Goal: Task Accomplishment & Management: Manage account settings

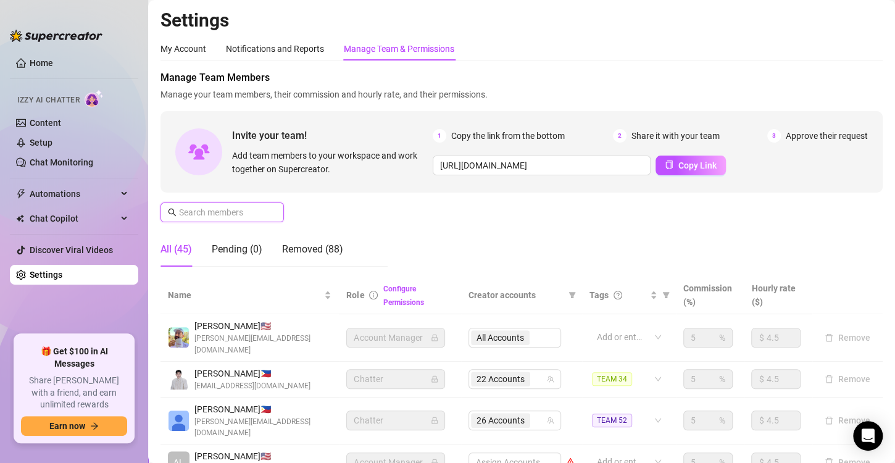
click at [252, 212] on input "text" at bounding box center [223, 212] width 88 height 14
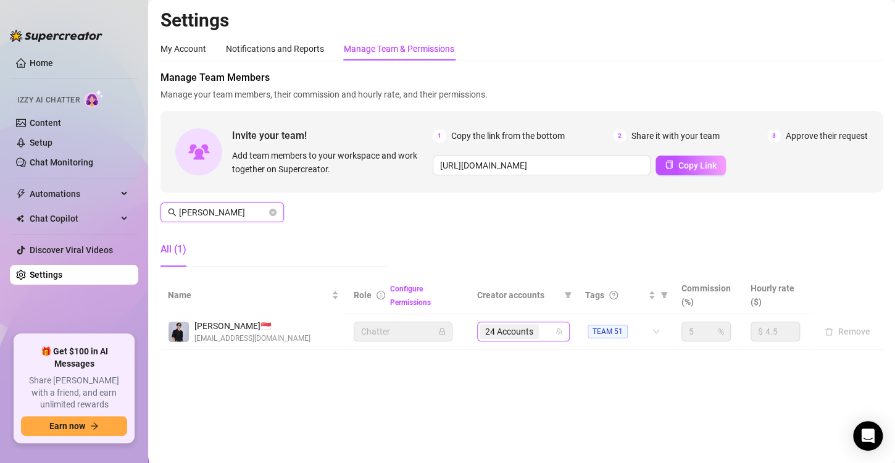
type input "[PERSON_NAME]"
click at [537, 331] on span "24 Accounts" at bounding box center [508, 331] width 59 height 15
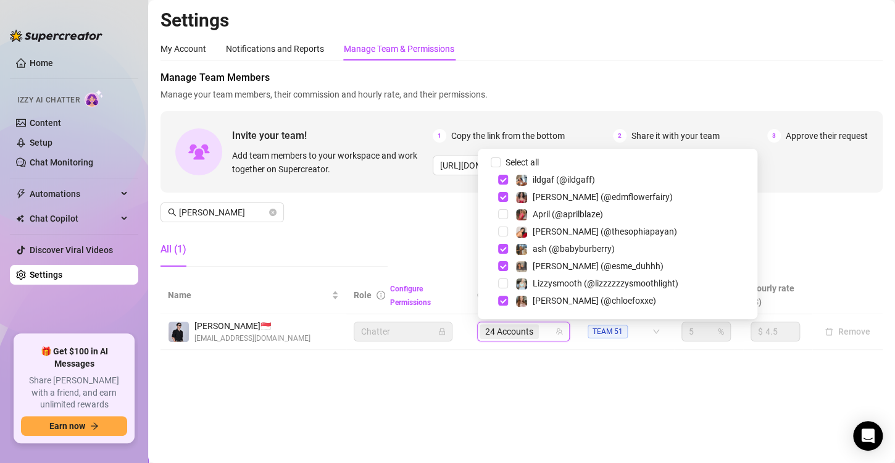
click at [542, 333] on input "search" at bounding box center [542, 331] width 2 height 15
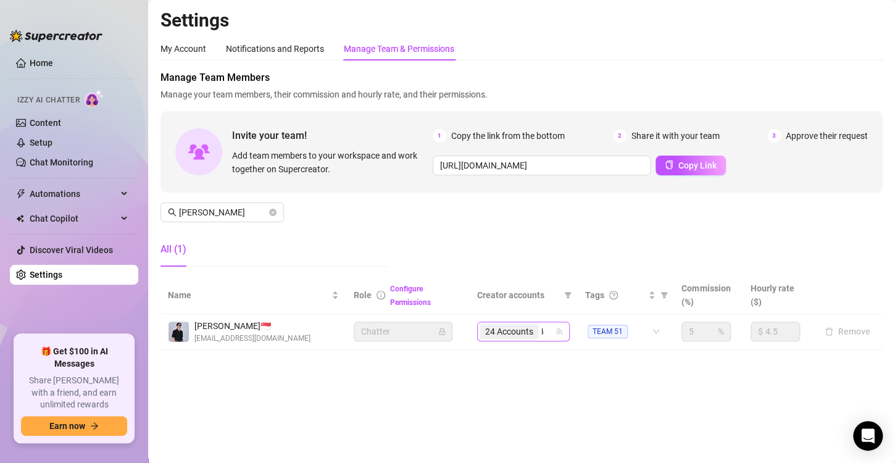
type input "leila"
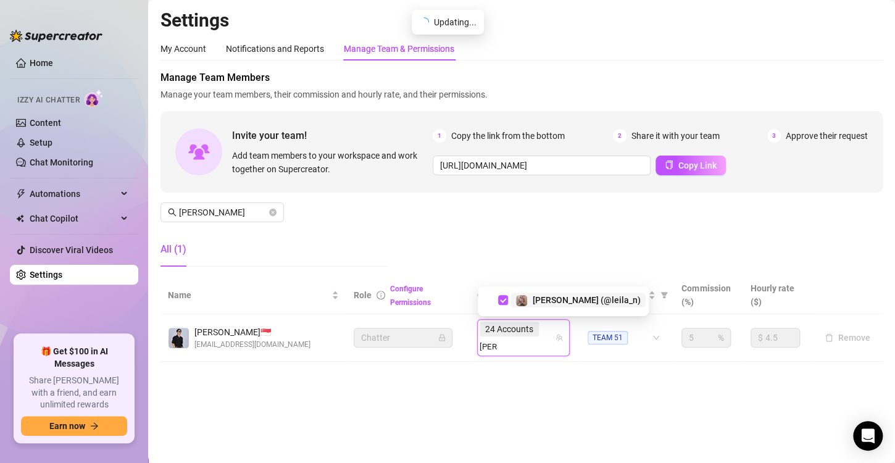
click at [507, 345] on td "24 Accounts leila leila" at bounding box center [524, 338] width 108 height 48
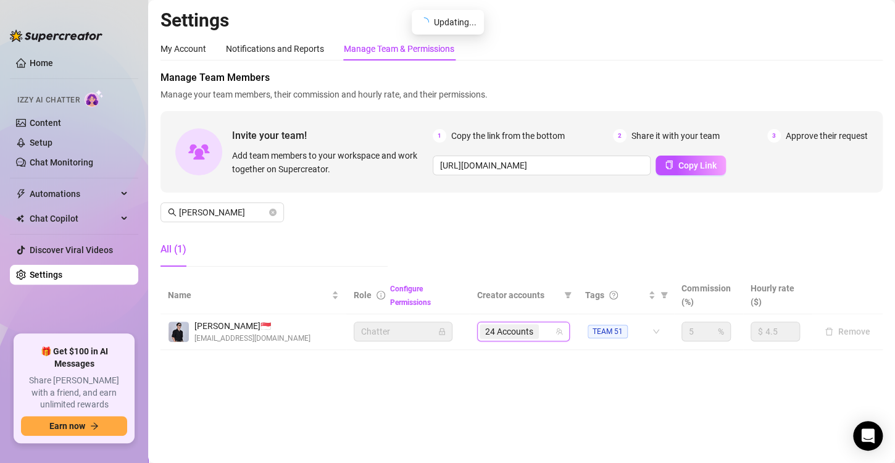
click at [545, 333] on div "24 Accounts" at bounding box center [516, 331] width 75 height 17
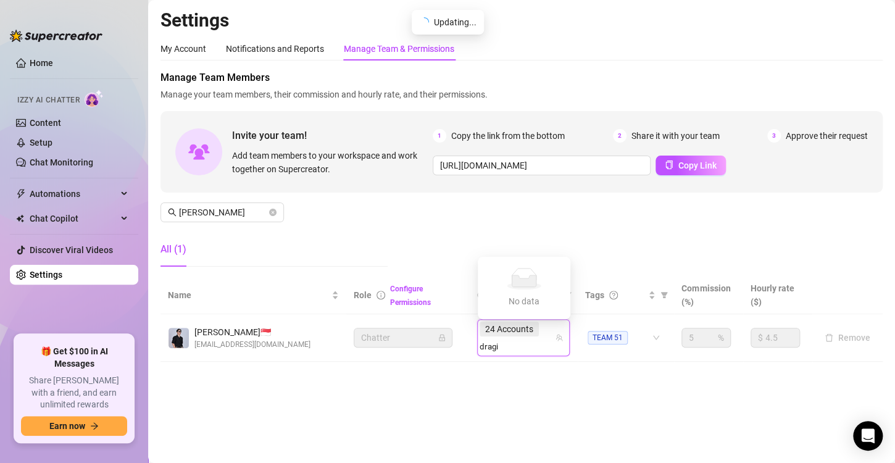
type input "drag"
click at [503, 299] on span "Select tree node" at bounding box center [503, 300] width 10 height 10
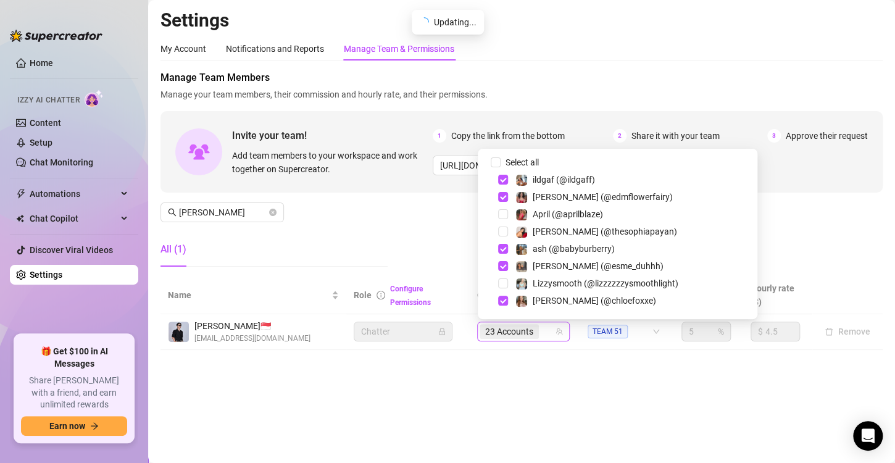
click at [541, 329] on div "23 Accounts" at bounding box center [510, 331] width 62 height 17
click at [545, 336] on div "23 Accounts" at bounding box center [516, 331] width 75 height 17
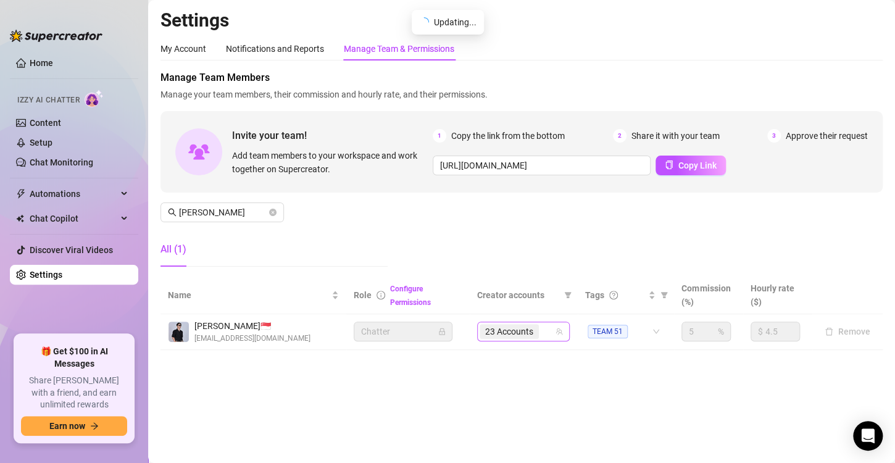
click at [543, 331] on input "search" at bounding box center [542, 331] width 2 height 15
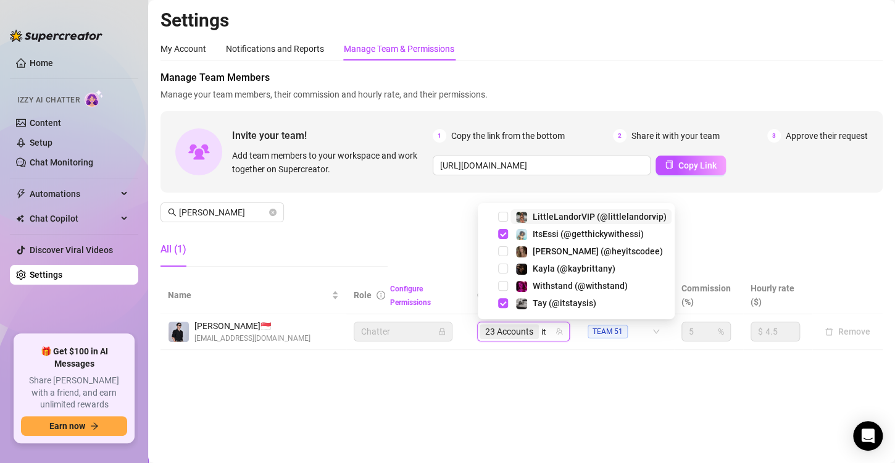
type input "i"
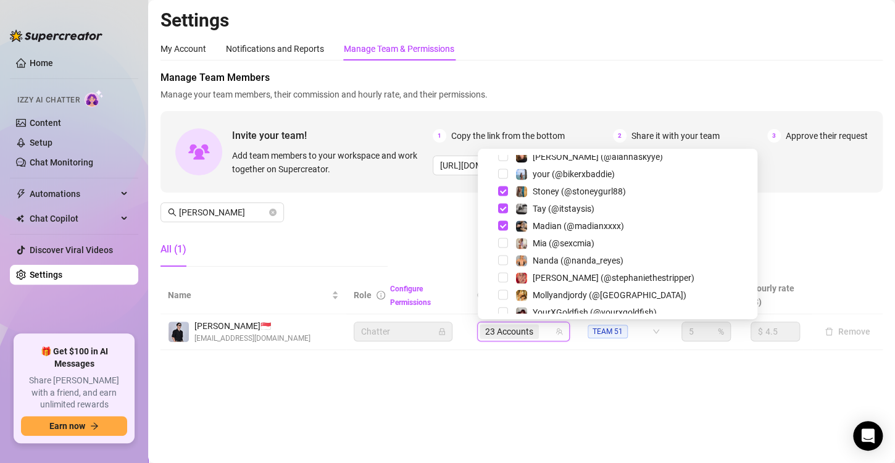
scroll to position [1293, 0]
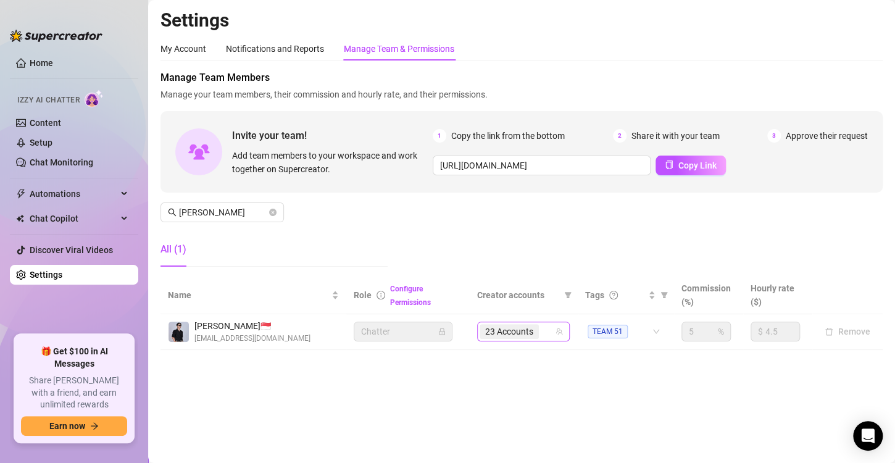
click at [545, 328] on div "23 Accounts" at bounding box center [516, 331] width 75 height 17
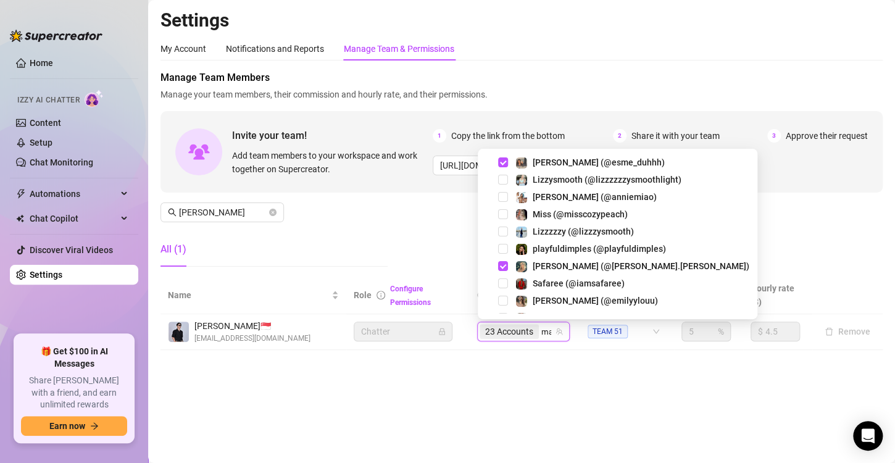
scroll to position [0, 0]
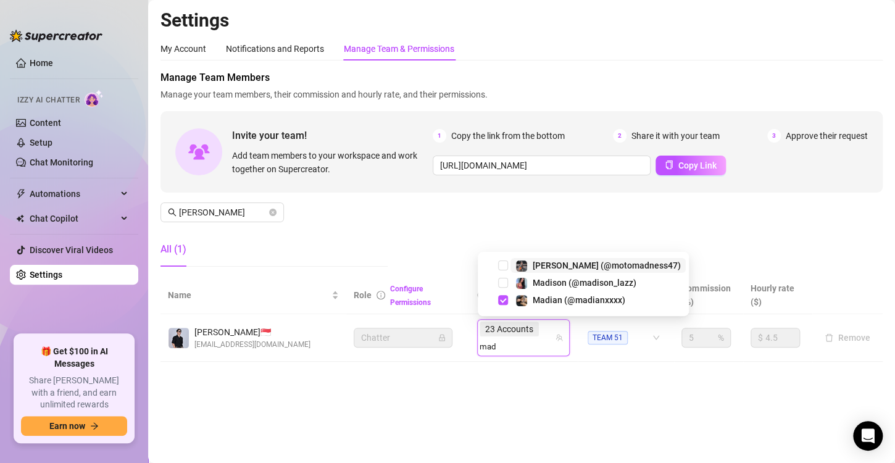
type input "madi"
click at [502, 296] on span "Select tree node" at bounding box center [503, 300] width 10 height 10
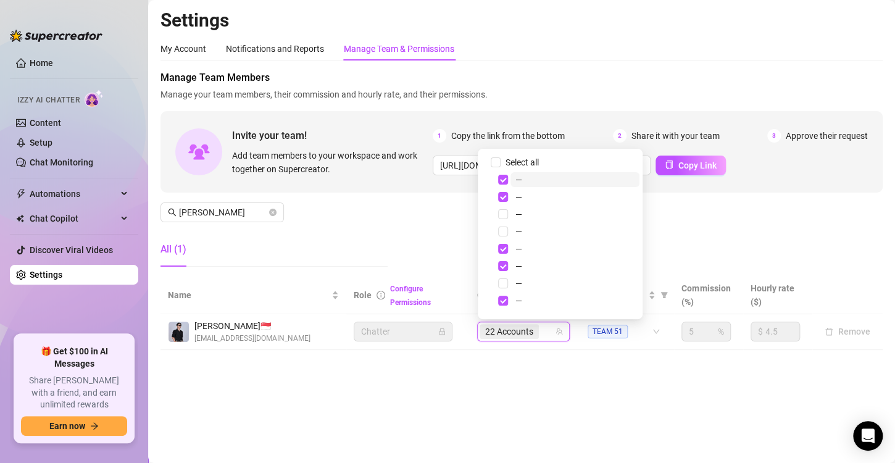
click at [552, 394] on main "Settings My Account Notifications and Reports Manage Team & Permissions Profile…" at bounding box center [521, 231] width 747 height 463
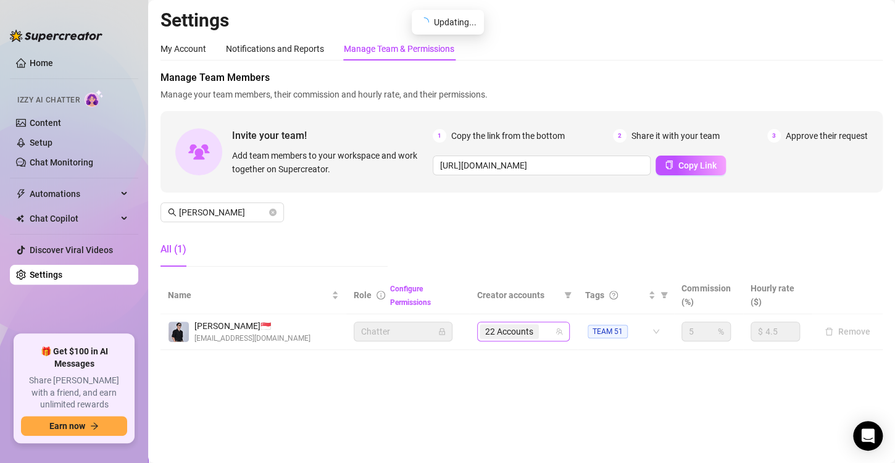
click at [544, 335] on div "22 Accounts" at bounding box center [516, 331] width 75 height 17
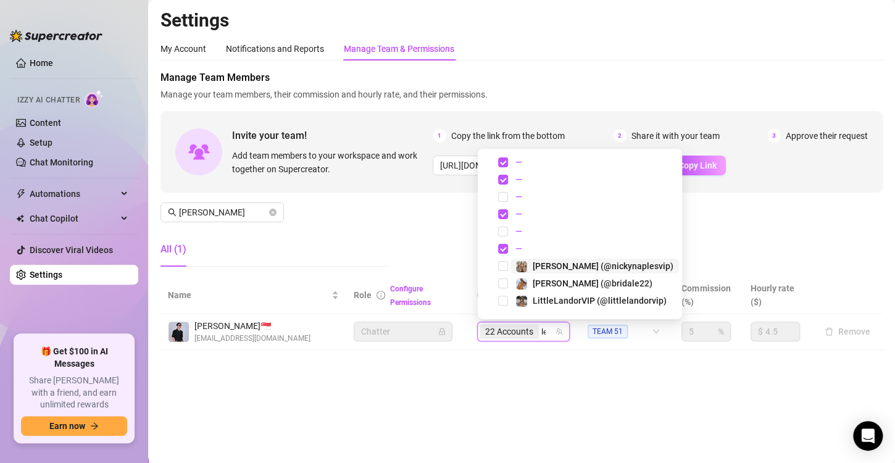
type input "l"
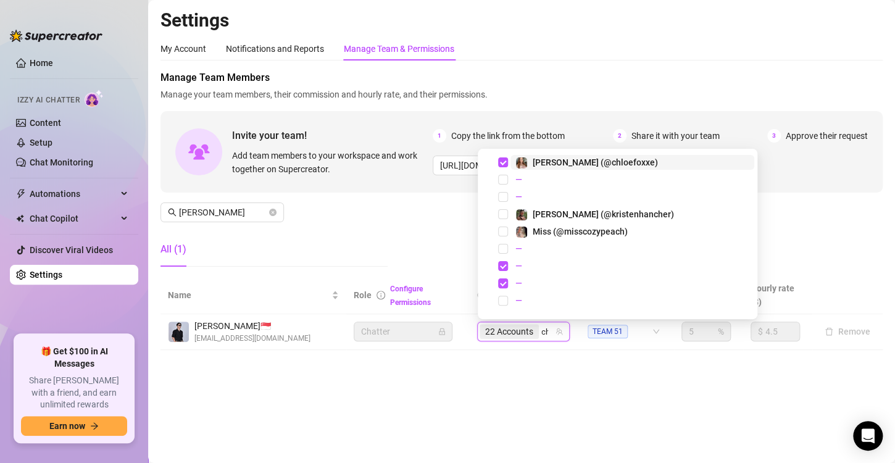
type input "c"
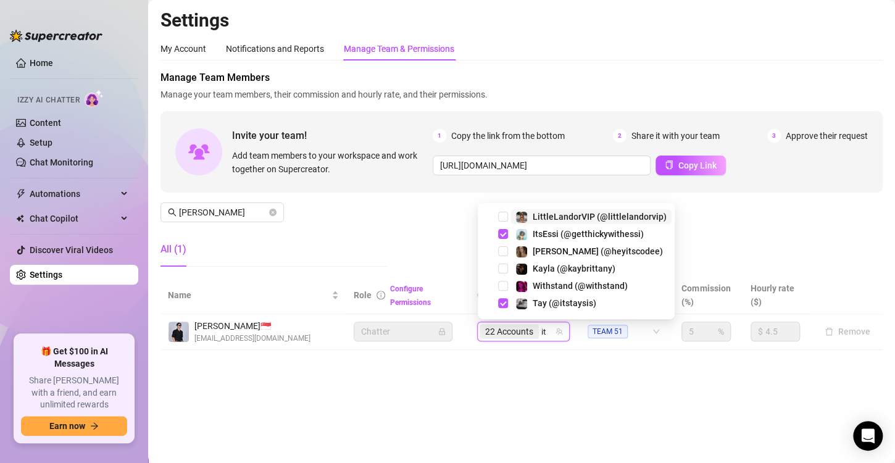
type input "i"
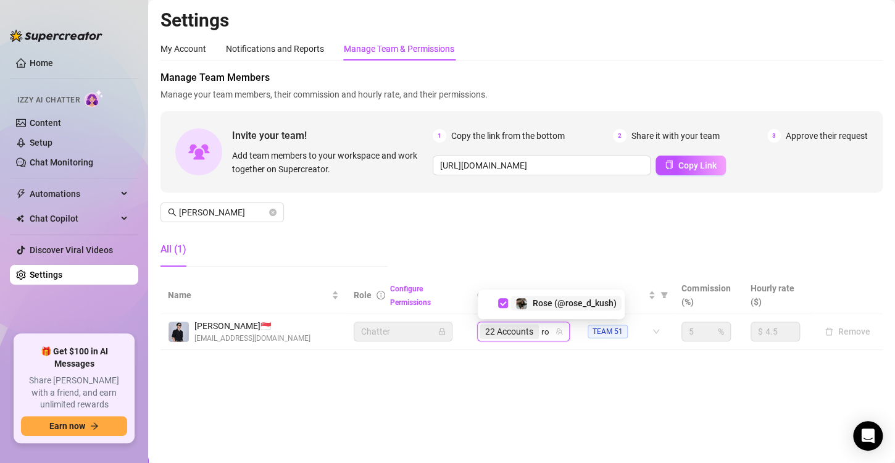
type input "r"
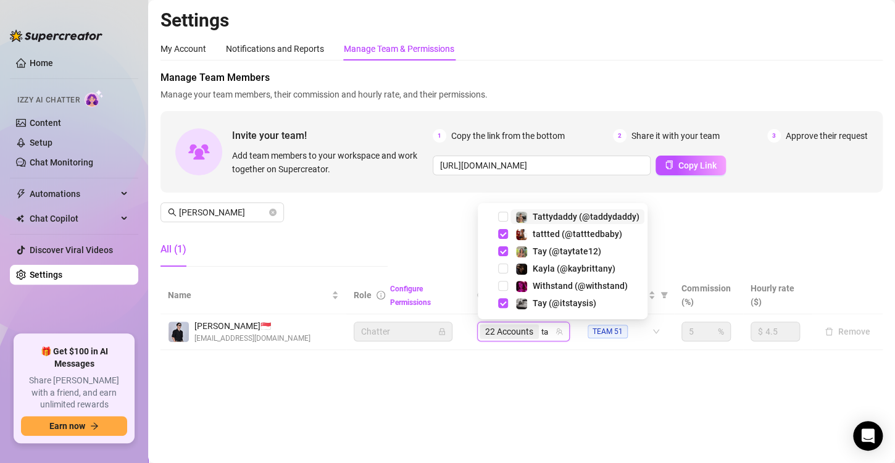
type input "t"
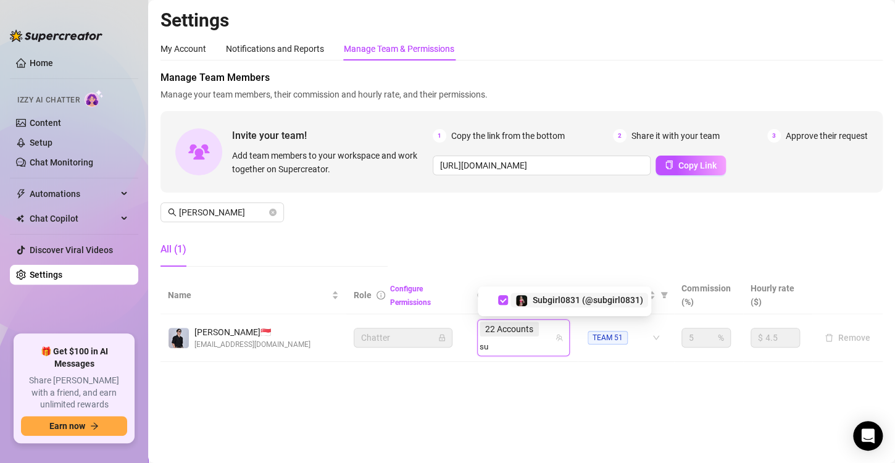
type input "s"
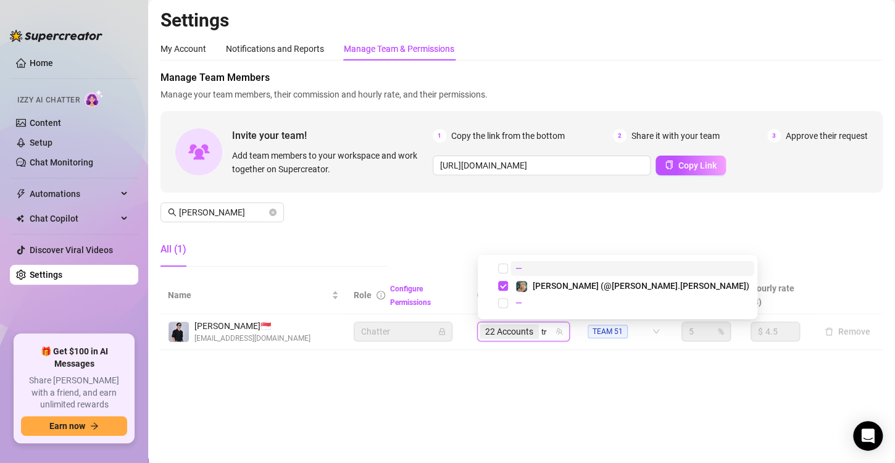
type input "t"
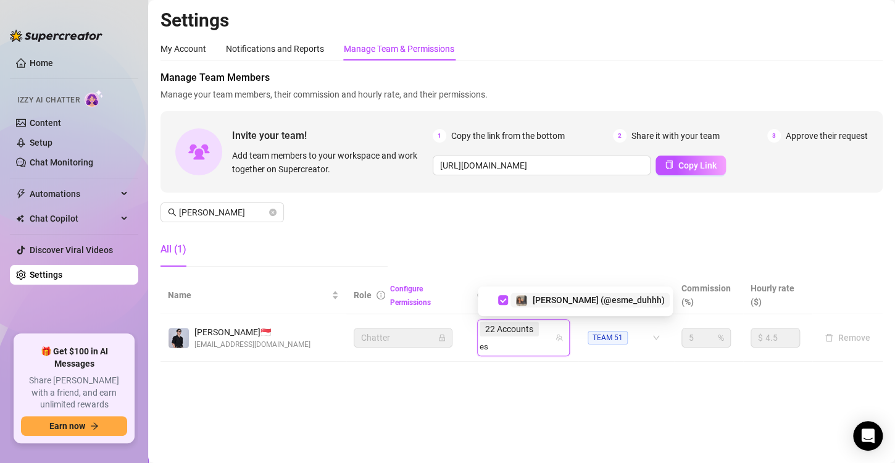
type input "e"
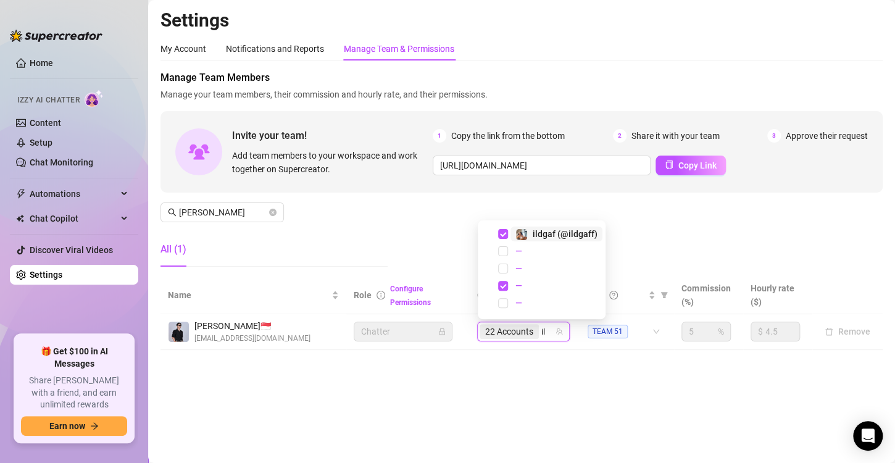
type input "i"
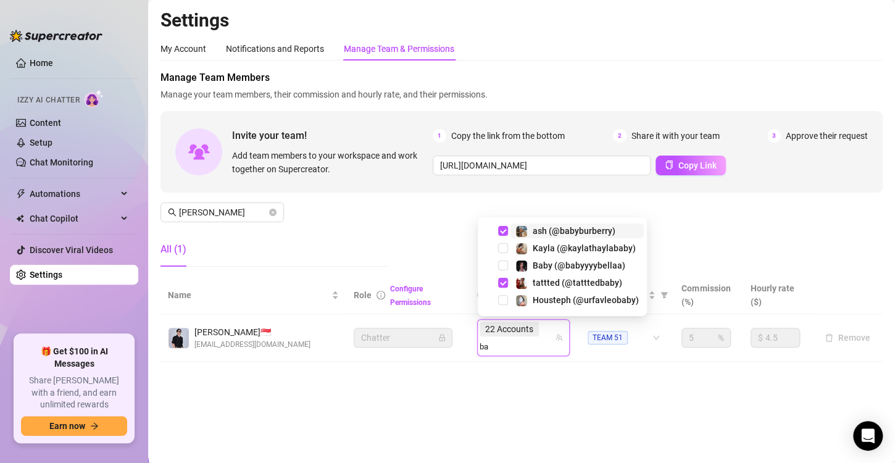
type input "b"
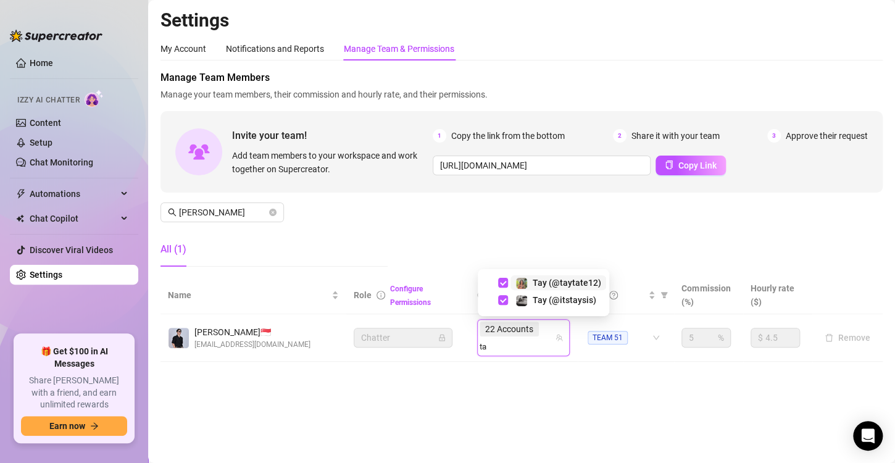
type input "t"
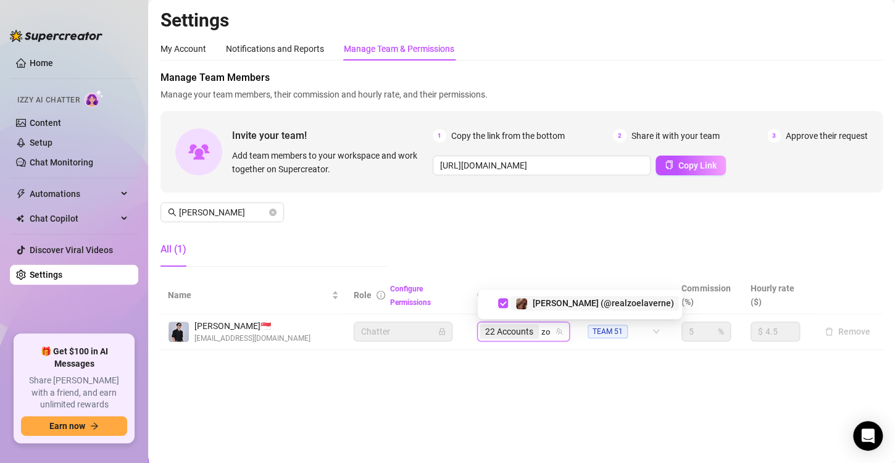
type input "z"
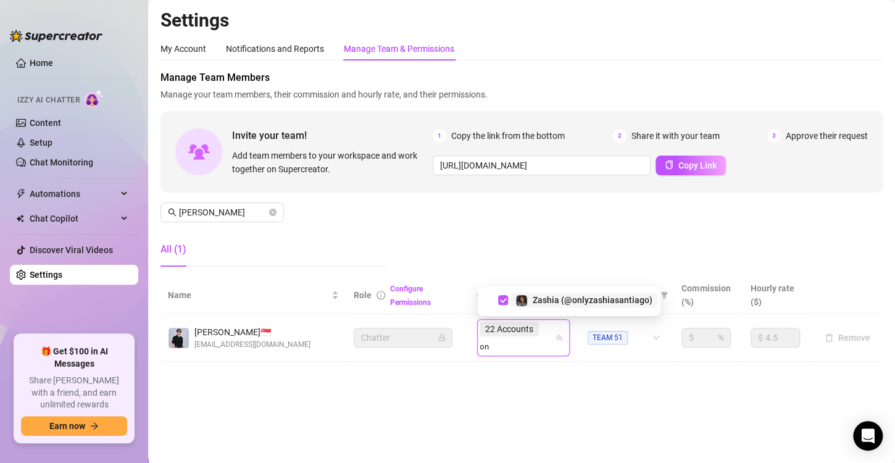
type input "o"
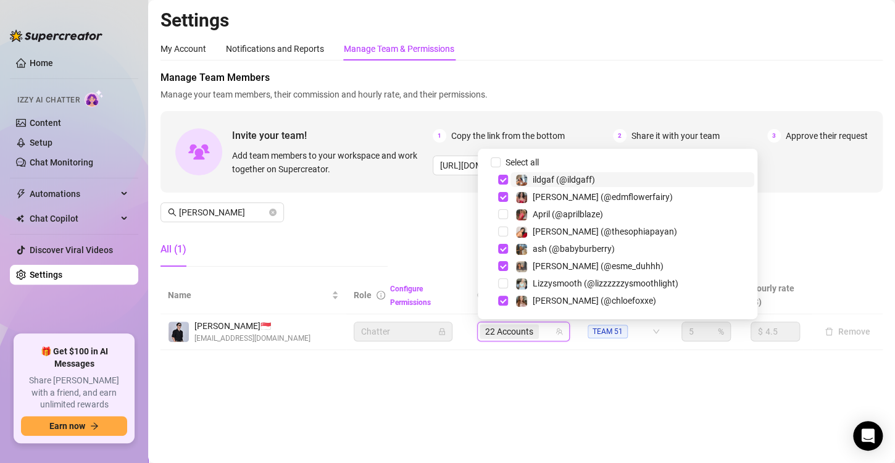
type input "h"
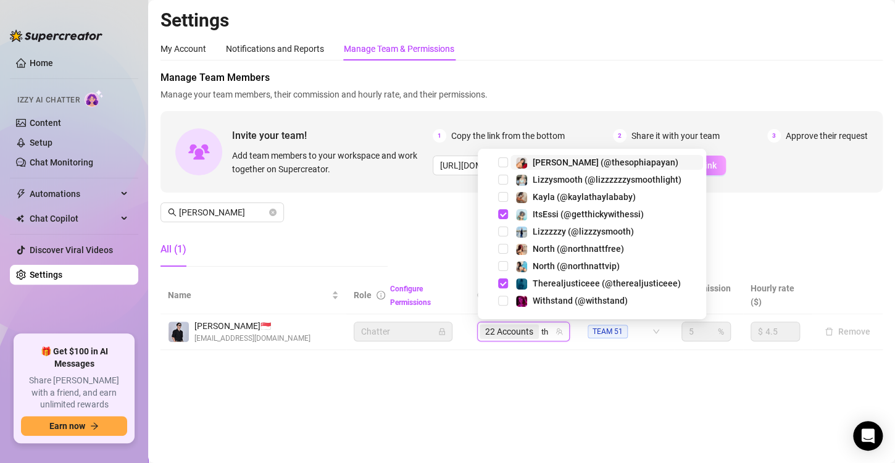
type input "t"
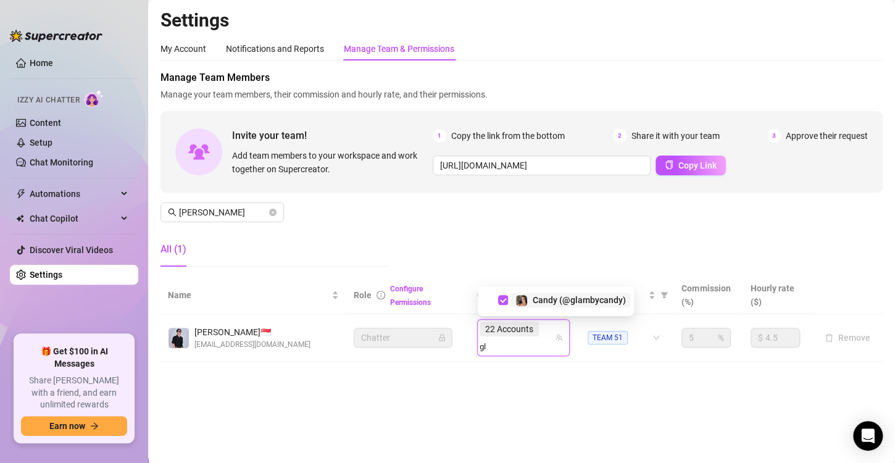
type input "g"
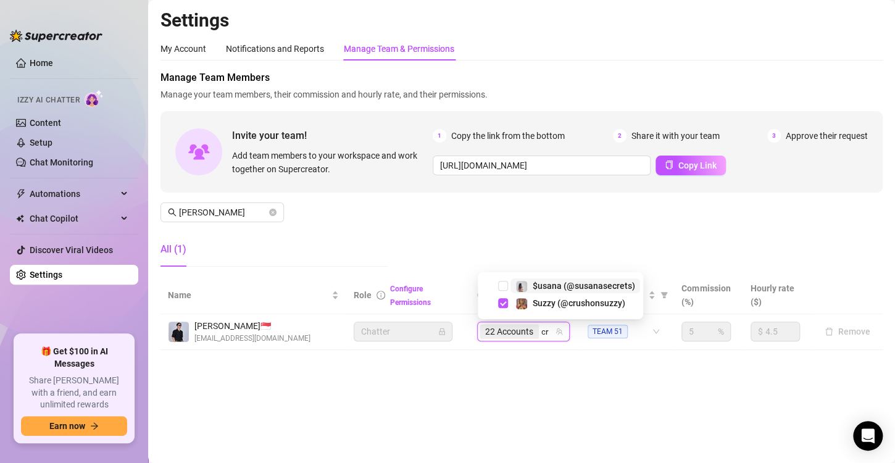
type input "c"
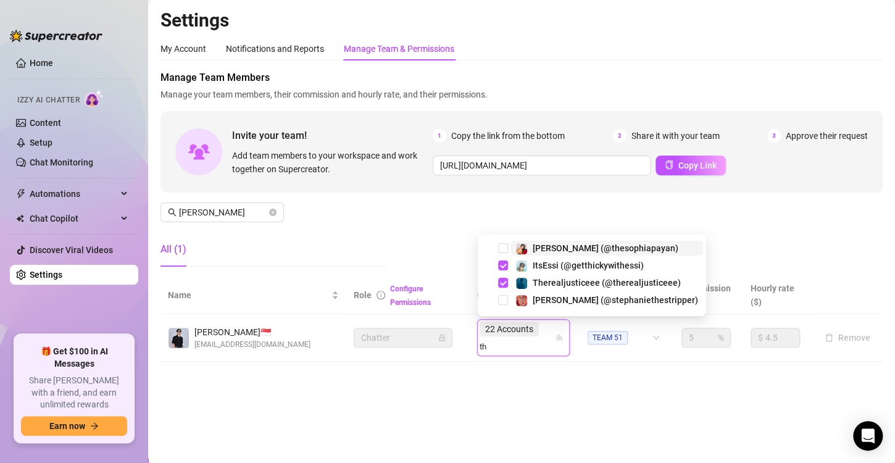
type input "t"
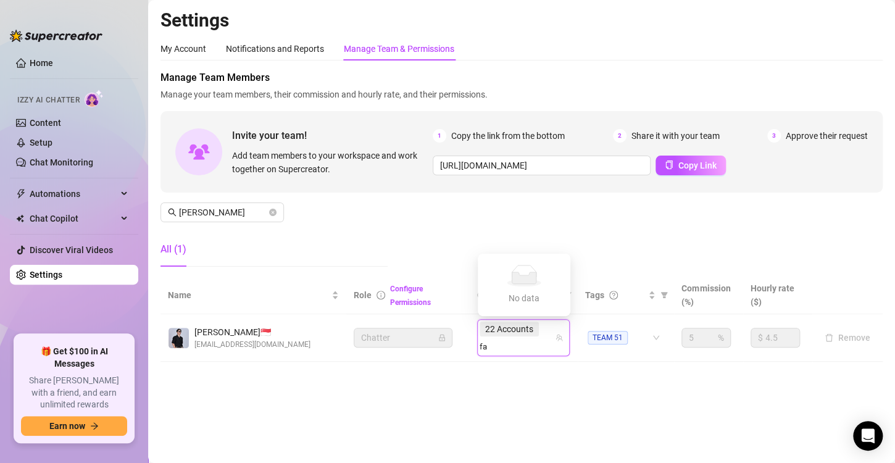
type input "f"
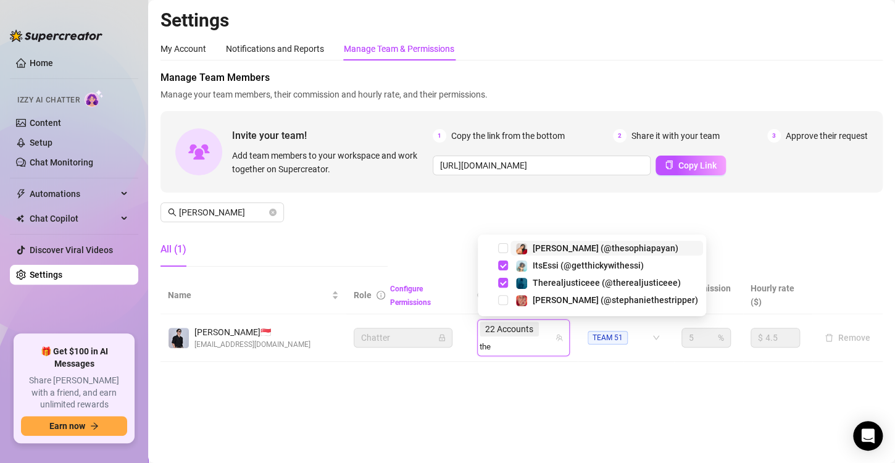
type input "the"
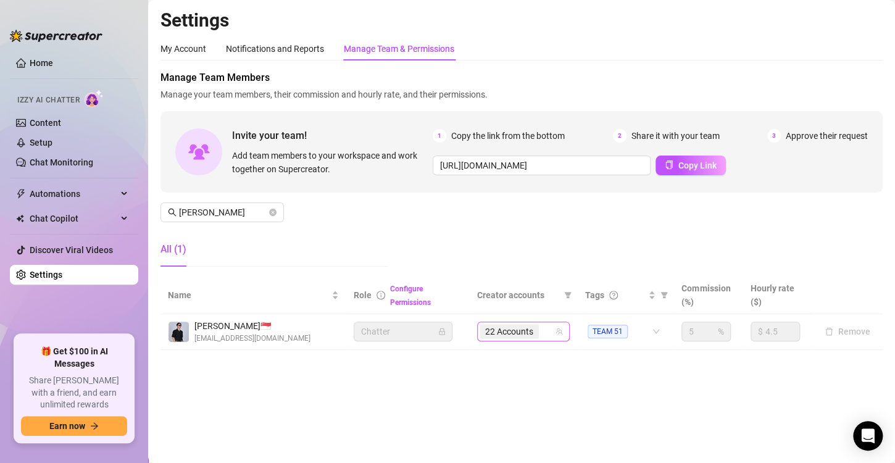
drag, startPoint x: 515, startPoint y: 345, endPoint x: 528, endPoint y: 336, distance: 15.1
click at [515, 344] on td "22 Accounts" at bounding box center [524, 332] width 108 height 36
drag, startPoint x: 536, startPoint y: 331, endPoint x: 544, endPoint y: 328, distance: 9.0
click at [536, 331] on span "22 Accounts" at bounding box center [508, 331] width 59 height 15
click at [544, 331] on input "search" at bounding box center [542, 331] width 2 height 15
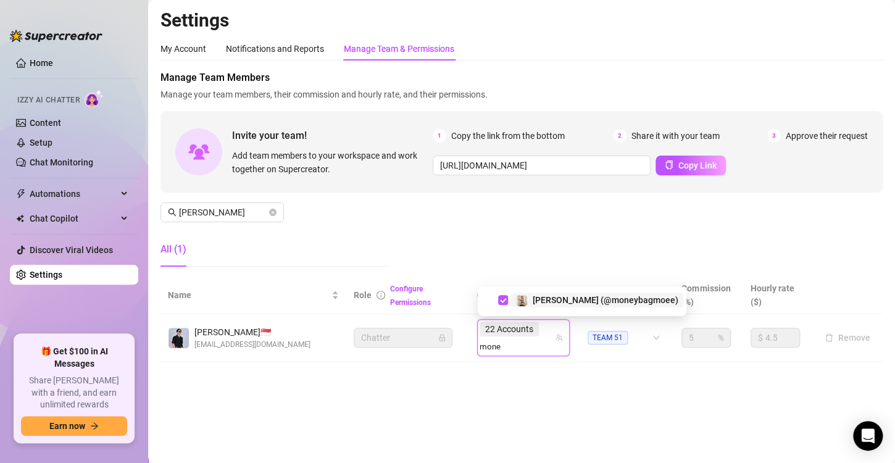
type input "money"
click at [503, 299] on span "Select tree node" at bounding box center [503, 300] width 10 height 10
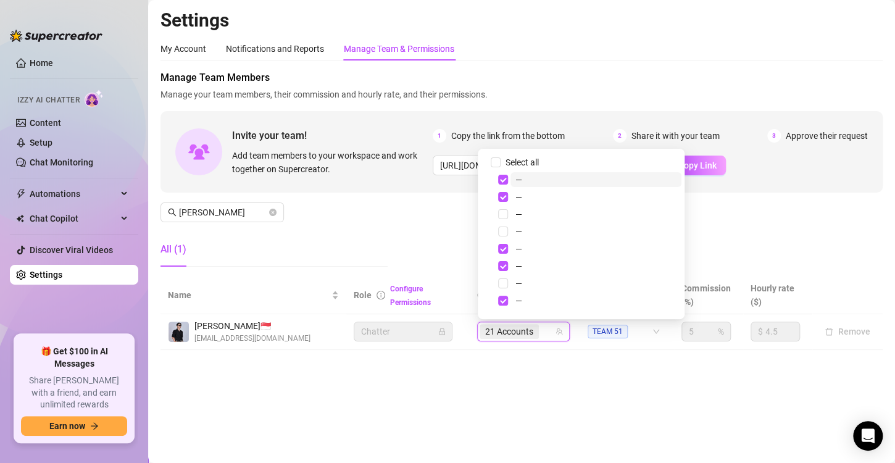
click at [544, 333] on div "21 Accounts" at bounding box center [516, 331] width 75 height 17
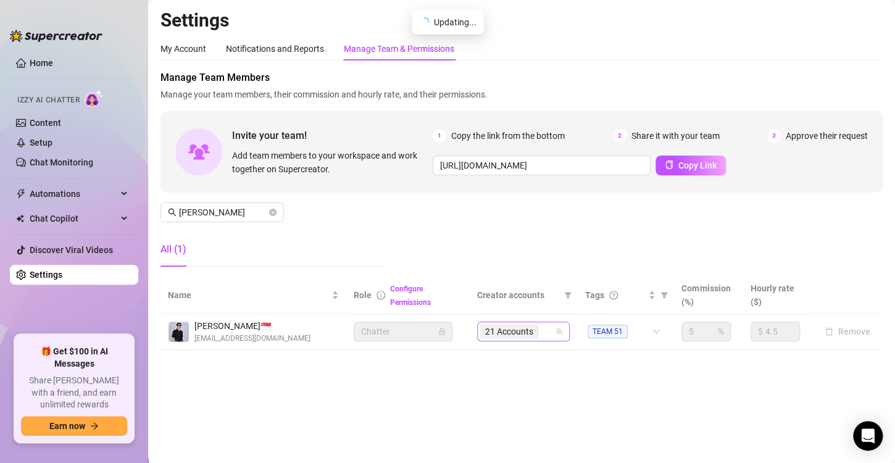
click at [544, 333] on div "21 Accounts" at bounding box center [516, 331] width 75 height 17
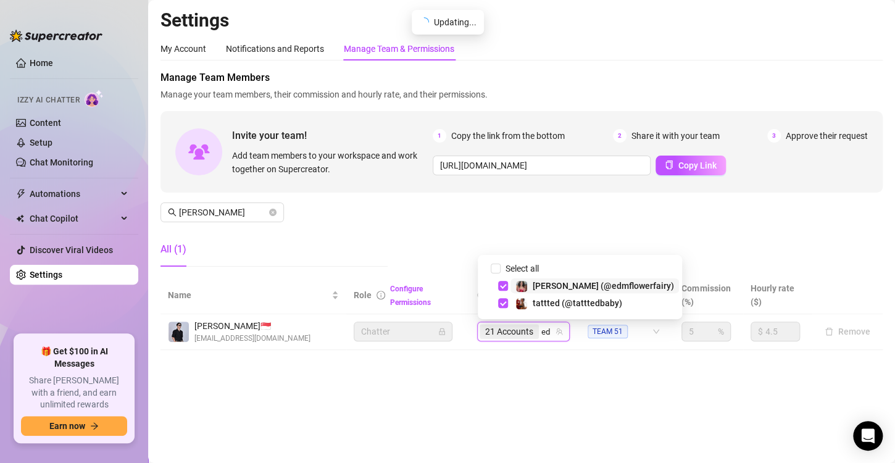
type input "edm"
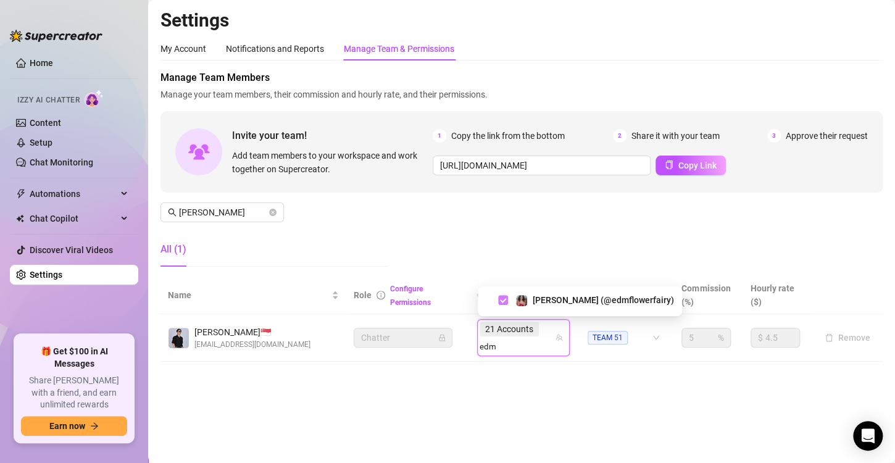
click at [504, 296] on span "Select tree node" at bounding box center [503, 300] width 10 height 10
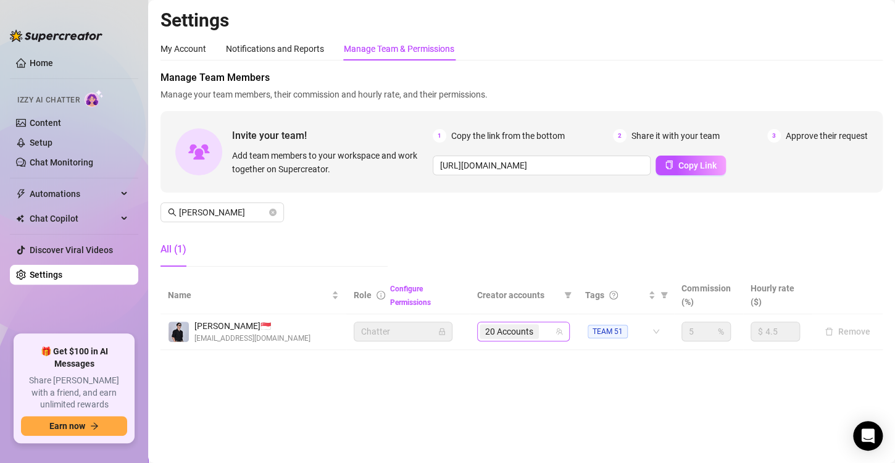
click at [545, 333] on div "20 Accounts" at bounding box center [516, 331] width 75 height 17
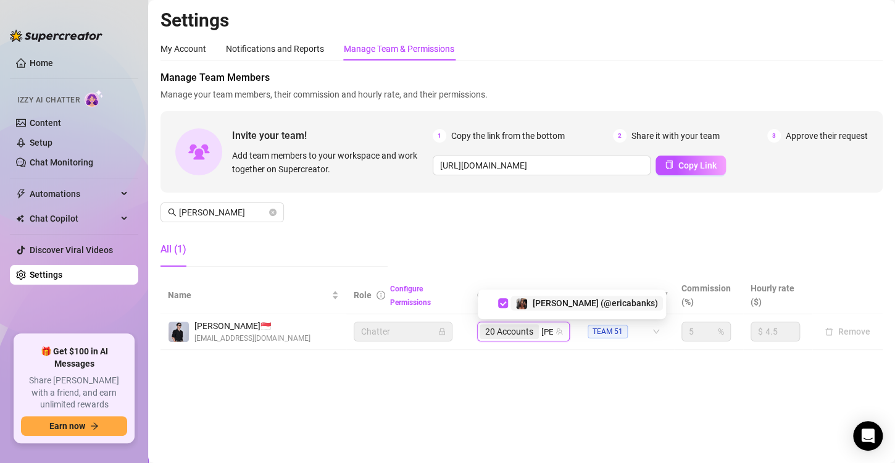
type input "erica"
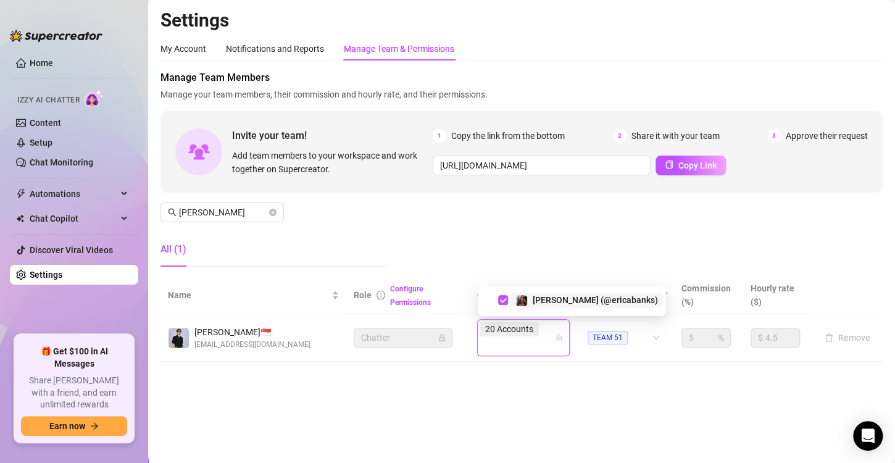
click at [552, 331] on div "20 Accounts erica" at bounding box center [516, 337] width 75 height 35
click at [545, 331] on div "20 Accounts erica" at bounding box center [516, 337] width 75 height 35
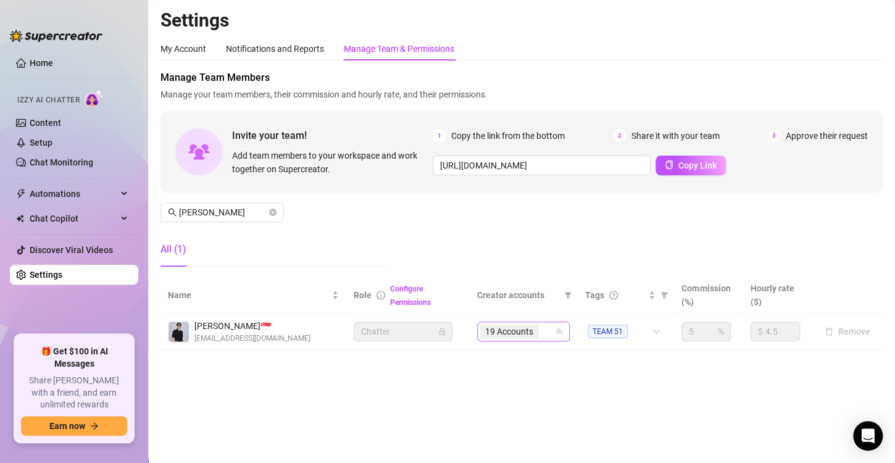
click at [547, 330] on div "19 Accounts" at bounding box center [516, 331] width 75 height 17
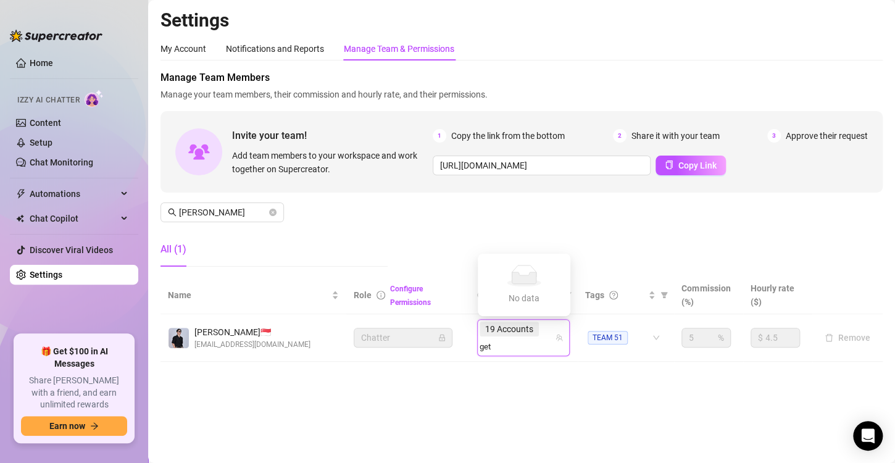
type input "ge"
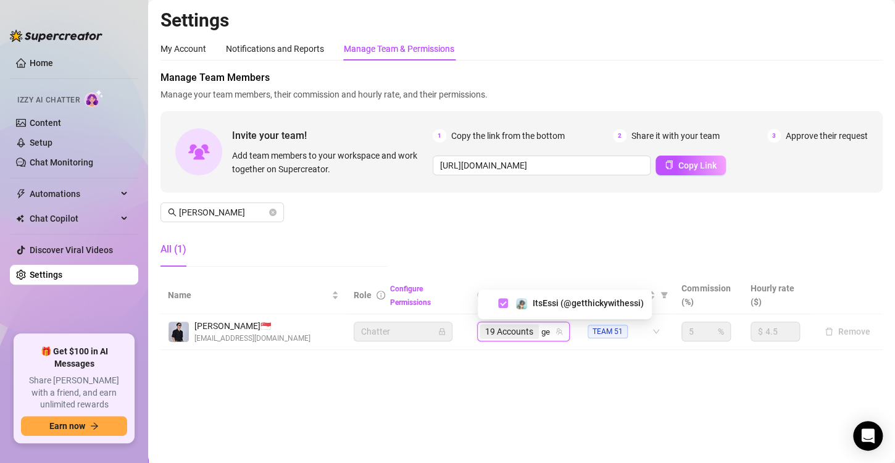
click at [507, 302] on span "Select tree node" at bounding box center [503, 303] width 10 height 10
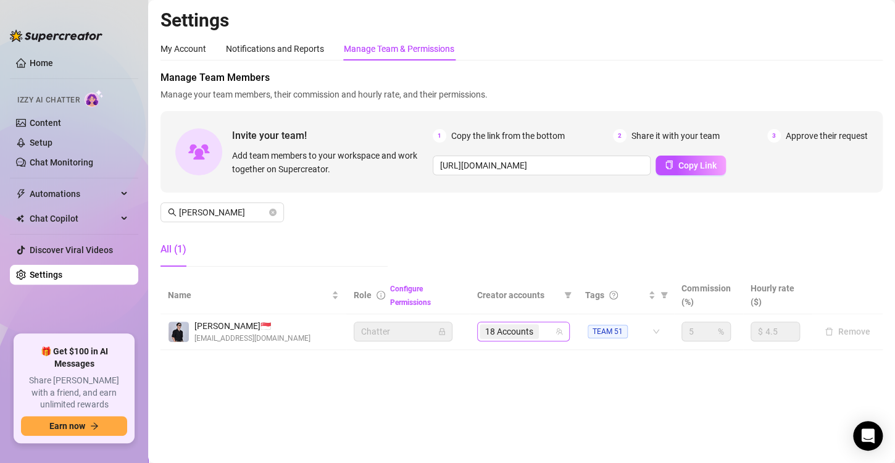
click at [547, 336] on div "18 Accounts" at bounding box center [516, 331] width 75 height 17
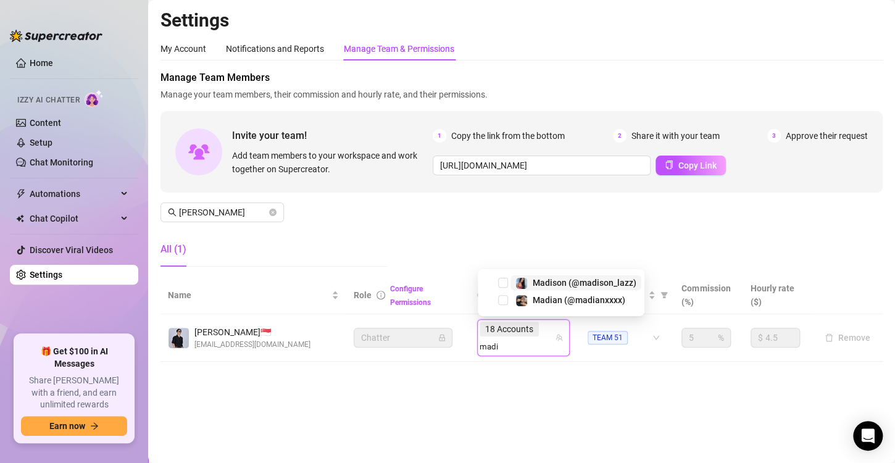
type input "madi"
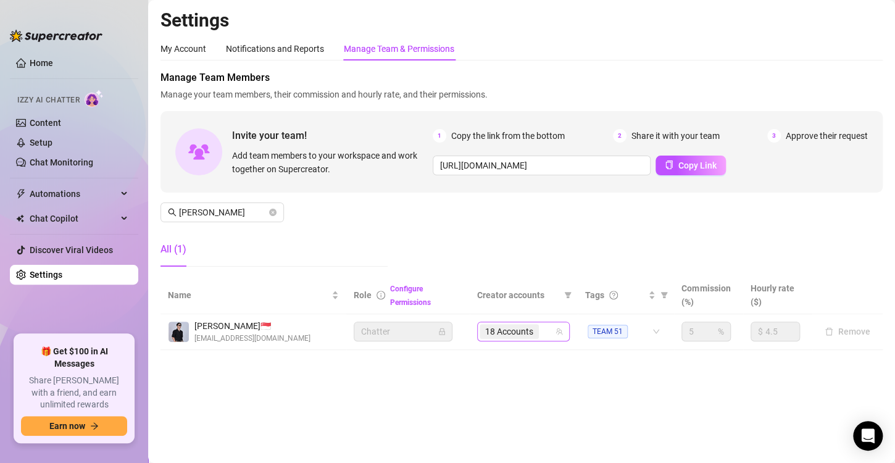
click at [544, 330] on div "18 Accounts" at bounding box center [516, 331] width 75 height 17
type input "slice"
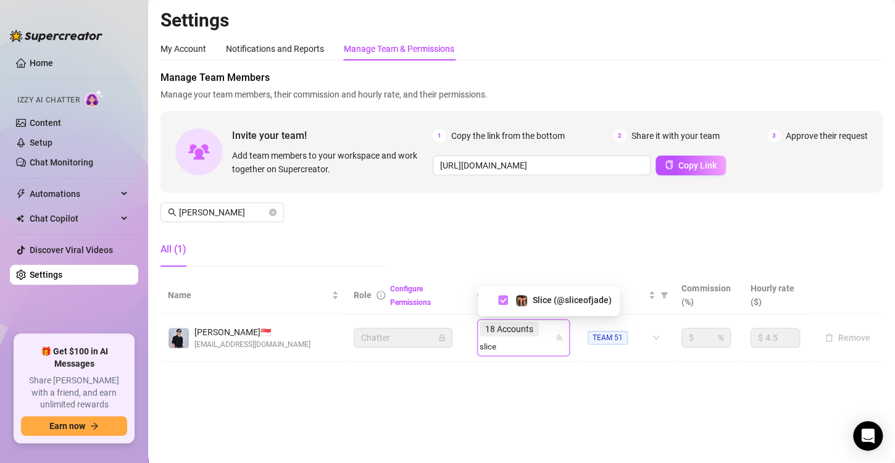
click at [504, 301] on span "Select tree node" at bounding box center [503, 300] width 10 height 10
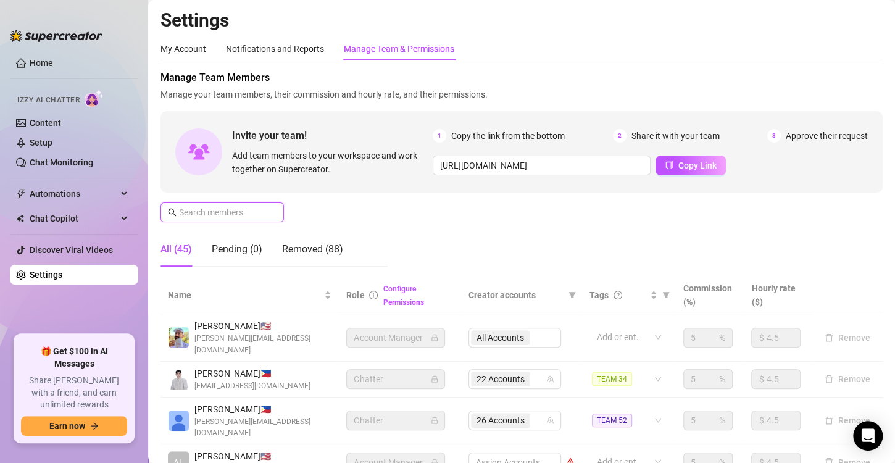
click at [217, 212] on input "text" at bounding box center [223, 212] width 88 height 14
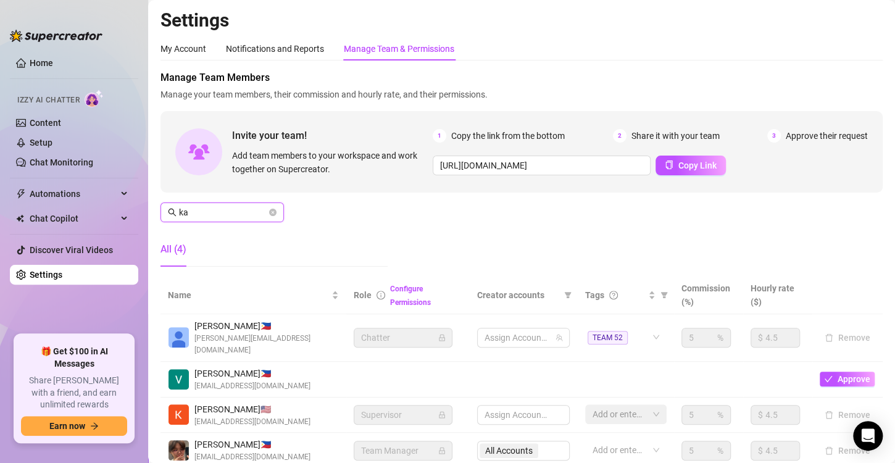
type input "k"
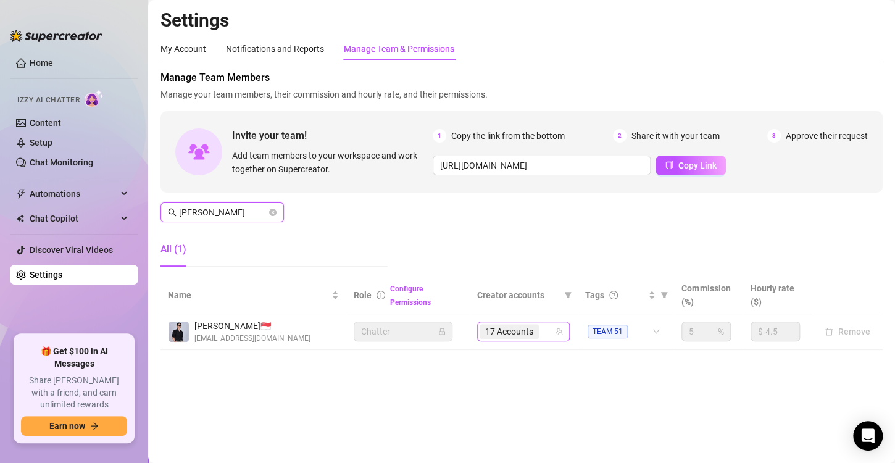
type input "[PERSON_NAME]"
click at [543, 336] on input "search" at bounding box center [542, 331] width 2 height 15
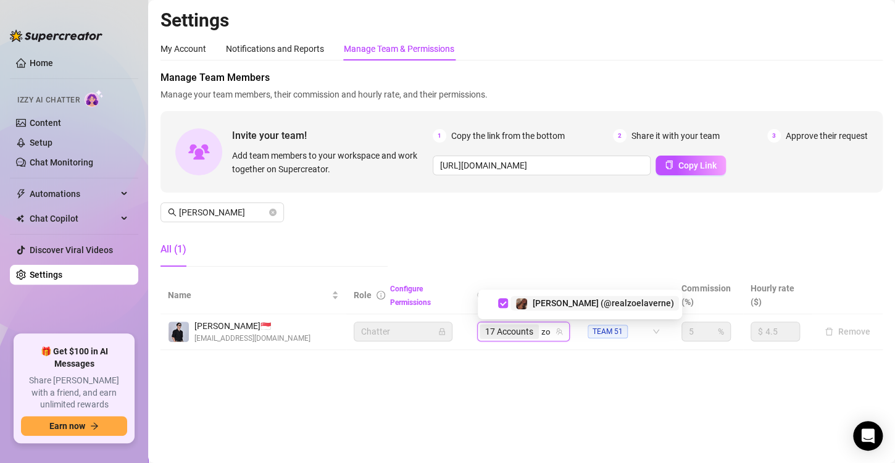
type input "z"
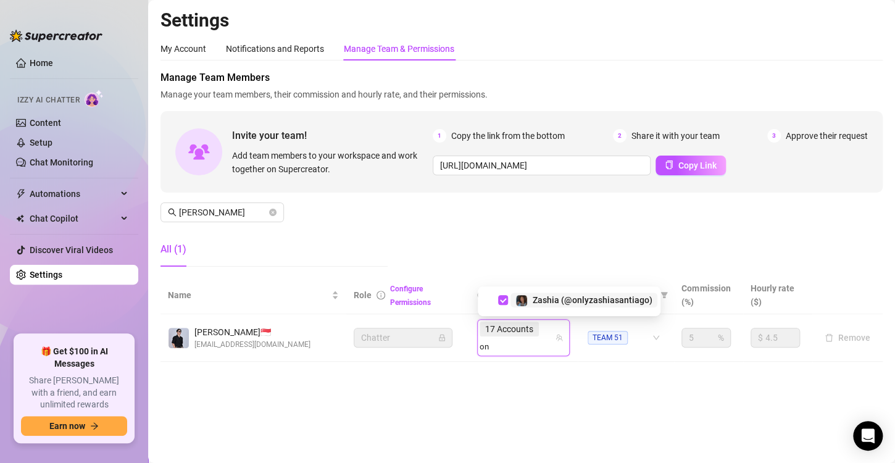
type input "o"
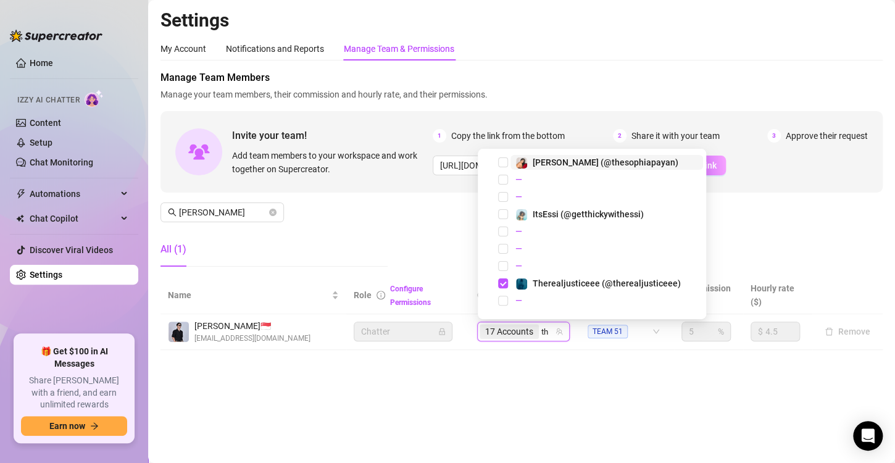
type input "t"
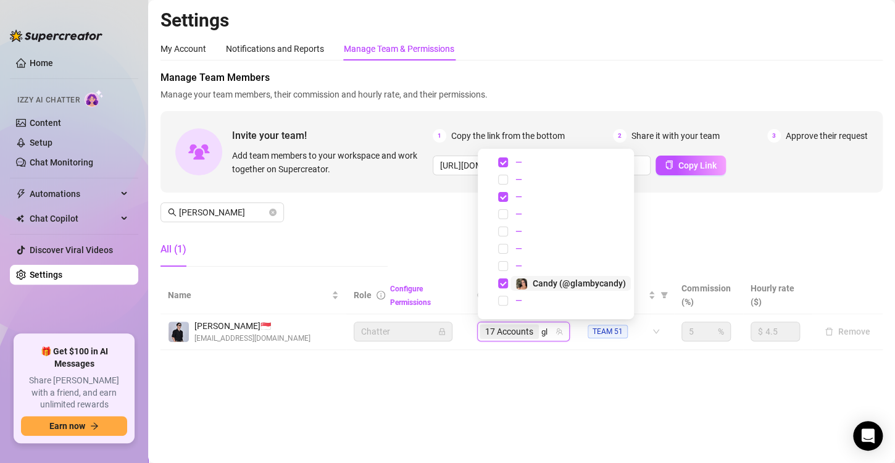
type input "g"
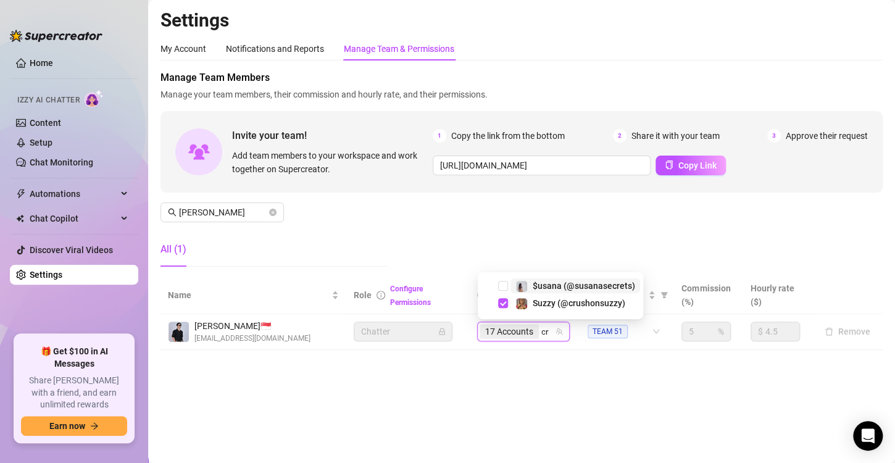
type input "c"
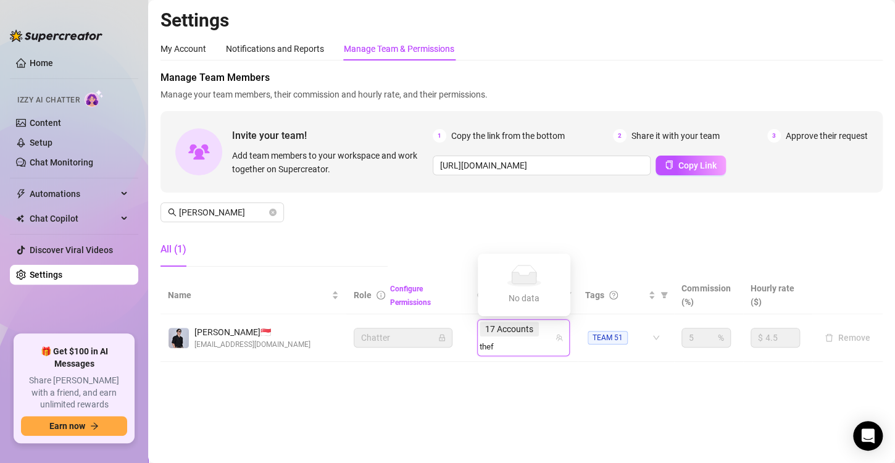
type input "the"
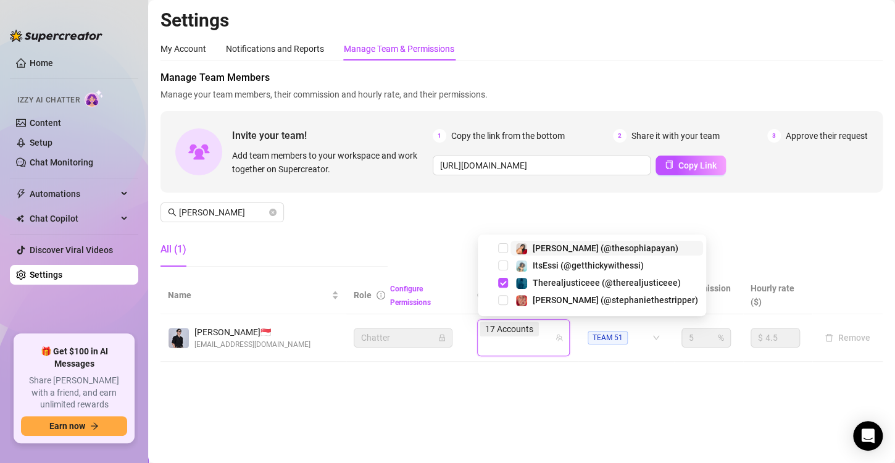
click at [516, 336] on div "17 Accounts" at bounding box center [510, 328] width 62 height 17
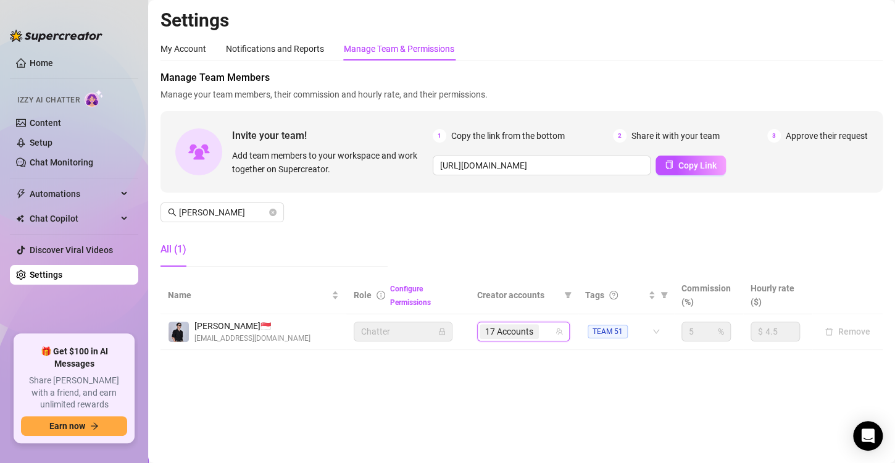
click at [542, 332] on input "search" at bounding box center [542, 331] width 2 height 15
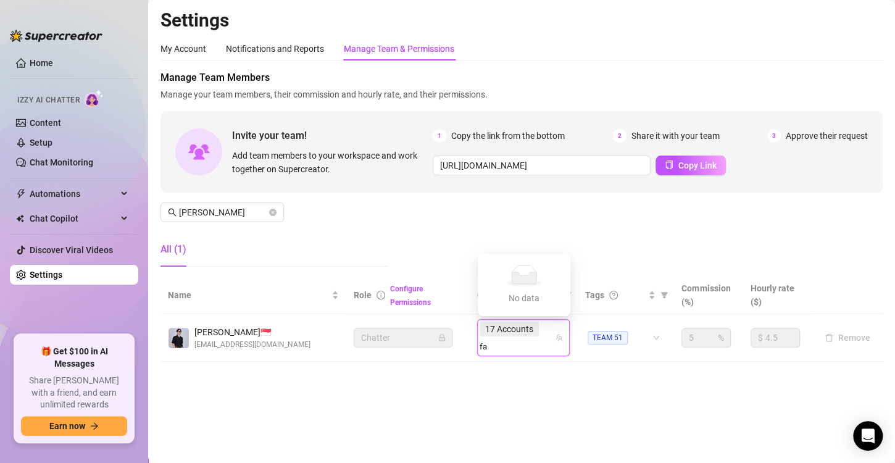
type input "f"
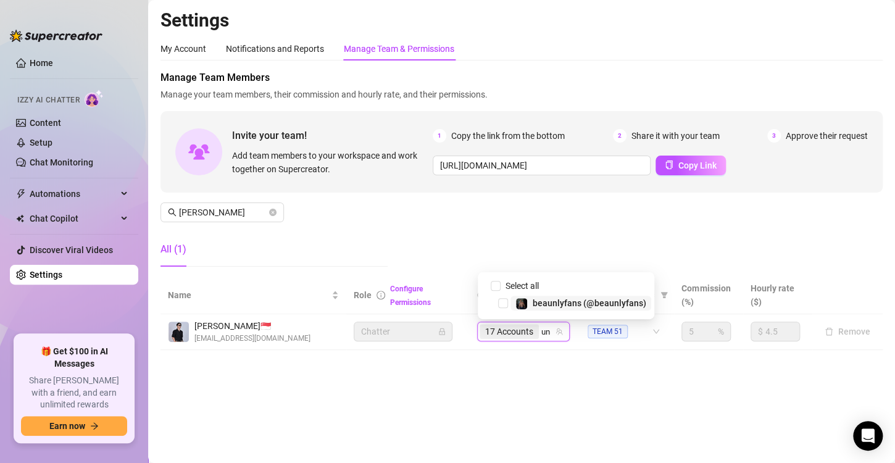
type input "u"
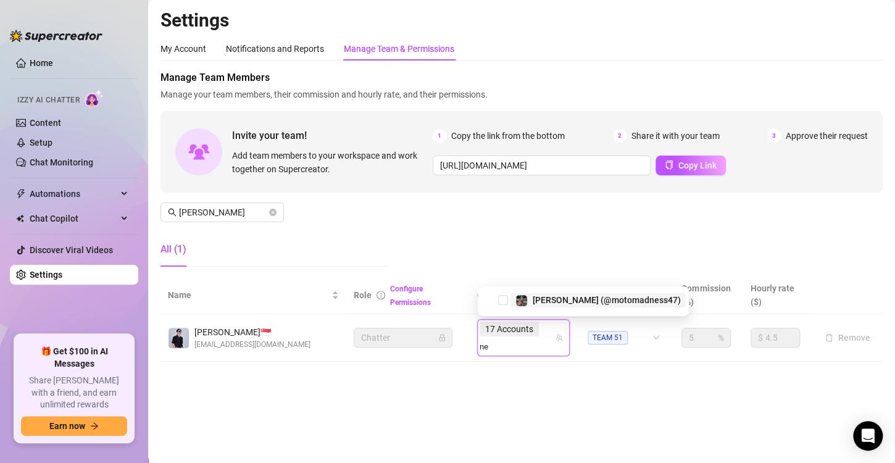
type input "n"
type input "x"
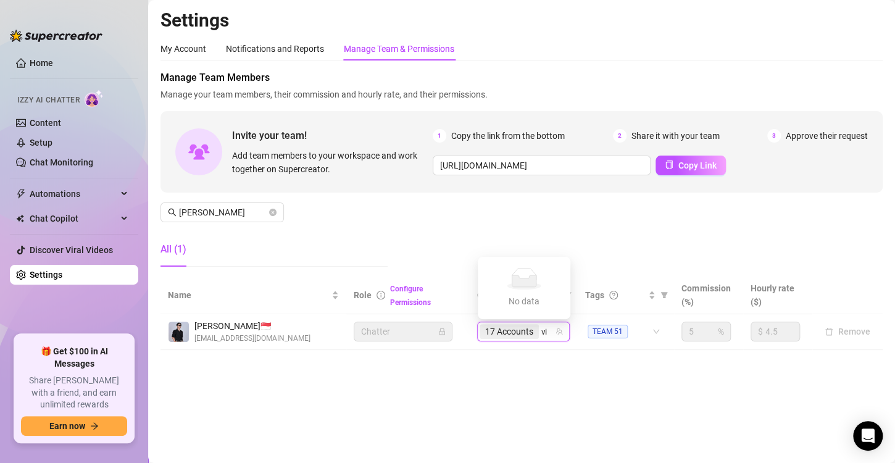
type input "v"
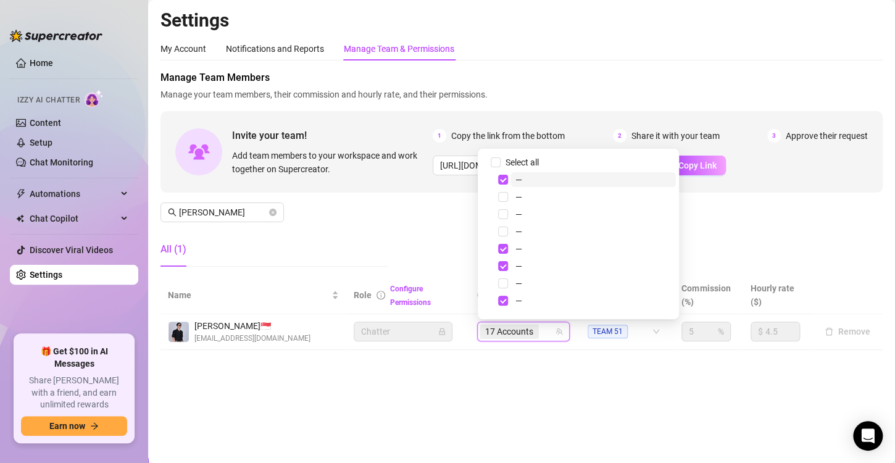
click at [520, 373] on main "Settings My Account Notifications and Reports Manage Team & Permissions Profile…" at bounding box center [521, 231] width 747 height 463
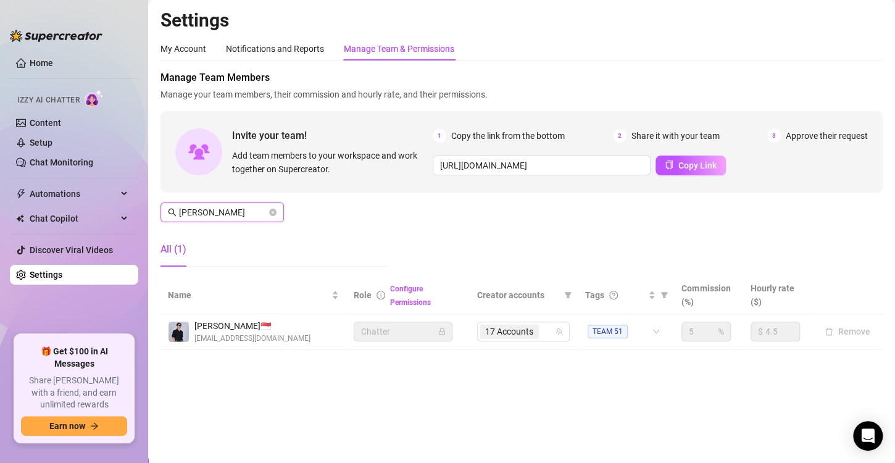
click at [249, 205] on input "[PERSON_NAME]" at bounding box center [223, 212] width 88 height 14
click at [246, 214] on input "[PERSON_NAME]" at bounding box center [223, 212] width 88 height 14
click at [245, 214] on input "[PERSON_NAME]" at bounding box center [223, 212] width 88 height 14
click at [245, 212] on input "[PERSON_NAME]" at bounding box center [223, 212] width 88 height 14
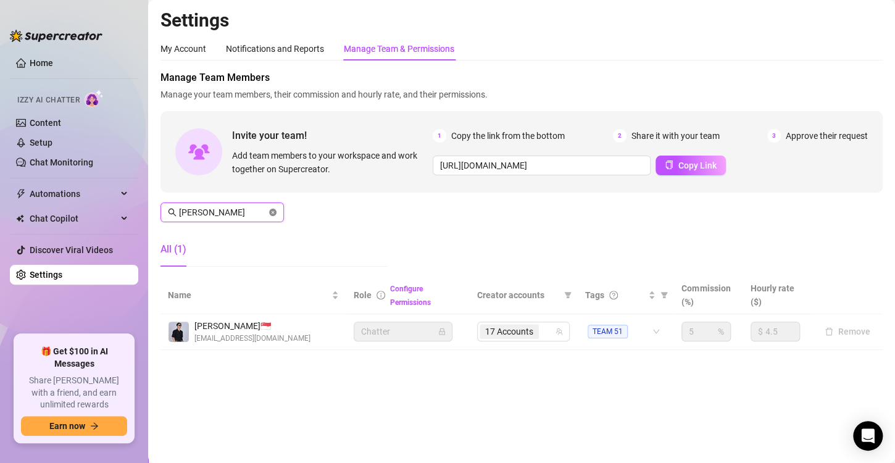
click at [272, 214] on icon "close-circle" at bounding box center [272, 212] width 7 height 7
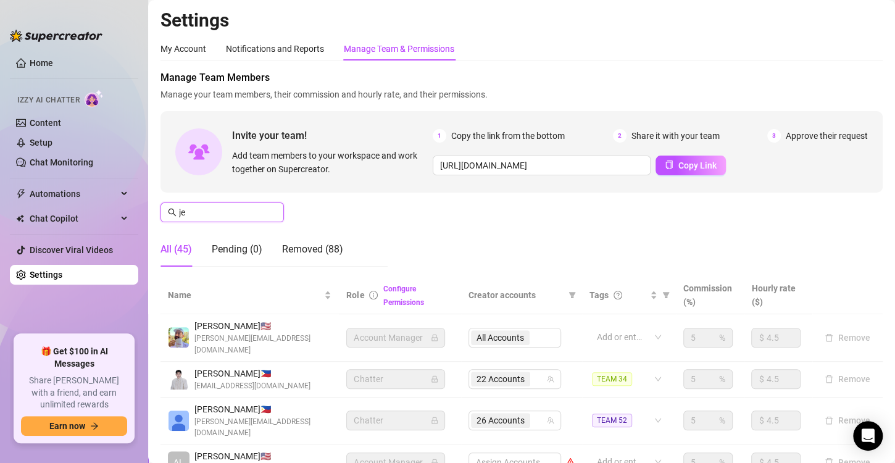
type input "jed"
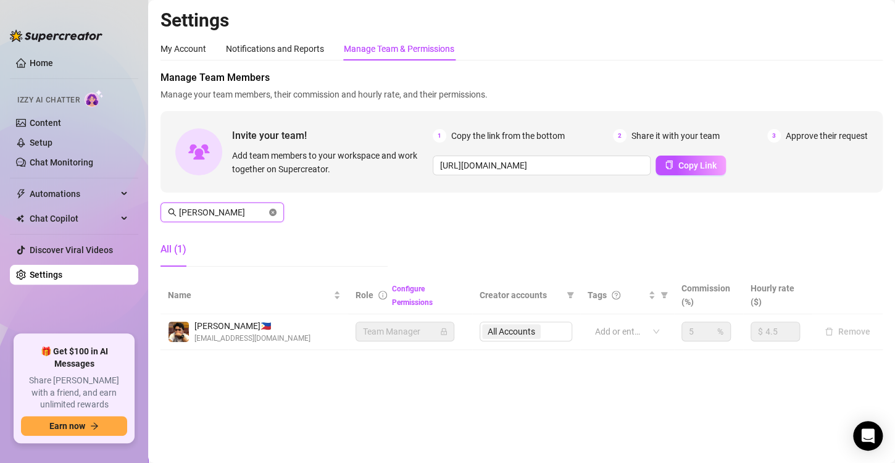
click at [276, 213] on icon "close-circle" at bounding box center [272, 212] width 7 height 7
type input "[PERSON_NAME]"
click at [269, 217] on span at bounding box center [272, 212] width 7 height 14
click at [537, 329] on div "All Accounts" at bounding box center [525, 331] width 93 height 20
click at [537, 331] on div "All Accounts" at bounding box center [525, 331] width 93 height 20
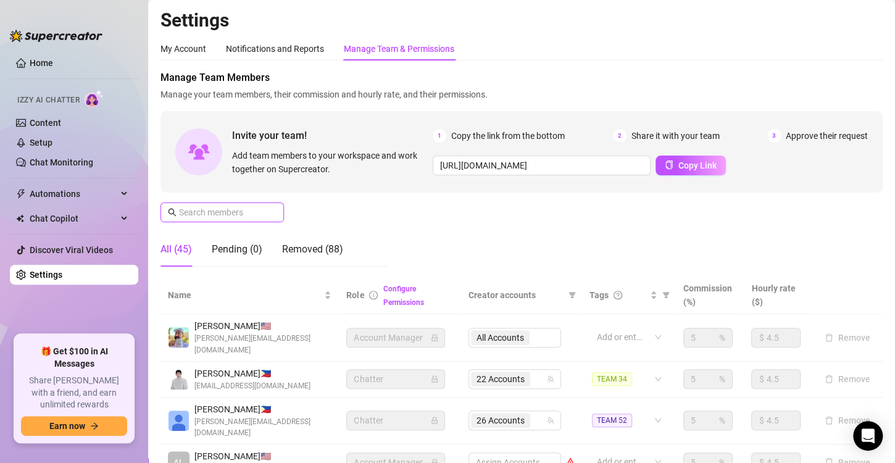
click at [201, 212] on input "text" at bounding box center [223, 212] width 88 height 14
click at [225, 207] on input "text" at bounding box center [223, 212] width 88 height 14
click at [301, 255] on div "Removed (88)" at bounding box center [312, 249] width 61 height 15
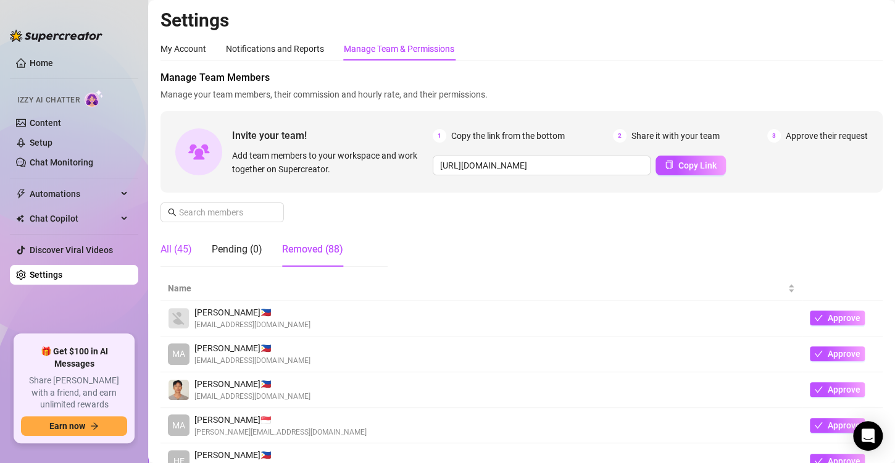
click at [173, 244] on div "All (45)" at bounding box center [175, 249] width 31 height 15
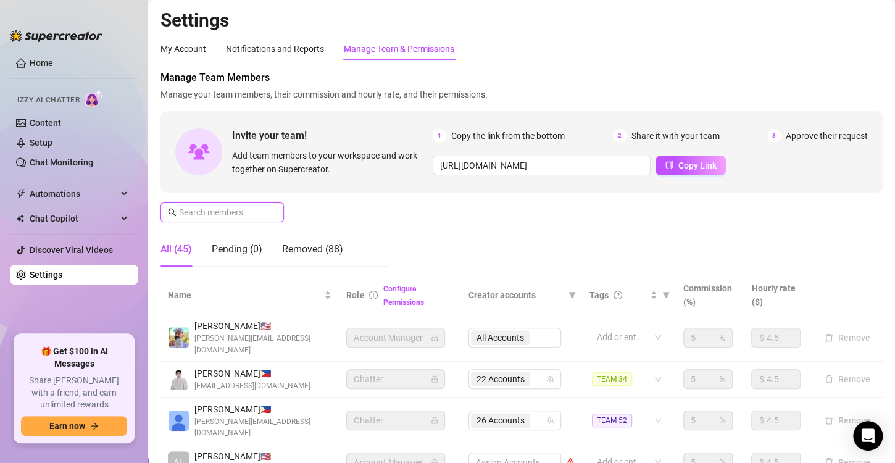
click at [215, 205] on input "text" at bounding box center [223, 212] width 88 height 14
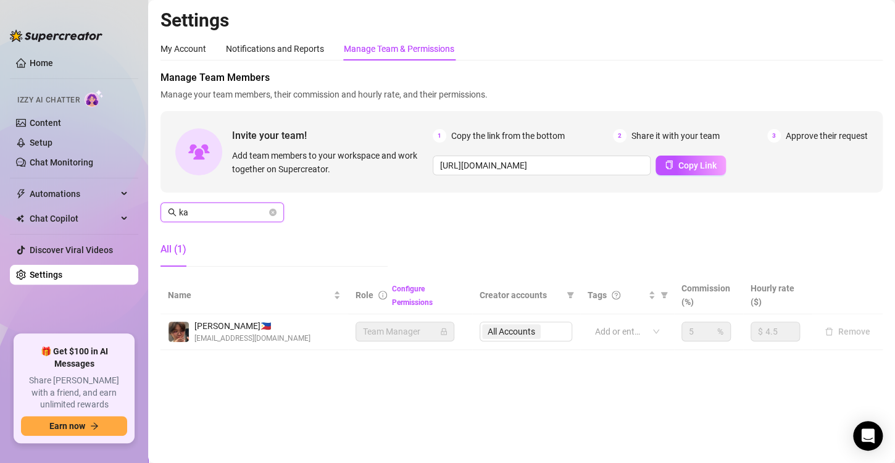
type input "k"
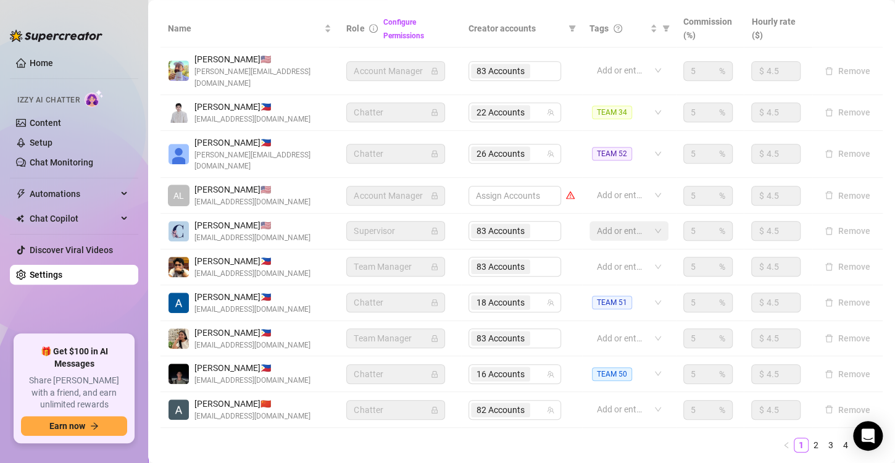
scroll to position [292, 0]
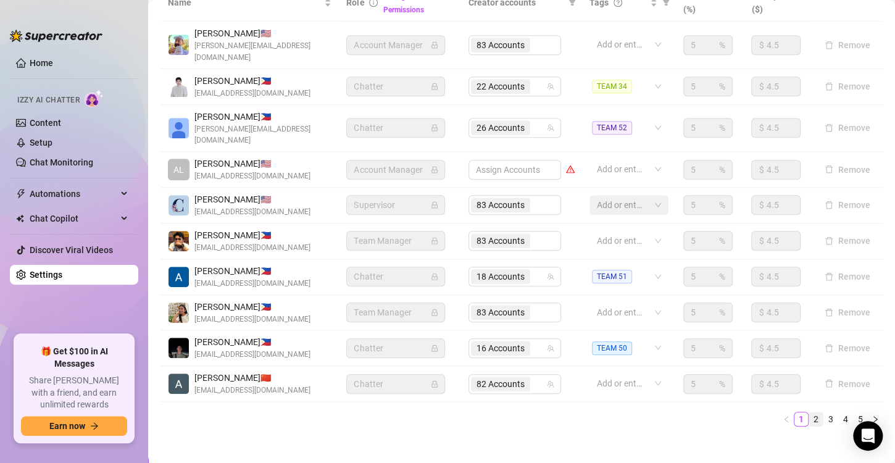
click at [809, 412] on link "2" at bounding box center [816, 419] width 14 height 14
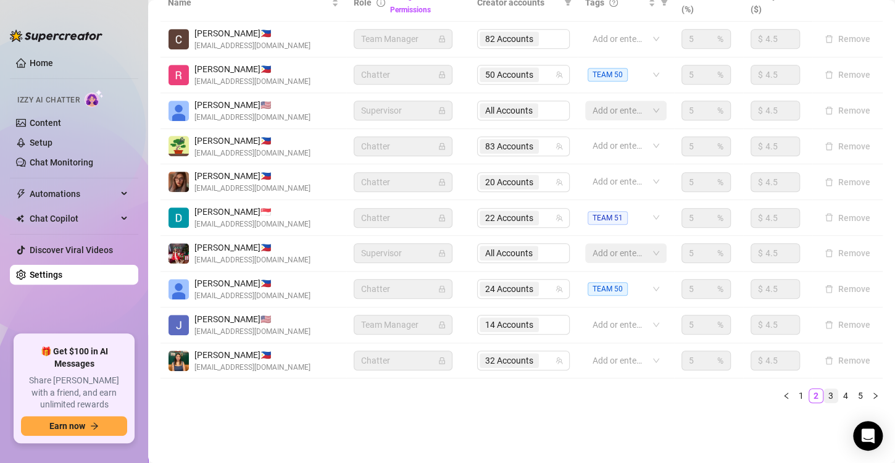
click at [824, 395] on link "3" at bounding box center [831, 396] width 14 height 14
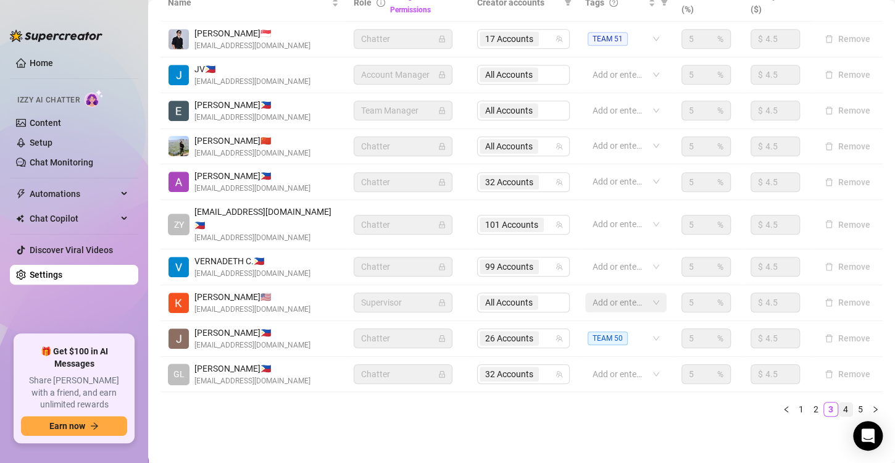
click at [839, 402] on link "4" at bounding box center [846, 409] width 14 height 14
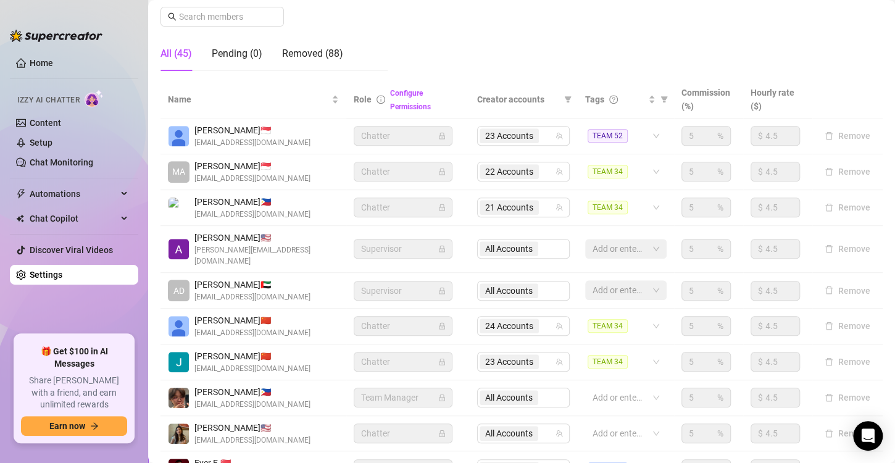
scroll to position [0, 0]
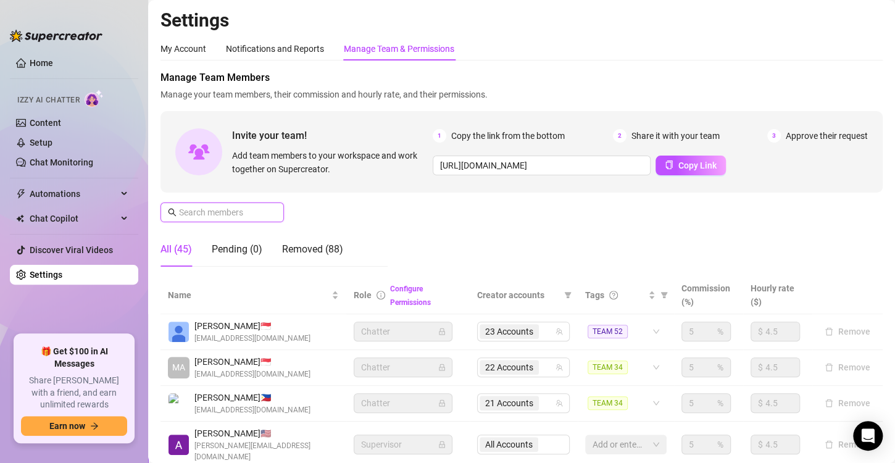
click at [223, 210] on input "text" at bounding box center [223, 212] width 88 height 14
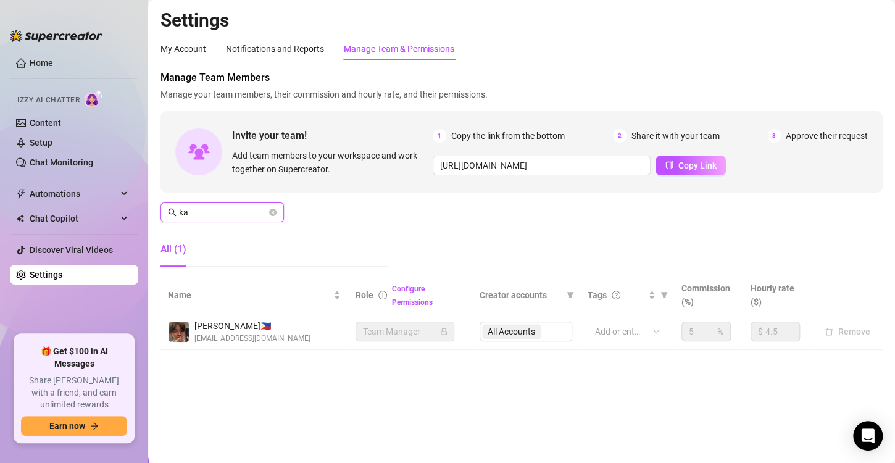
type input "k"
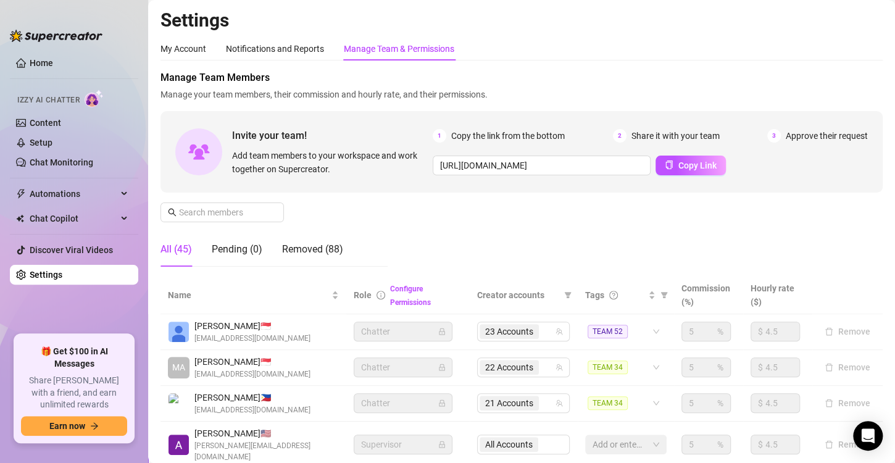
click at [447, 237] on div "Manage Team Members Manage your team members, their commission and hourly rate,…" at bounding box center [521, 173] width 722 height 206
click at [204, 215] on input "text" at bounding box center [223, 212] width 88 height 14
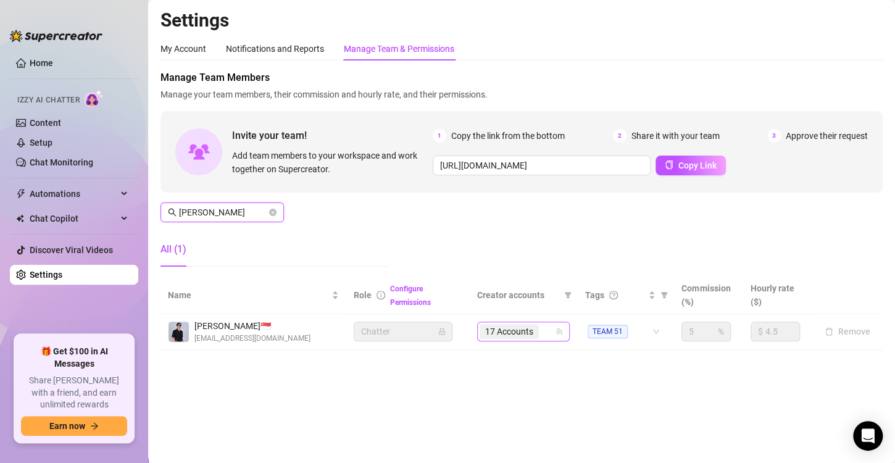
click at [549, 331] on div "17 Accounts" at bounding box center [516, 331] width 75 height 17
type input "[PERSON_NAME]"
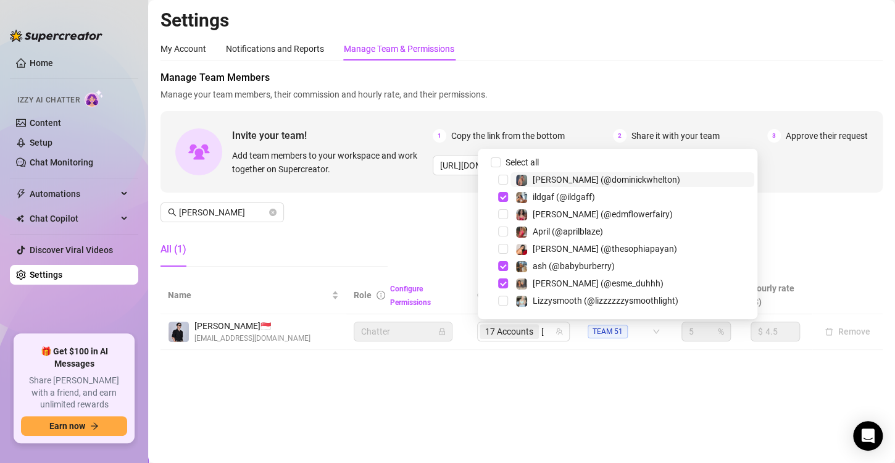
type input "[PERSON_NAME]"
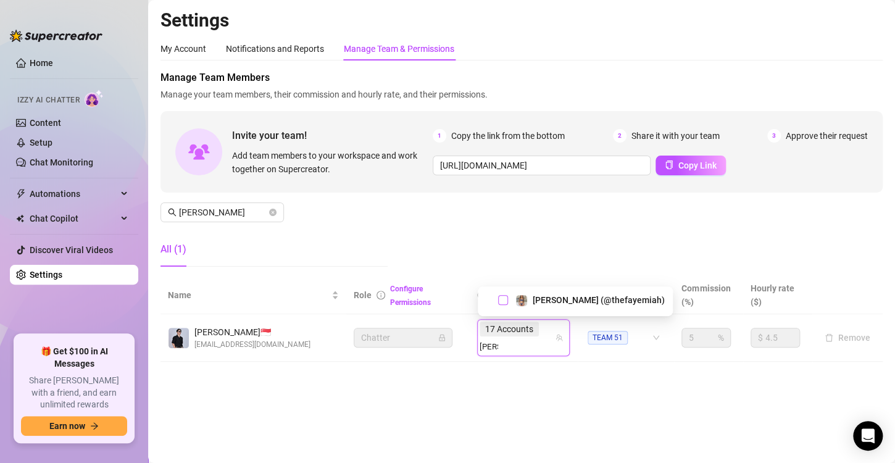
click at [504, 299] on span "Select tree node" at bounding box center [503, 300] width 10 height 10
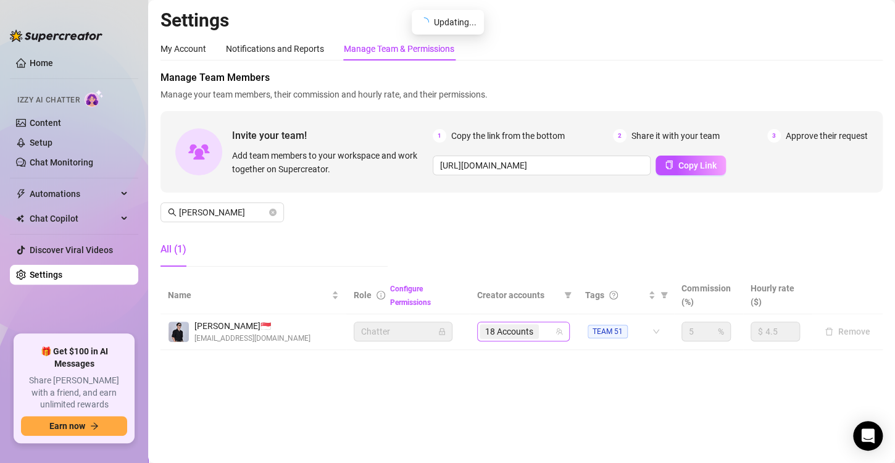
click at [546, 330] on div "18 Accounts" at bounding box center [516, 331] width 75 height 17
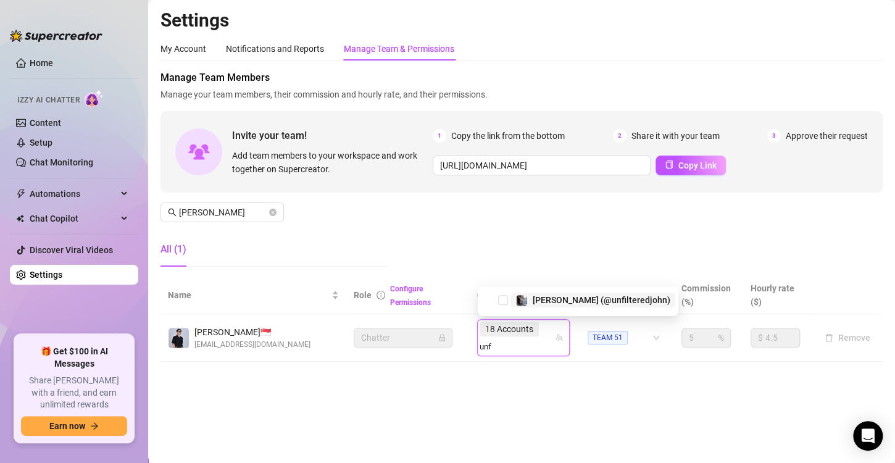
type input "unfi"
click at [503, 300] on span "Select tree node" at bounding box center [503, 300] width 10 height 10
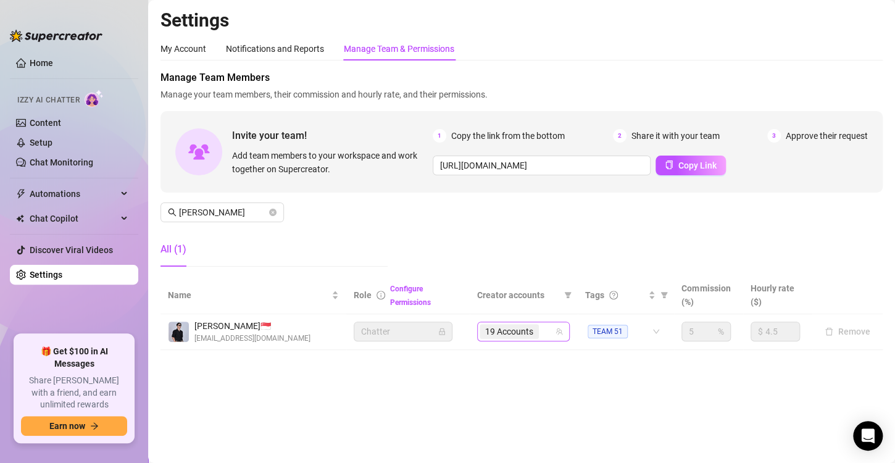
click at [545, 336] on div "19 Accounts" at bounding box center [516, 331] width 75 height 17
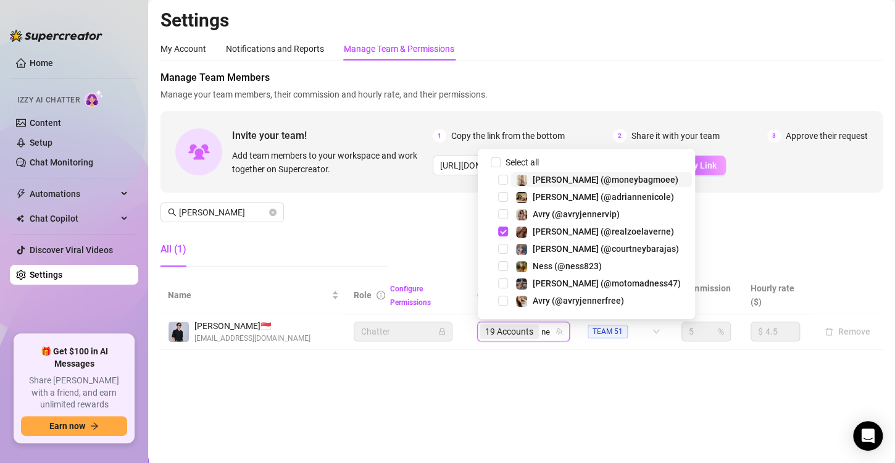
type input "nes"
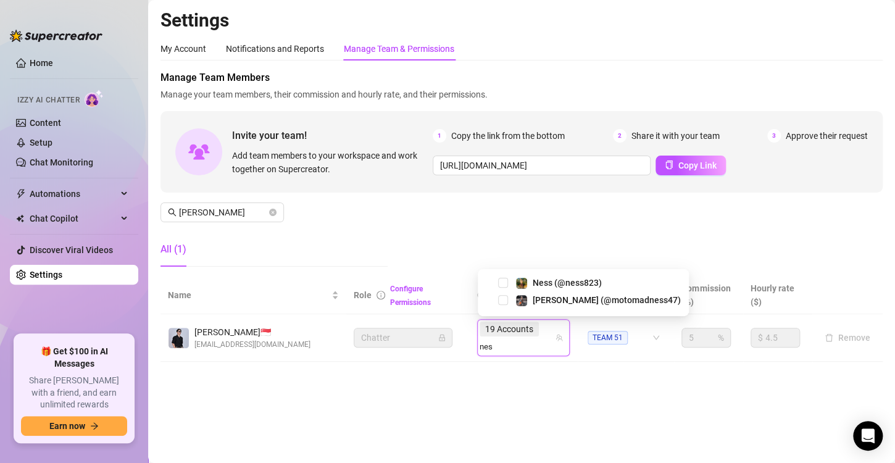
click at [507, 278] on div "Ness (@ness823)" at bounding box center [583, 282] width 205 height 15
click at [507, 283] on span "Select tree node" at bounding box center [503, 283] width 10 height 10
click at [496, 339] on input "search" at bounding box center [487, 346] width 16 height 15
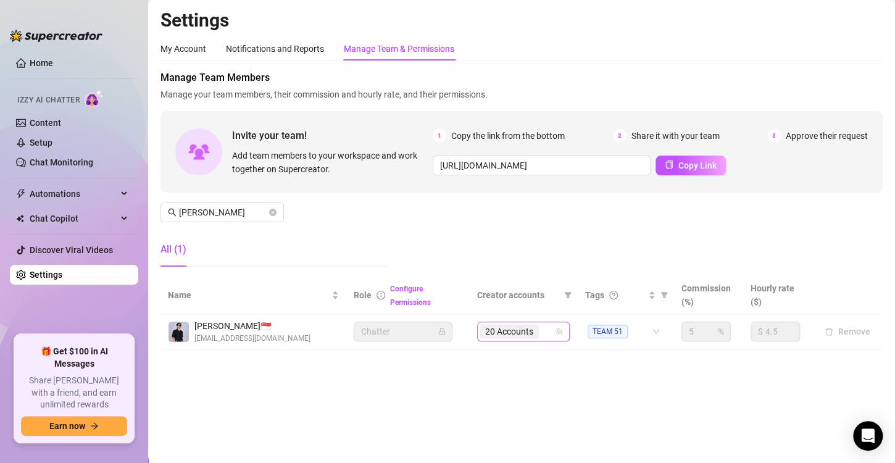
click at [542, 330] on input "search" at bounding box center [542, 331] width 2 height 15
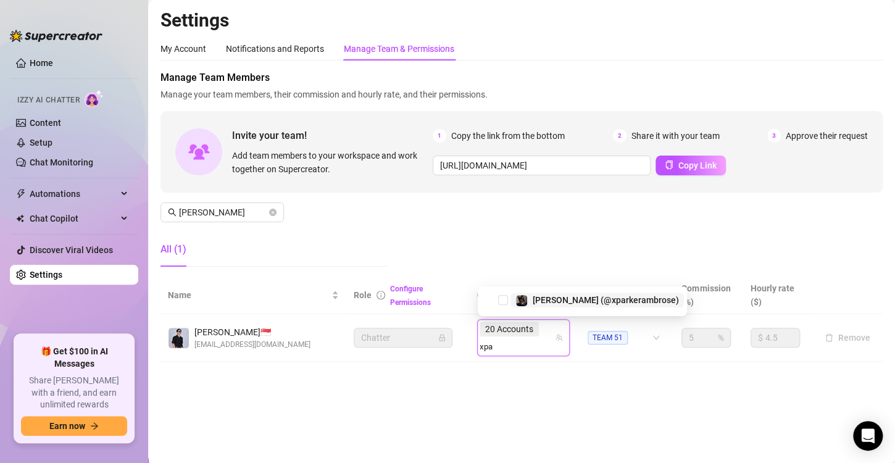
type input "xpar"
click at [503, 304] on span "Select tree node" at bounding box center [503, 300] width 10 height 10
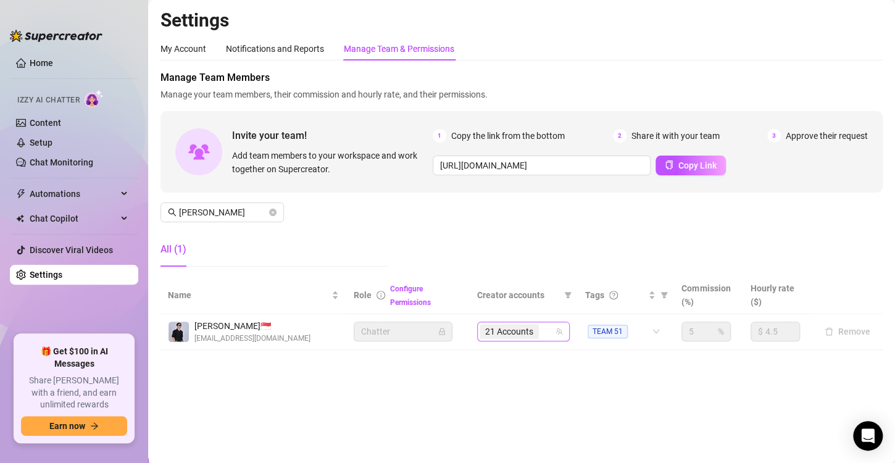
click at [542, 331] on input "search" at bounding box center [542, 331] width 2 height 15
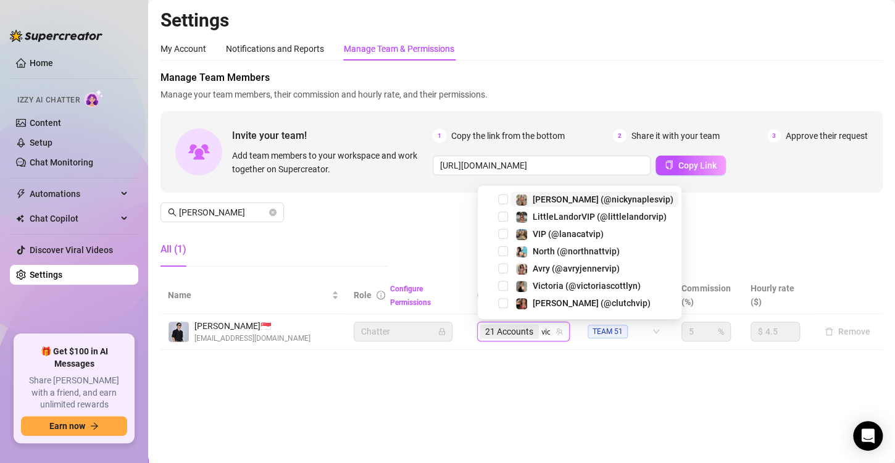
type input "vict"
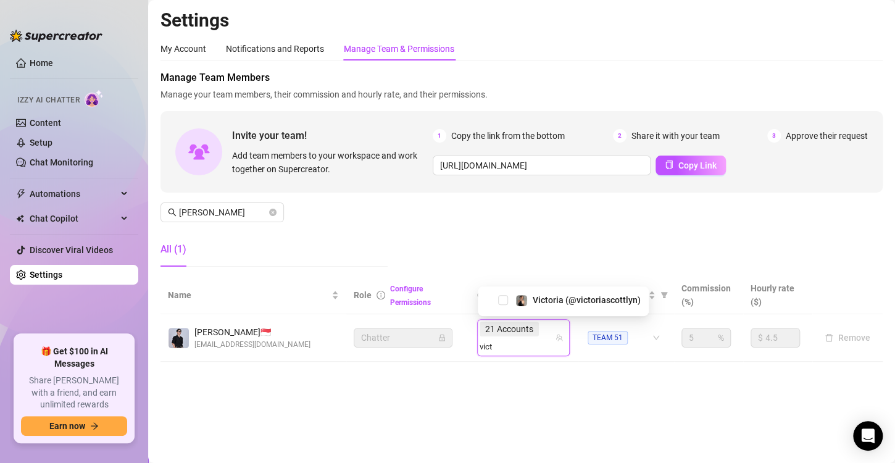
click at [508, 299] on div "Victoria (@victoriascottlyn)" at bounding box center [563, 299] width 165 height 15
click at [505, 297] on span "Select tree node" at bounding box center [503, 300] width 10 height 10
click at [487, 383] on main "Settings My Account Notifications and Reports Manage Team & Permissions Profile…" at bounding box center [521, 231] width 747 height 463
click at [410, 225] on div "Manage Team Members Manage your team members, their commission and hourly rate,…" at bounding box center [521, 173] width 722 height 206
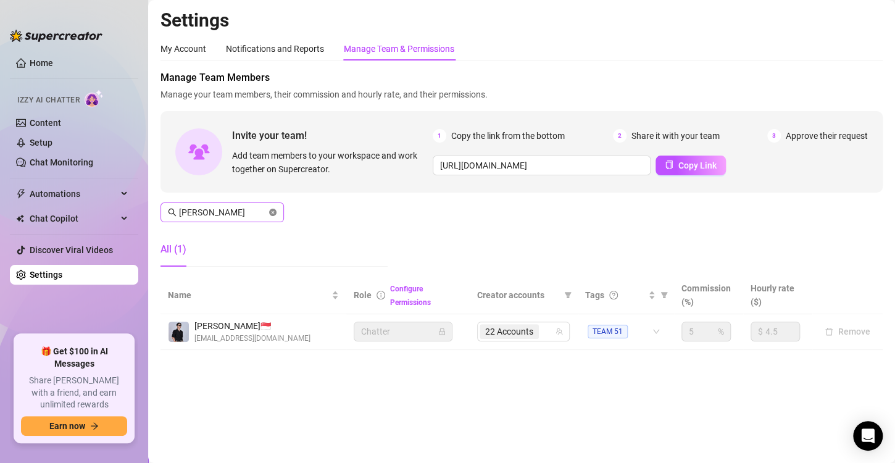
click at [275, 213] on icon "close-circle" at bounding box center [272, 212] width 7 height 7
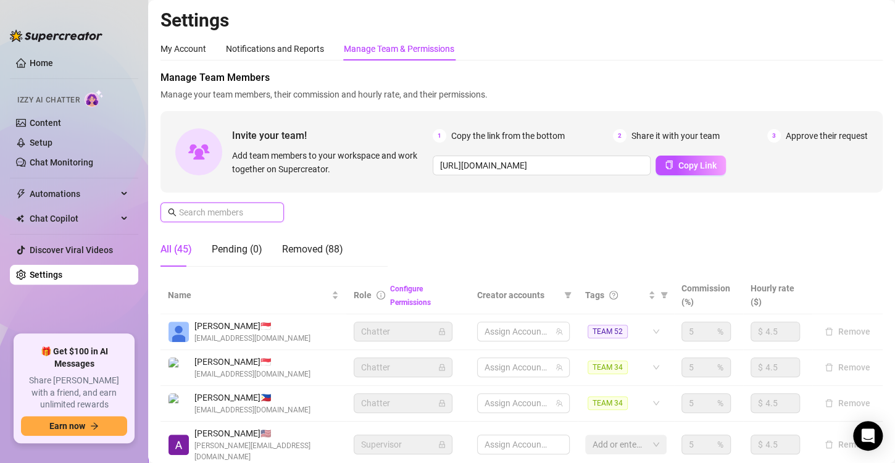
click at [233, 215] on input "text" at bounding box center [223, 212] width 88 height 14
click at [231, 214] on input "text" at bounding box center [223, 212] width 88 height 14
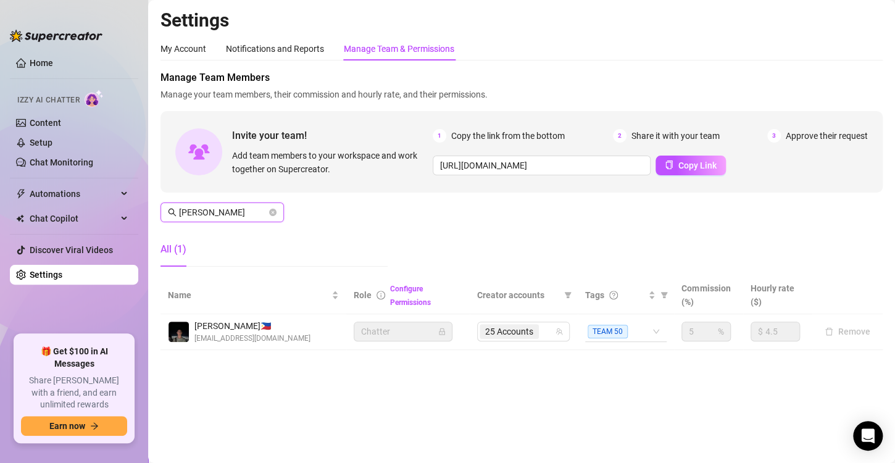
type input "[PERSON_NAME]"
click at [544, 329] on div "25 Accounts" at bounding box center [516, 331] width 75 height 17
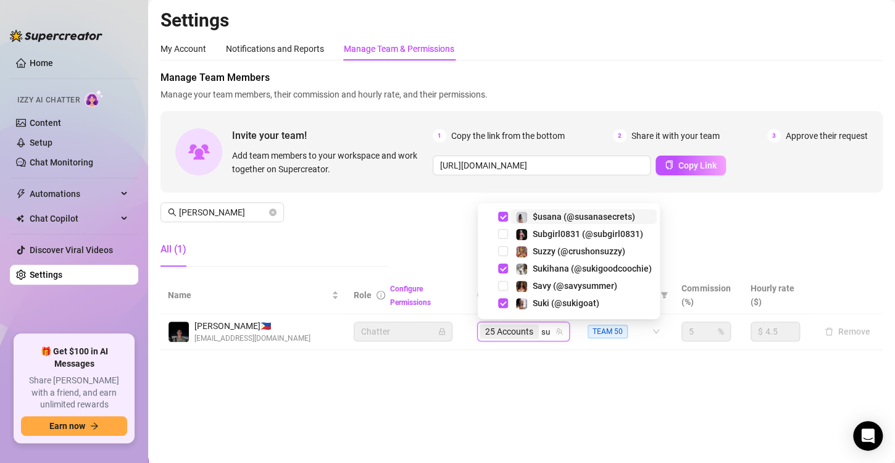
type input "s"
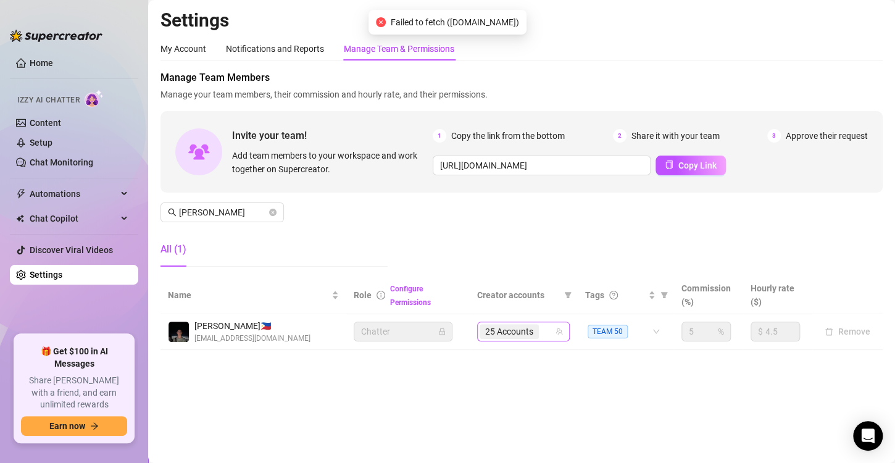
click at [542, 327] on input "search" at bounding box center [542, 331] width 2 height 15
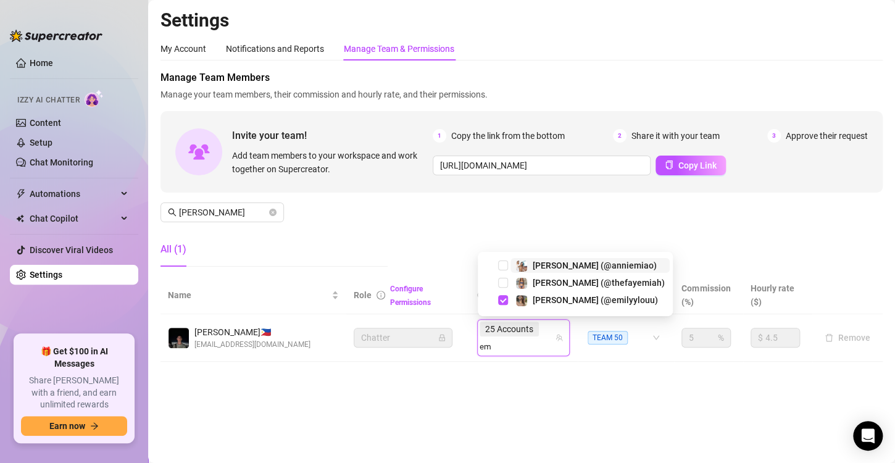
type input "e"
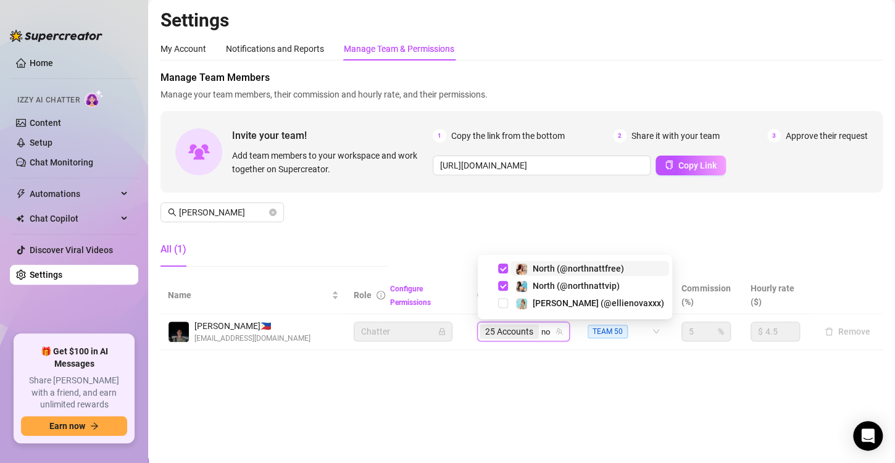
type input "n"
type input "j"
type input "b"
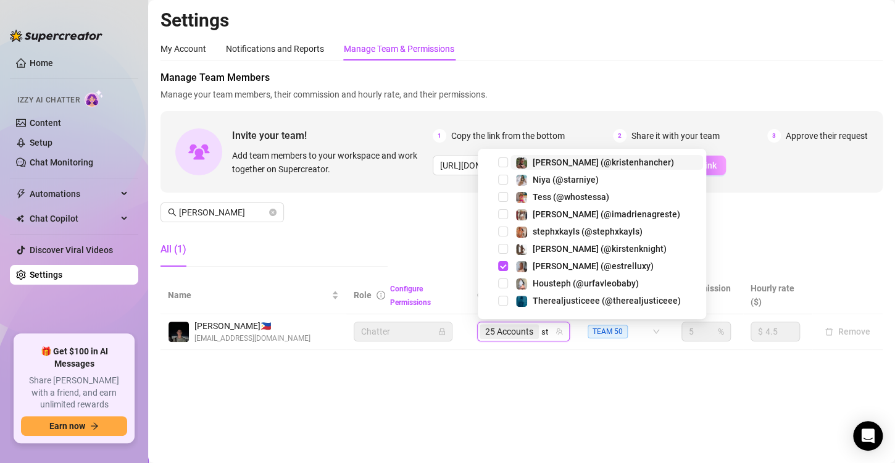
type input "s"
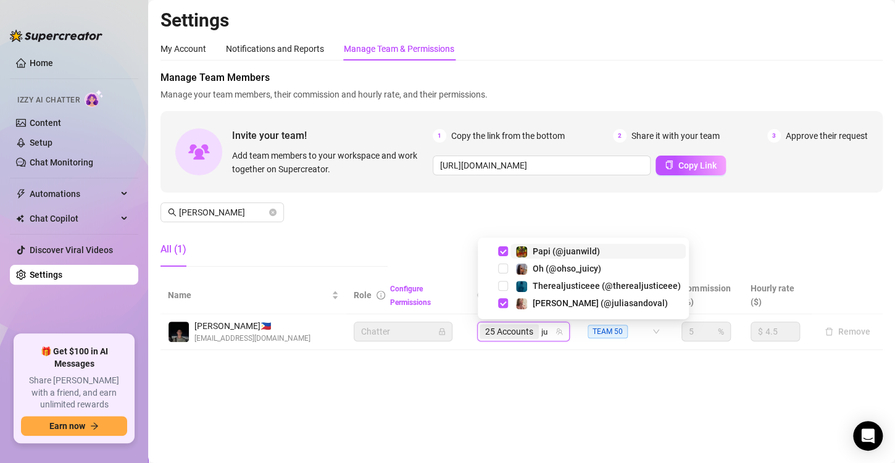
type input "j"
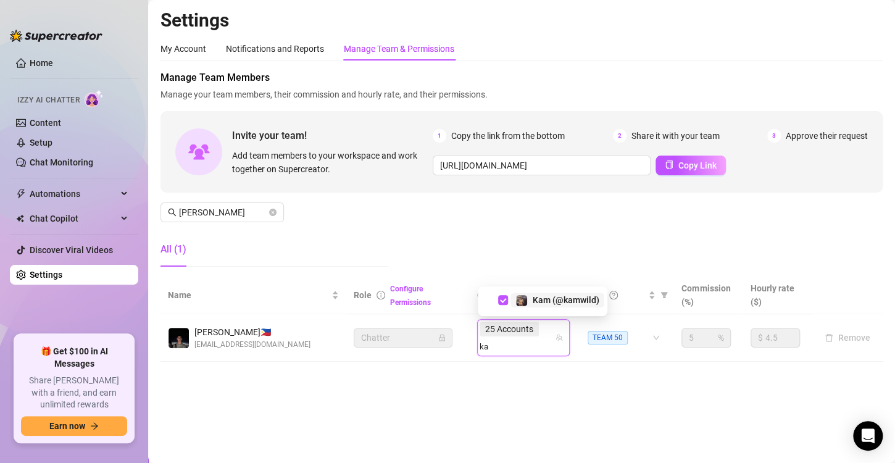
type input "k"
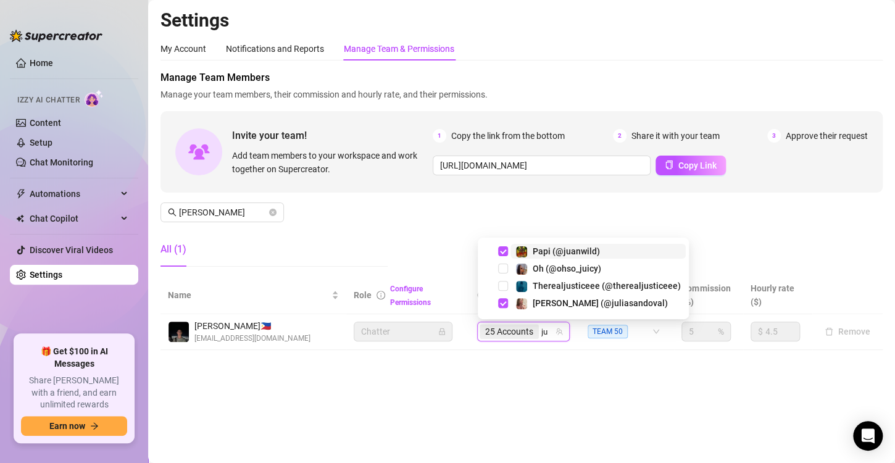
type input "j"
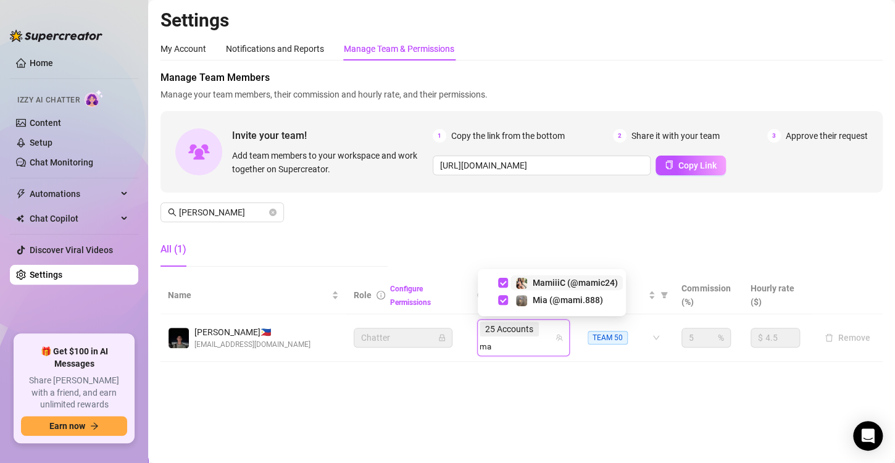
type input "m"
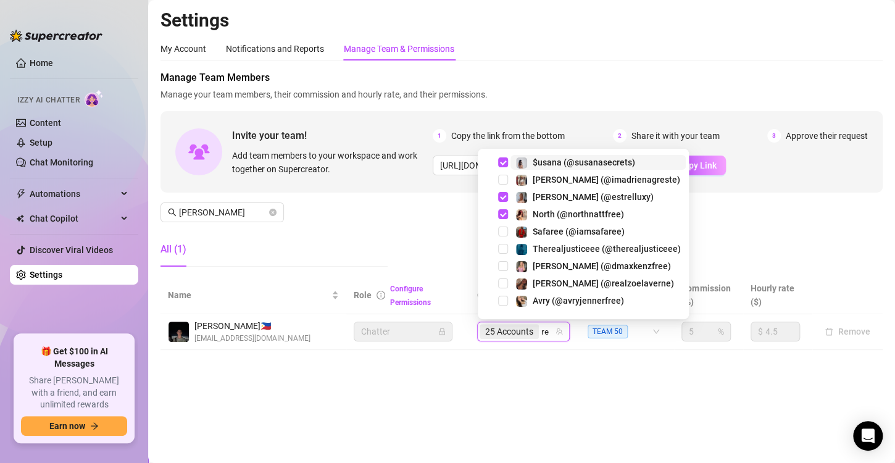
type input "r"
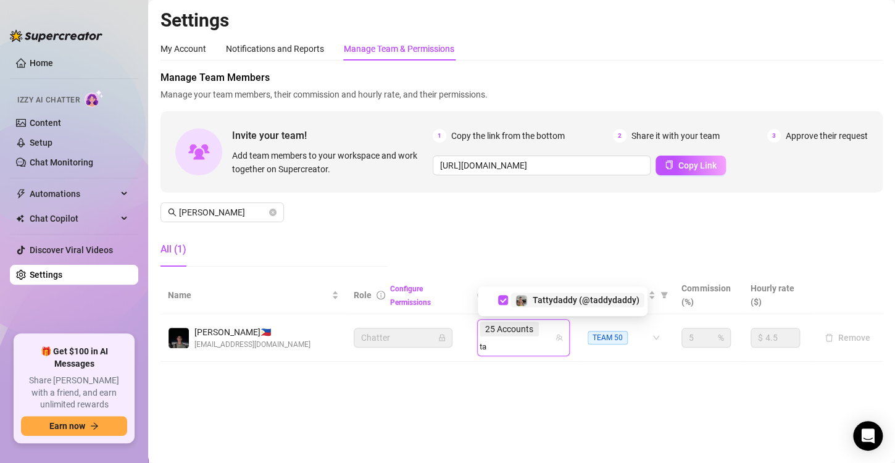
type input "t"
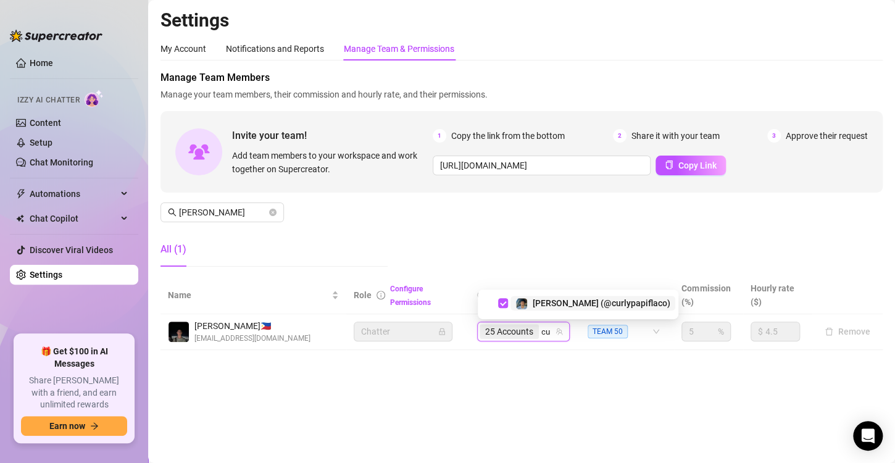
type input "c"
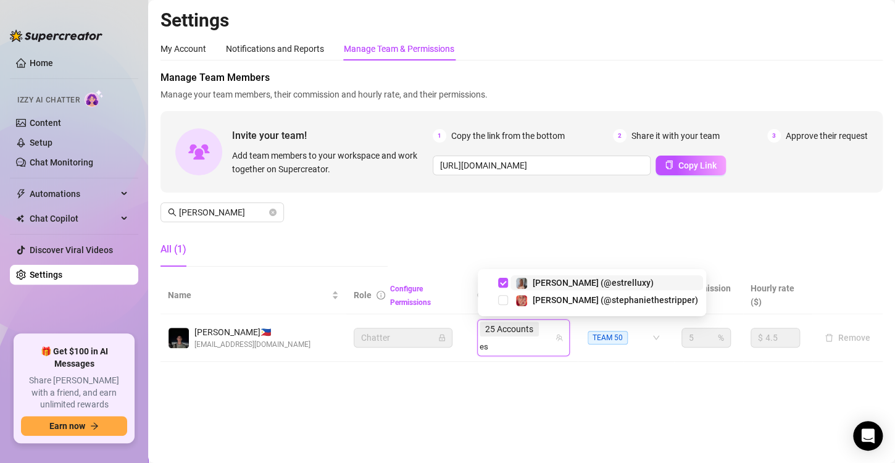
type input "e"
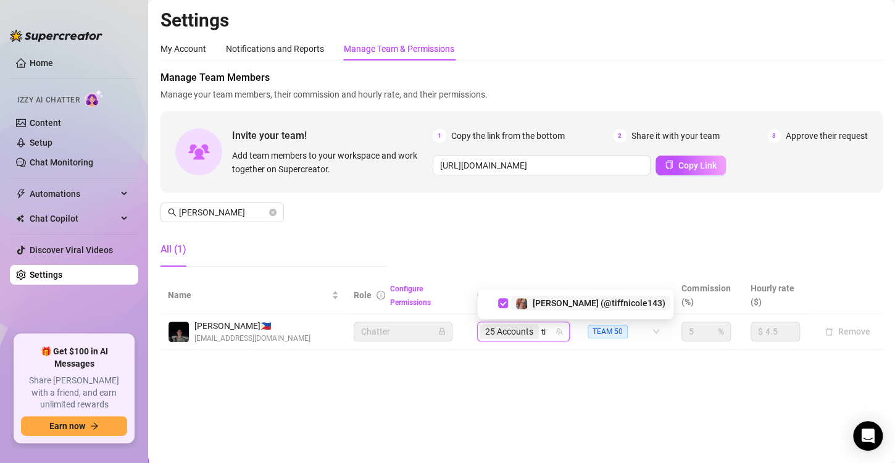
type input "t"
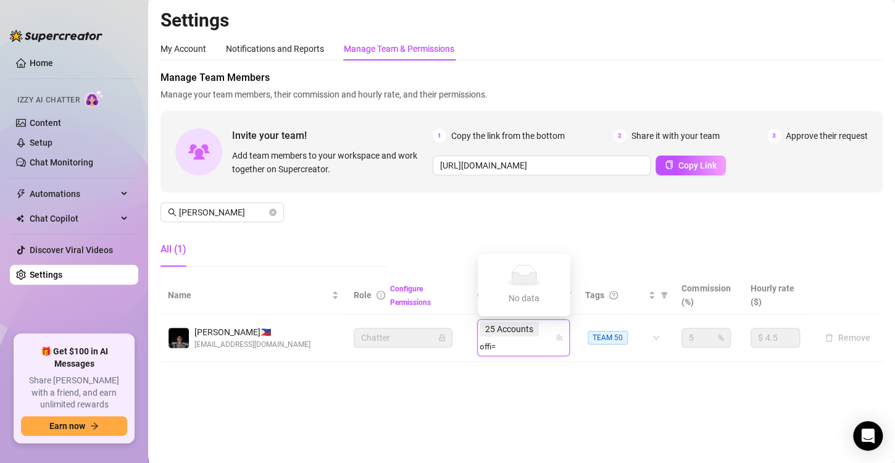
type input "offi"
click at [503, 297] on span "Select tree node" at bounding box center [503, 300] width 10 height 10
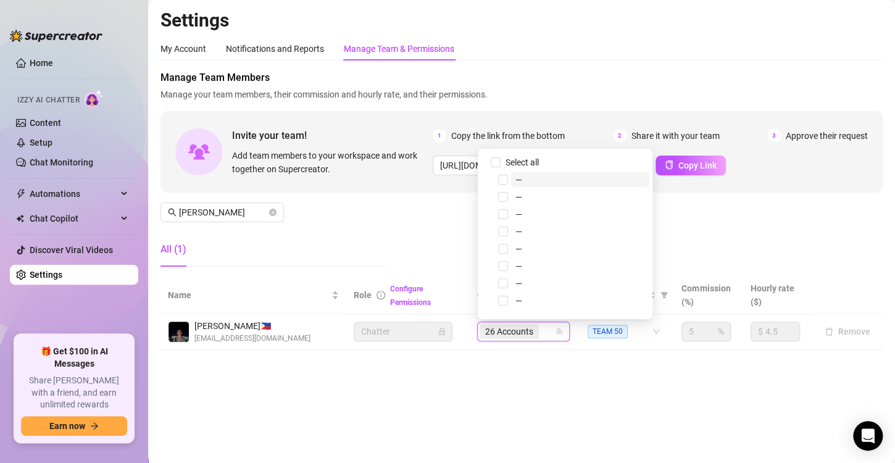
click at [518, 375] on main "Settings My Account Notifications and Reports Manage Team & Permissions Profile…" at bounding box center [521, 231] width 747 height 463
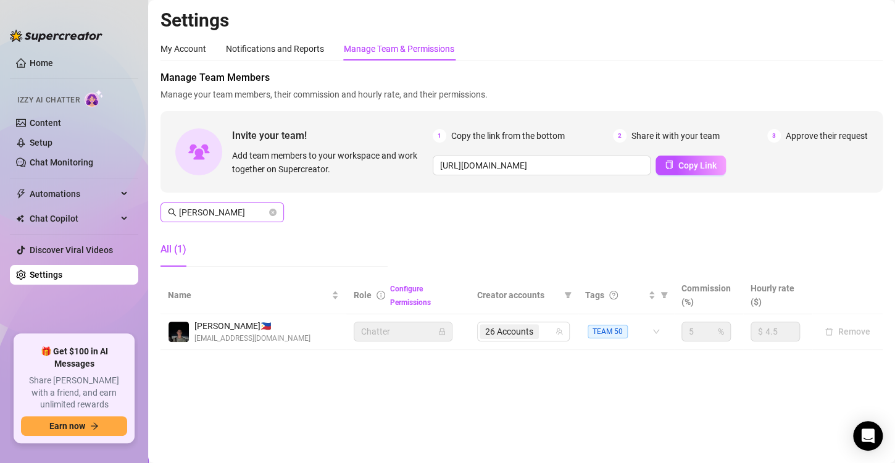
click at [278, 211] on span "[PERSON_NAME]" at bounding box center [221, 212] width 123 height 20
click at [271, 213] on icon "close-circle" at bounding box center [272, 212] width 7 height 7
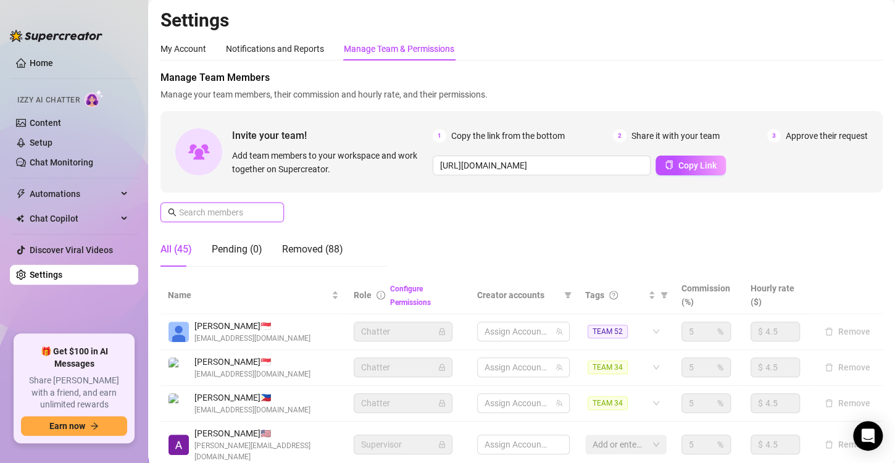
click at [247, 210] on input "text" at bounding box center [223, 212] width 88 height 14
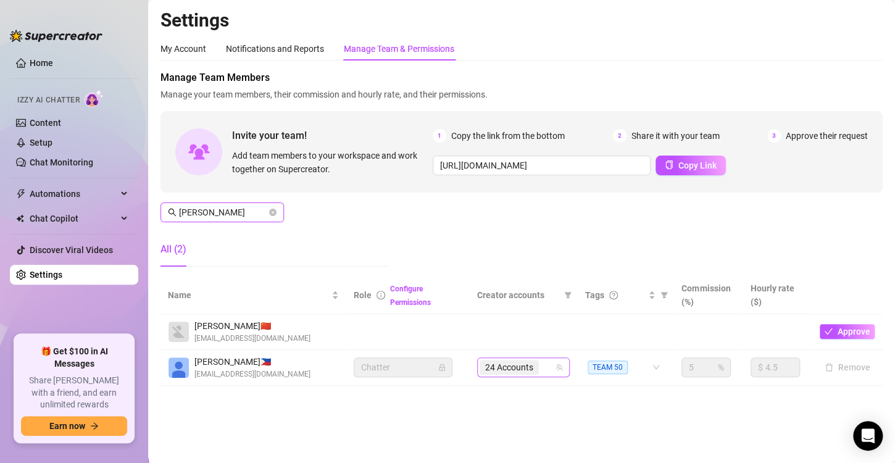
type input "[PERSON_NAME]"
click at [543, 365] on input "search" at bounding box center [542, 367] width 2 height 15
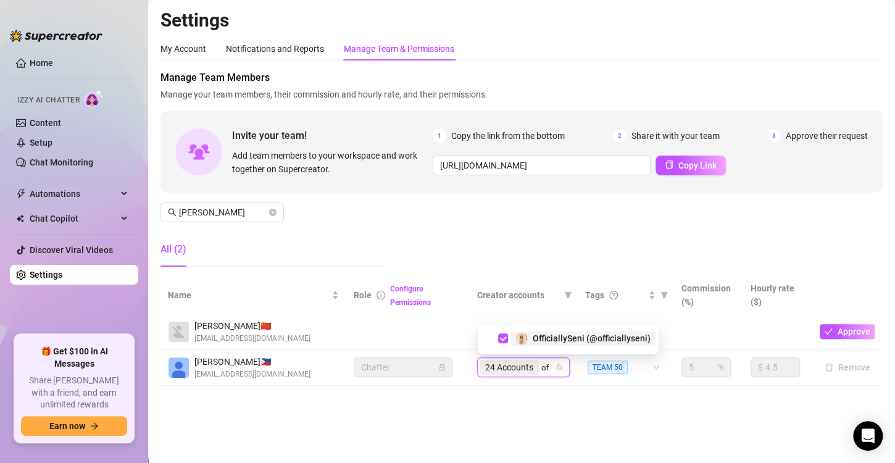
type input "o"
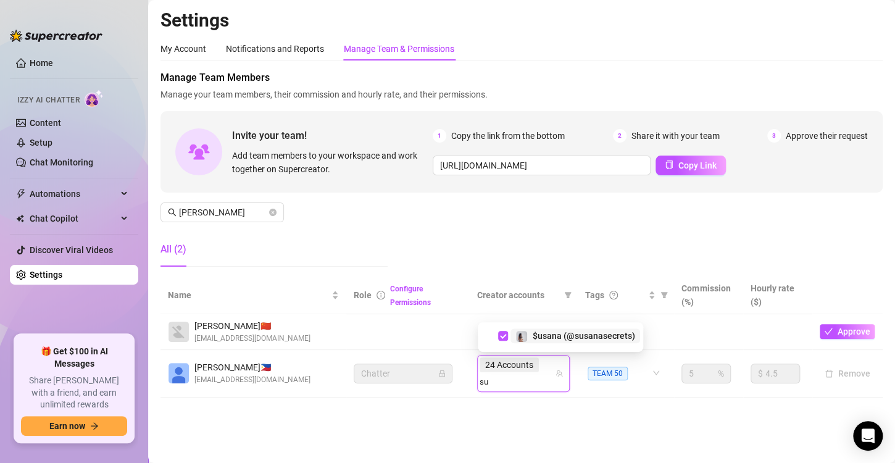
type input "s"
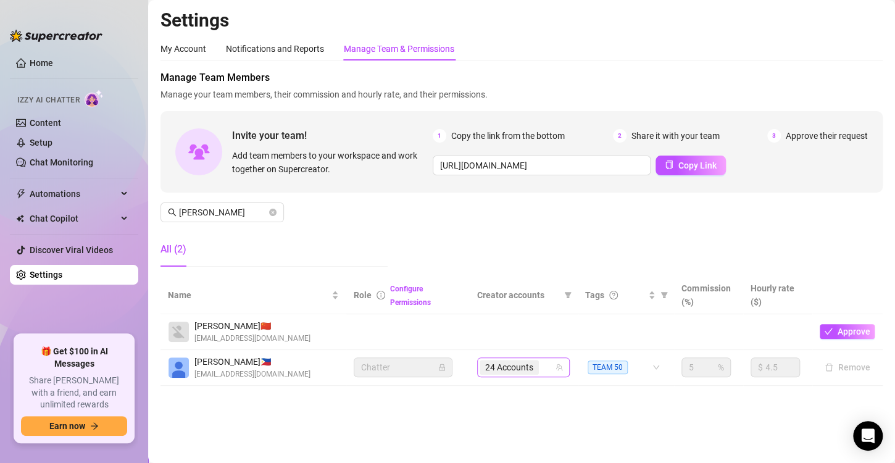
click at [542, 365] on input "search" at bounding box center [542, 367] width 2 height 15
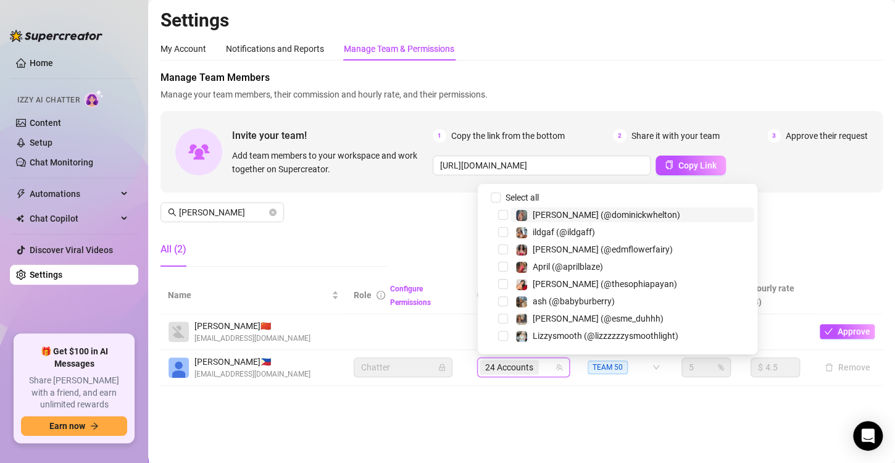
type input "e"
click at [516, 367] on span "24 Accounts" at bounding box center [509, 367] width 48 height 14
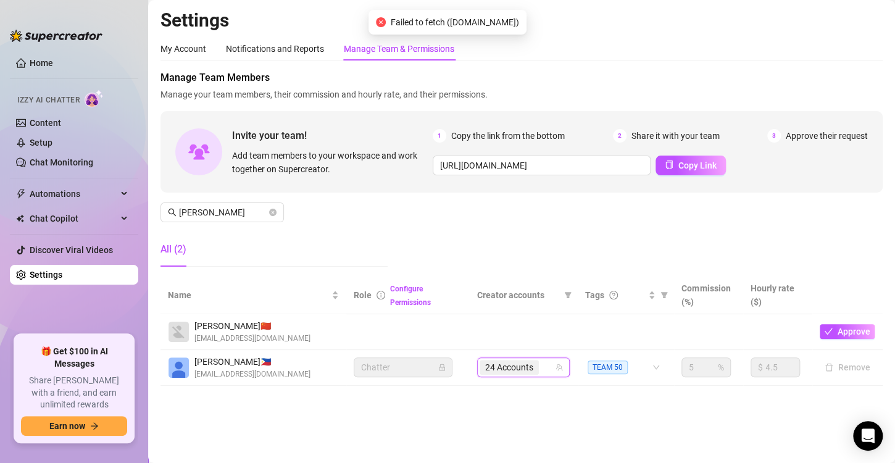
click at [516, 367] on span "24 Accounts" at bounding box center [509, 367] width 48 height 14
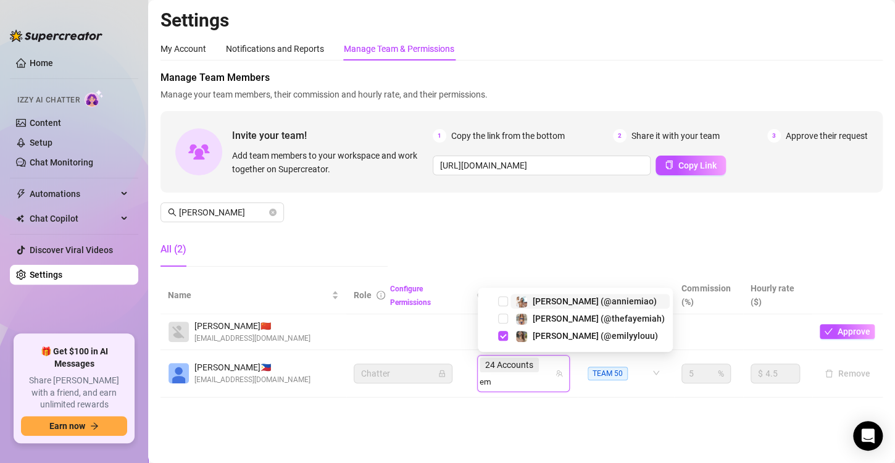
type input "e"
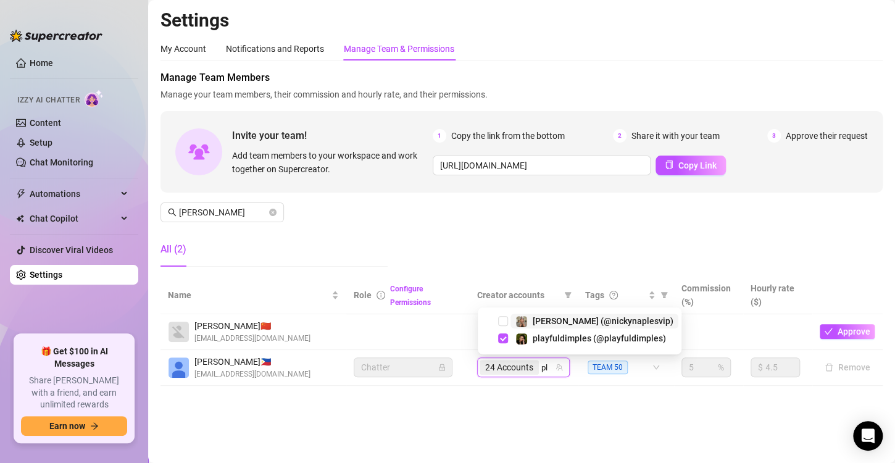
type input "p"
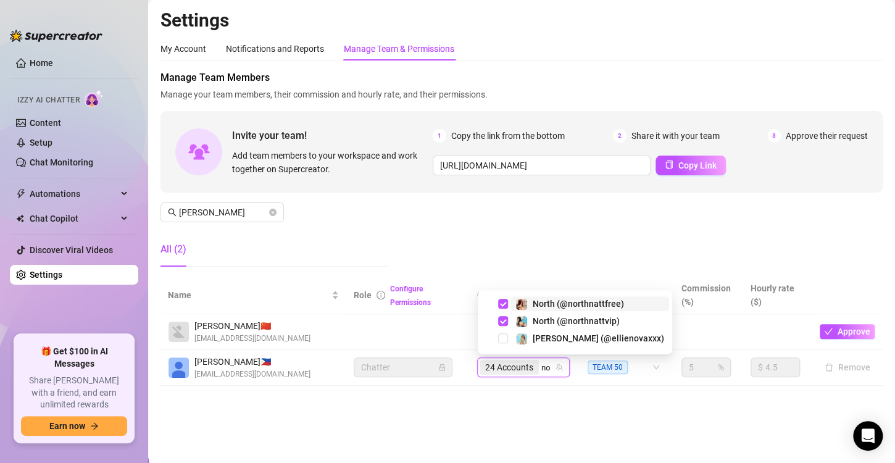
type input "n"
type input "j"
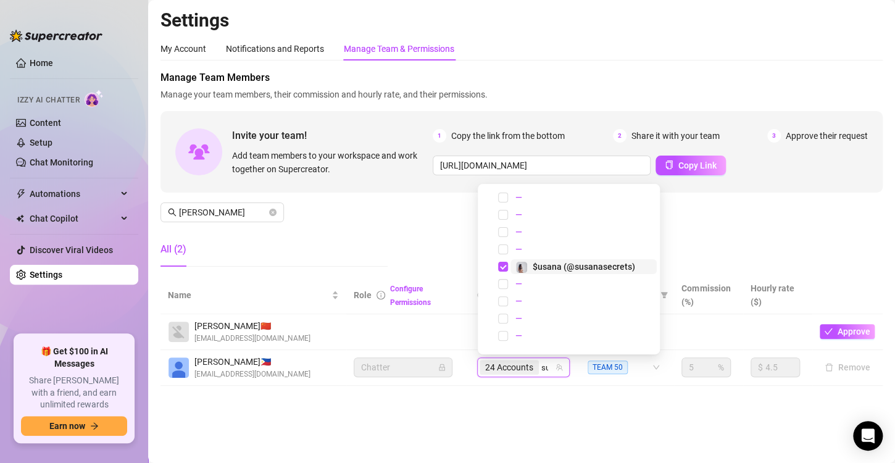
type input "s"
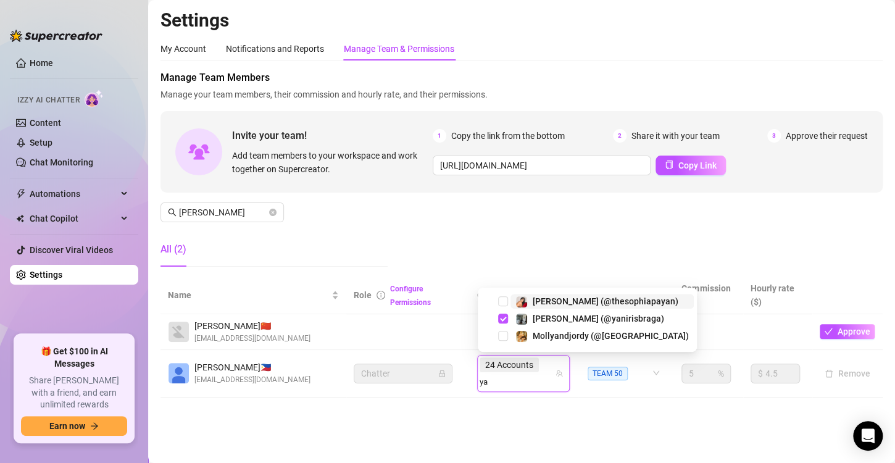
type input "y"
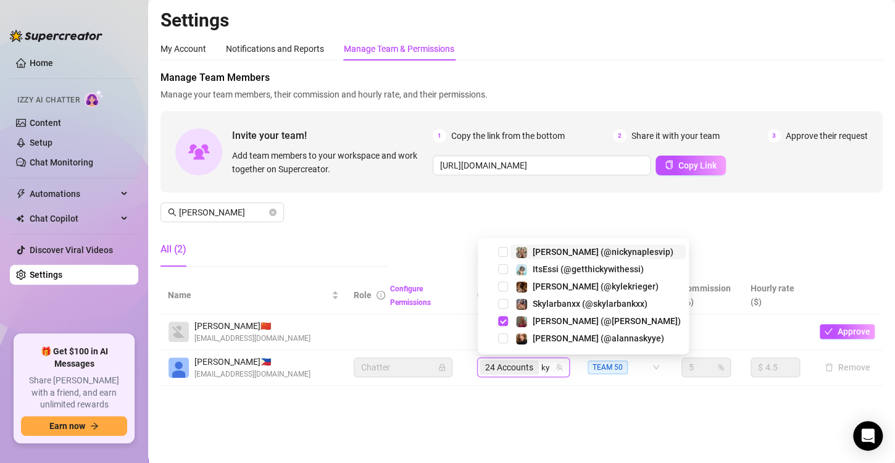
type input "k"
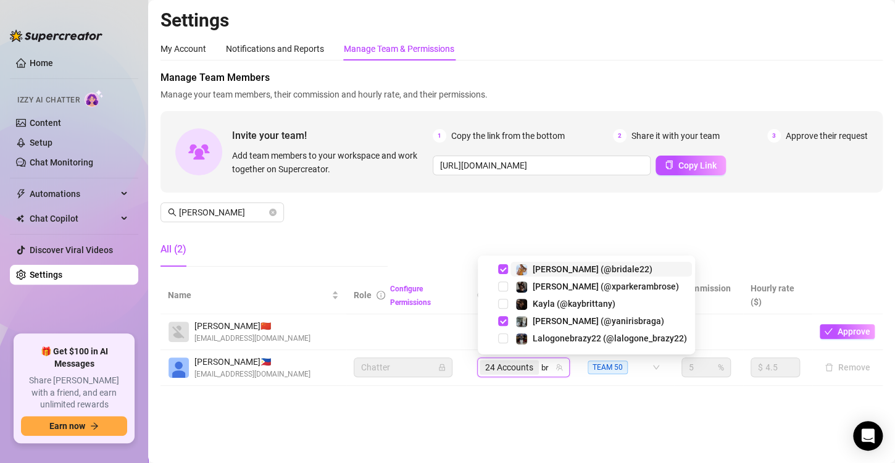
type input "b"
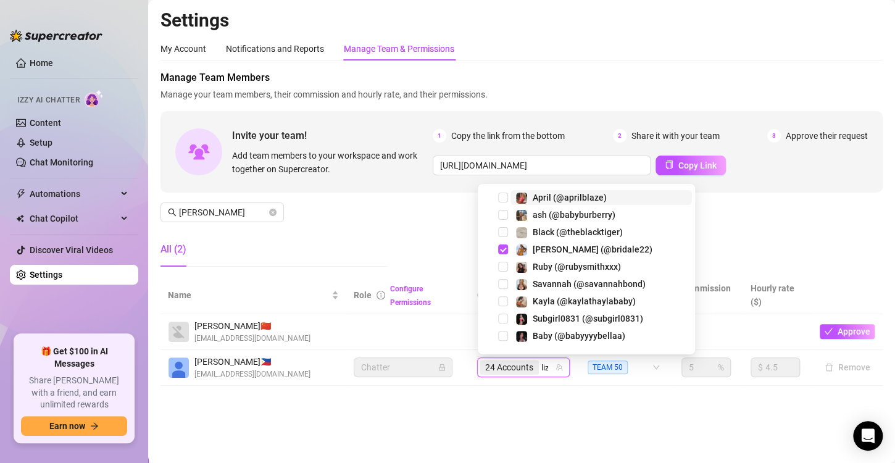
type input "lizzy"
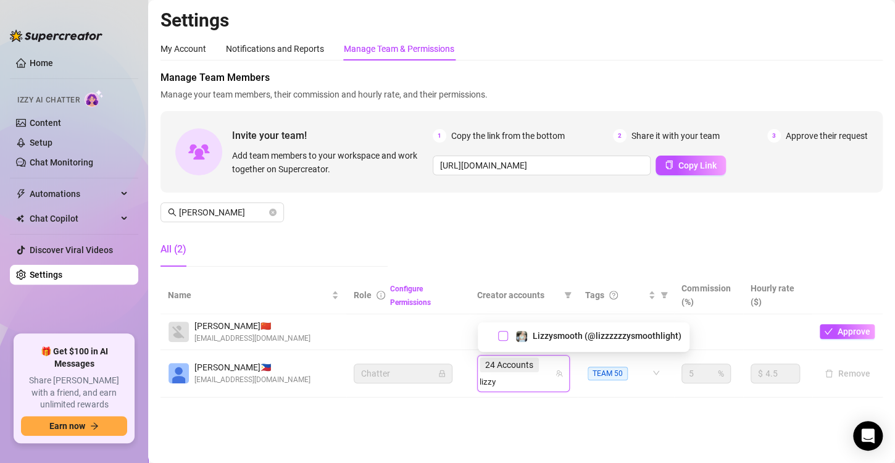
click at [502, 336] on span "Select tree node" at bounding box center [503, 336] width 10 height 10
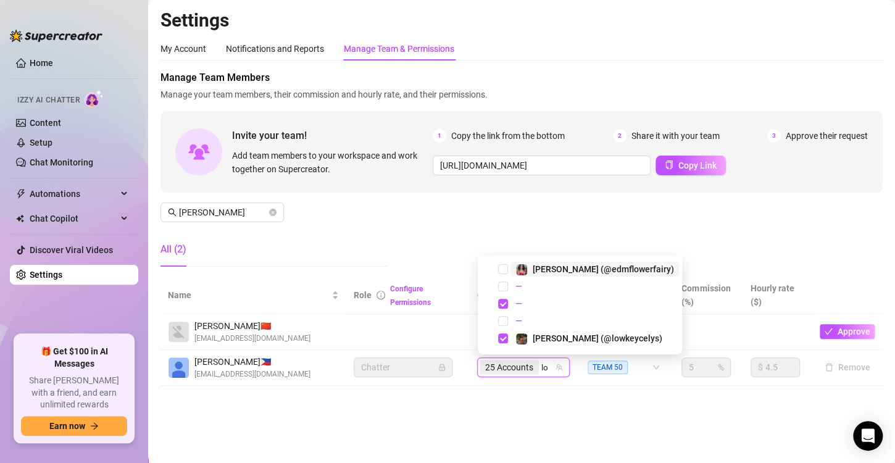
type input "l"
type input "t"
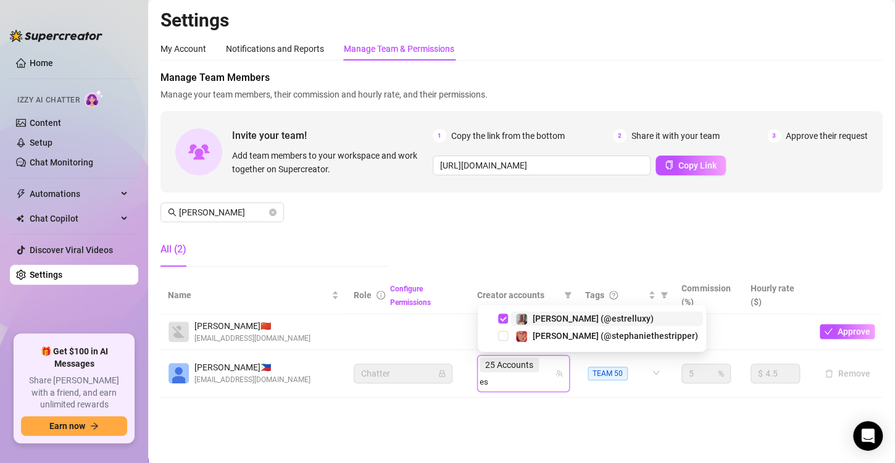
type input "e"
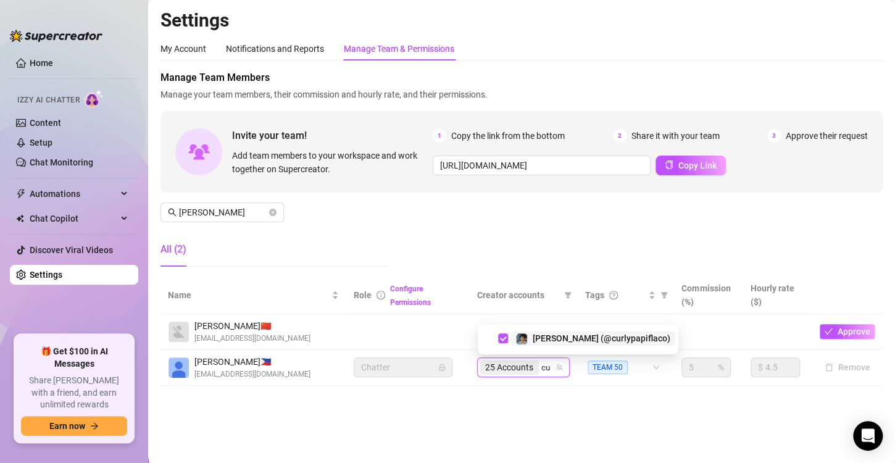
type input "c"
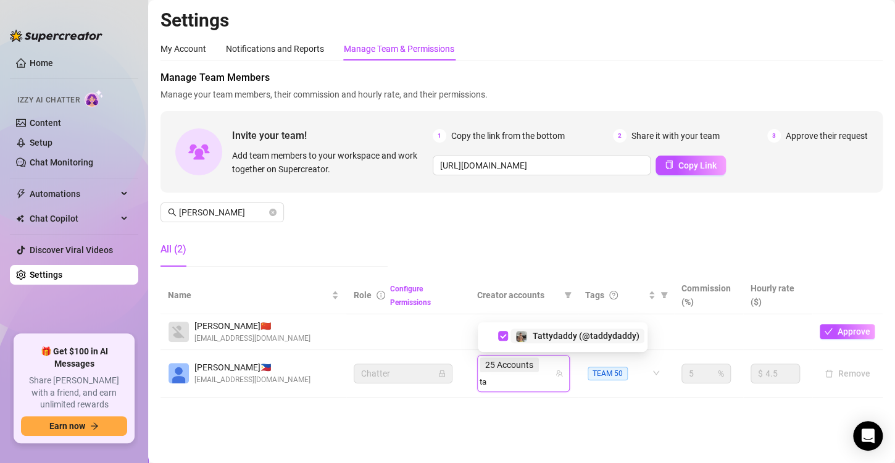
type input "t"
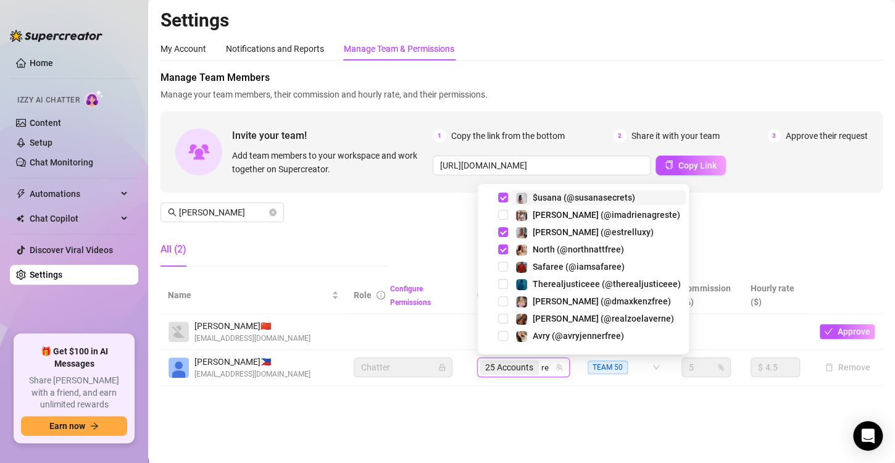
type input "r"
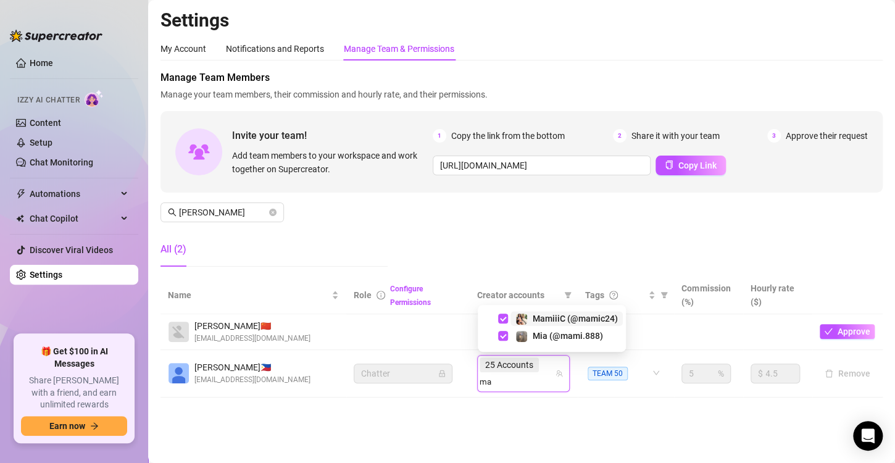
type input "m"
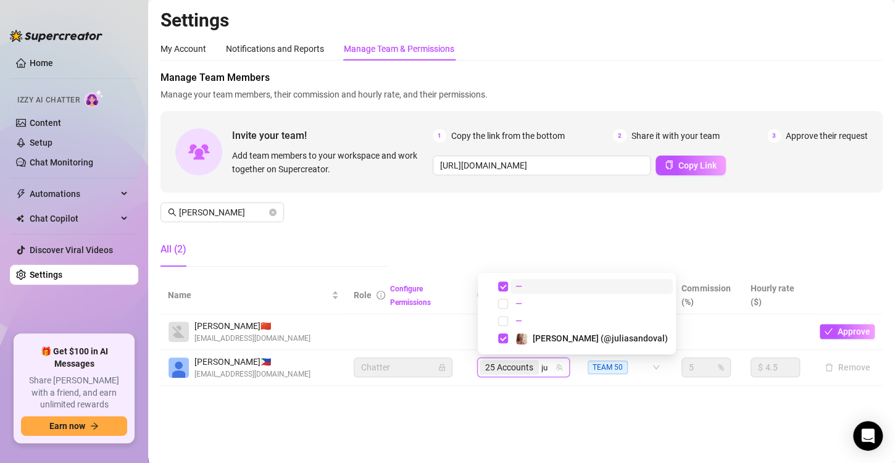
type input "j"
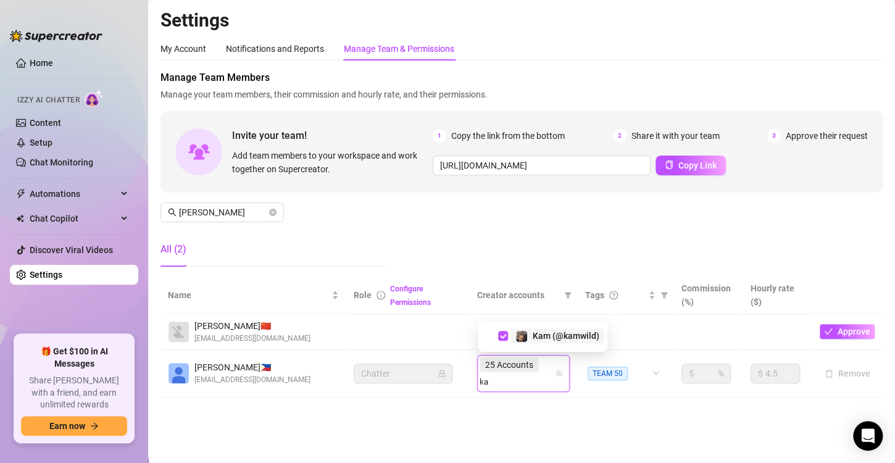
type input "k"
type input "j"
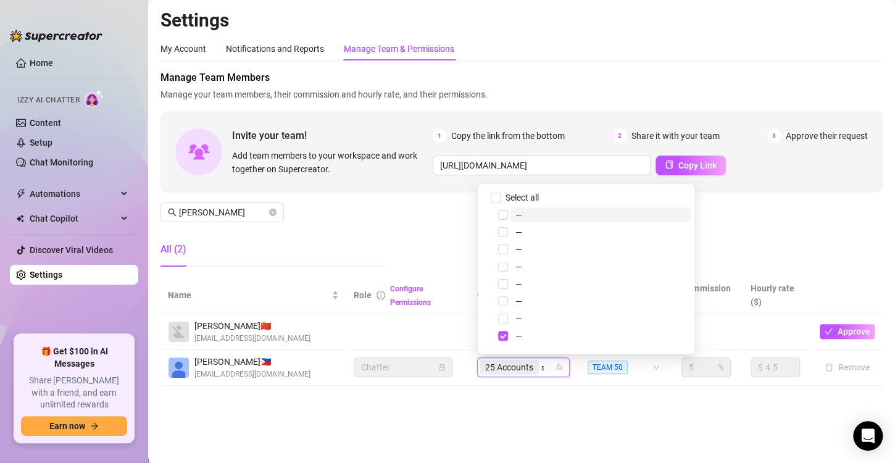
type input "[PERSON_NAME]"
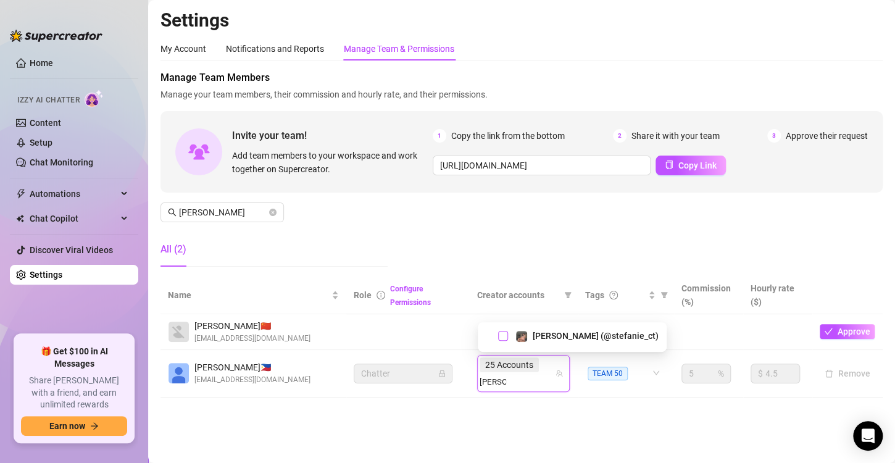
click at [505, 335] on span "Select tree node" at bounding box center [503, 336] width 10 height 10
click at [508, 408] on main "Settings My Account Notifications and Reports Manage Team & Permissions Profile…" at bounding box center [521, 231] width 747 height 463
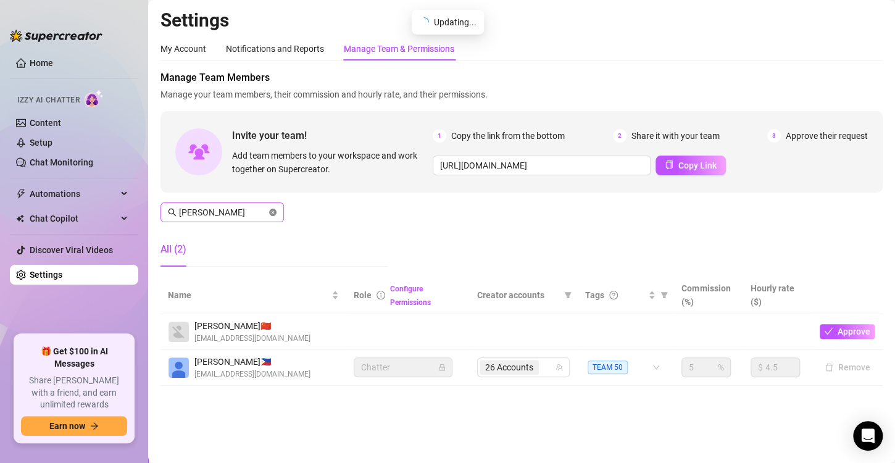
click at [275, 212] on icon "close-circle" at bounding box center [272, 212] width 7 height 7
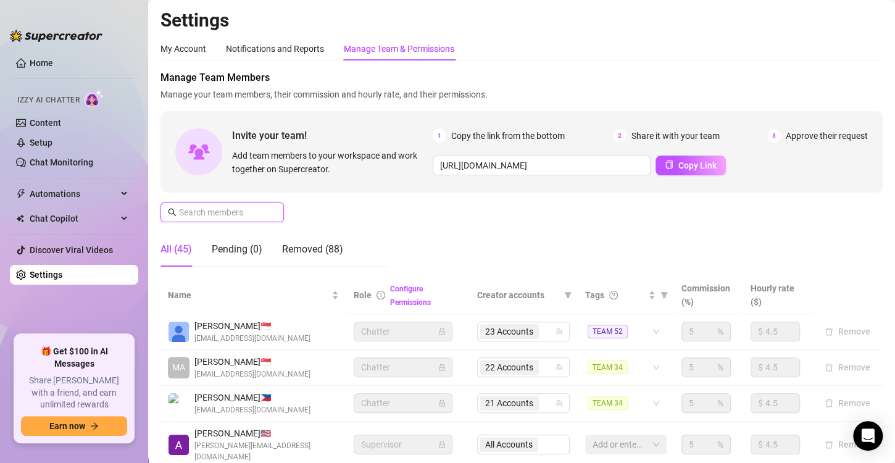
click at [218, 209] on input "text" at bounding box center [223, 212] width 88 height 14
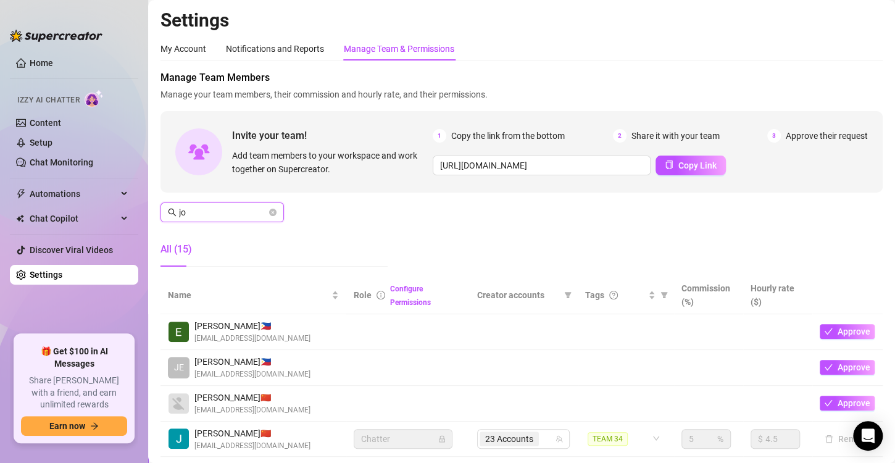
type input "j"
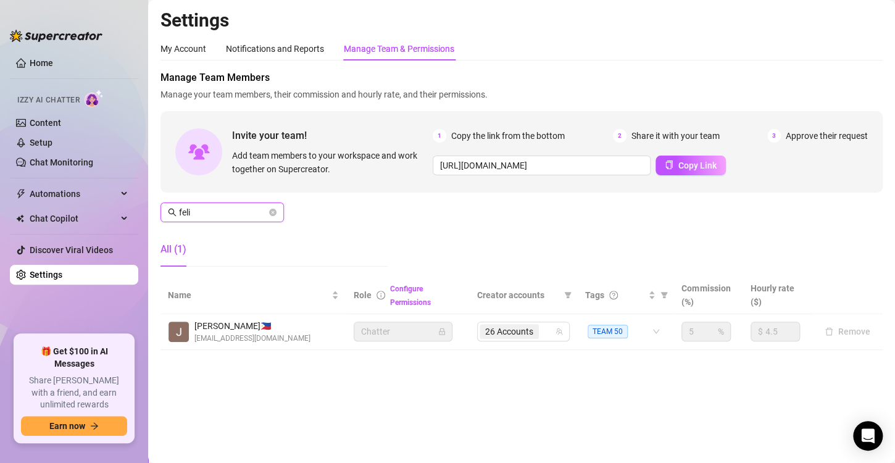
type input "felis"
click at [271, 212] on icon "close-circle" at bounding box center [272, 212] width 7 height 7
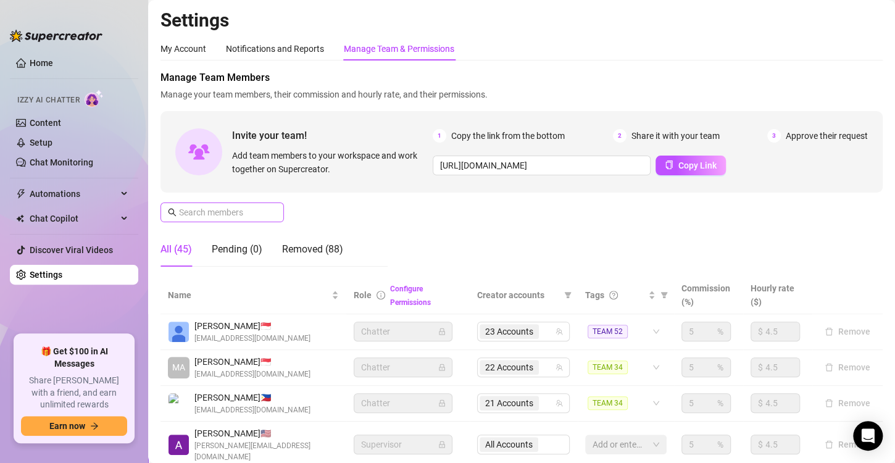
click at [226, 220] on span at bounding box center [221, 212] width 123 height 20
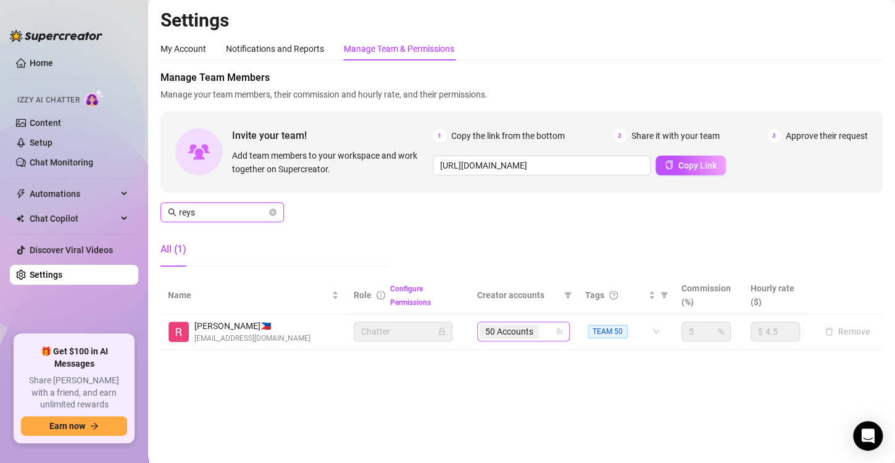
click at [523, 330] on span "50 Accounts" at bounding box center [509, 332] width 48 height 14
type input "reys"
click at [510, 331] on span "50 Accounts" at bounding box center [509, 332] width 48 height 14
click at [507, 371] on main "Settings My Account Notifications and Reports Manage Team & Permissions Profile…" at bounding box center [521, 231] width 747 height 463
click at [544, 331] on input "search" at bounding box center [542, 331] width 2 height 15
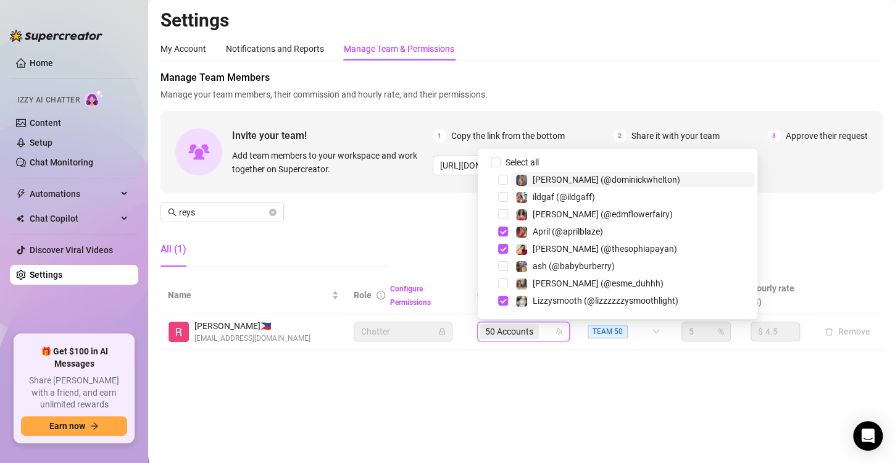
click at [520, 329] on span "50 Accounts" at bounding box center [509, 332] width 48 height 14
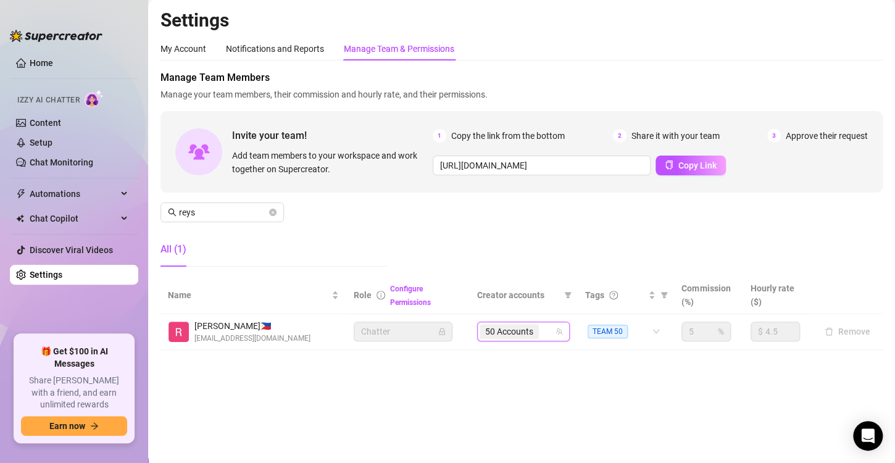
click at [520, 329] on span "50 Accounts" at bounding box center [509, 332] width 48 height 14
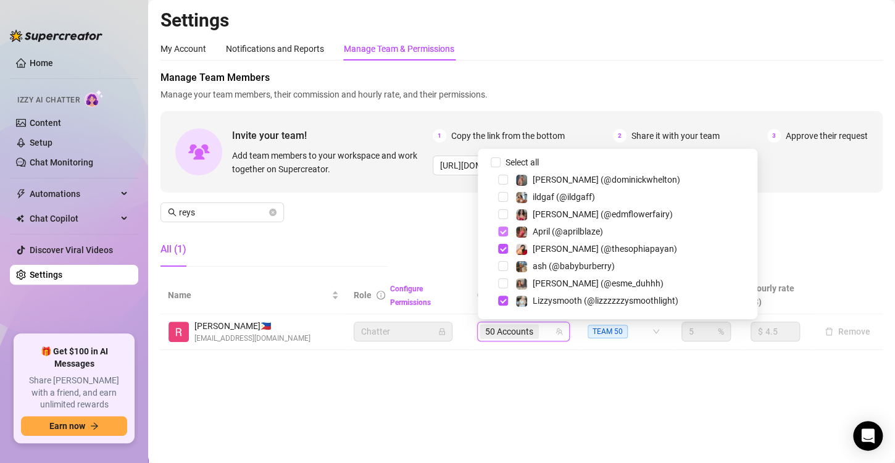
click at [503, 228] on span "Select tree node" at bounding box center [503, 231] width 10 height 10
click at [504, 249] on span "Select tree node" at bounding box center [503, 249] width 10 height 10
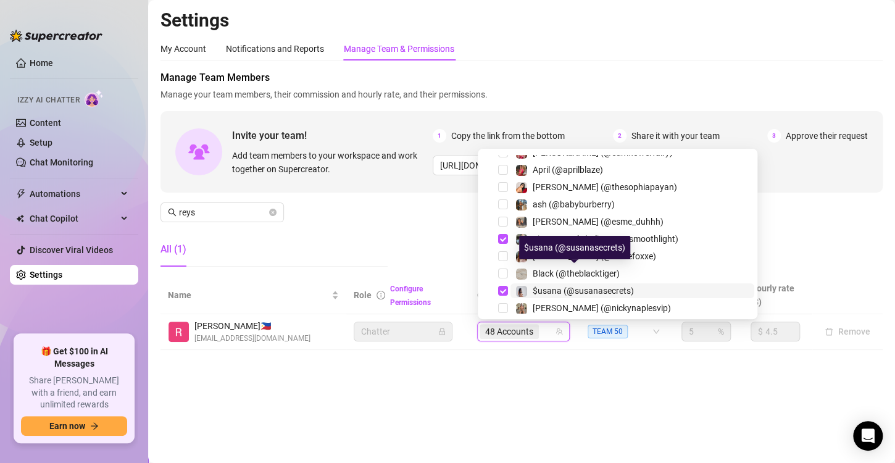
scroll to position [123, 0]
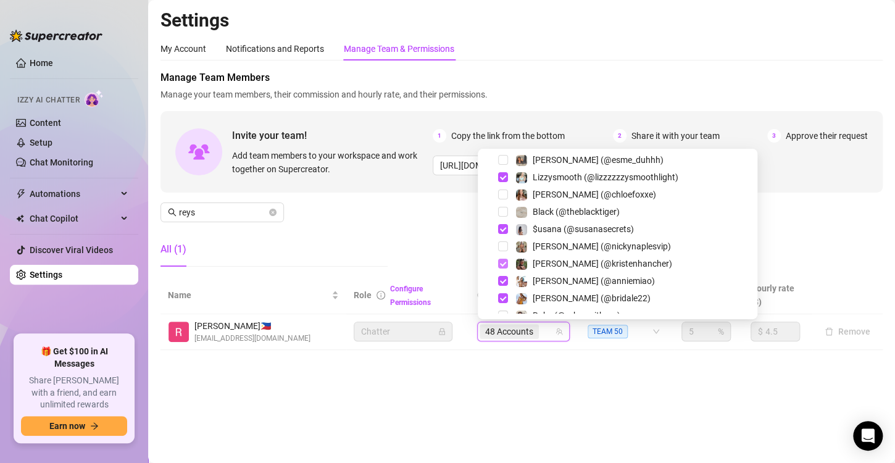
click at [503, 263] on span "Select tree node" at bounding box center [503, 264] width 10 height 10
click at [504, 283] on span "Select tree node" at bounding box center [503, 281] width 10 height 10
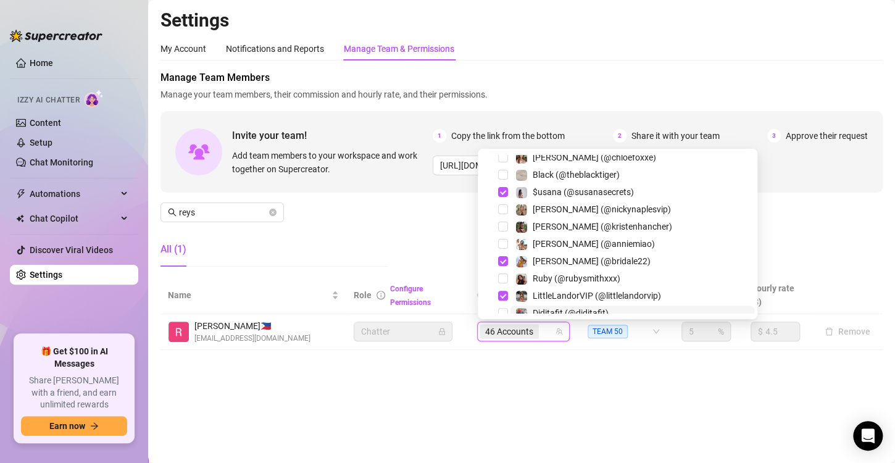
scroll to position [185, 0]
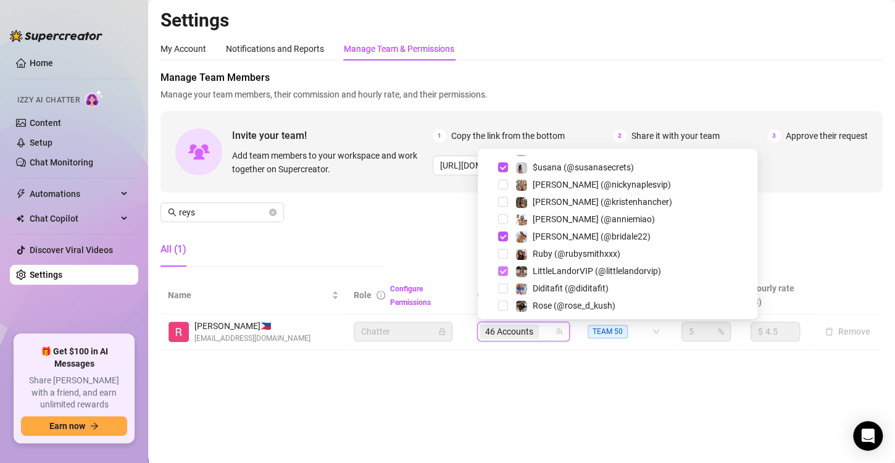
click at [503, 270] on span "Select tree node" at bounding box center [503, 271] width 10 height 10
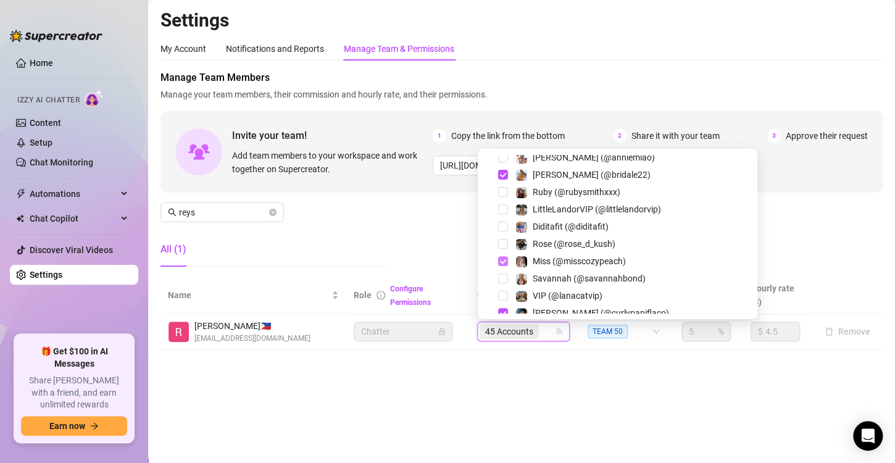
click at [503, 264] on span "Select tree node" at bounding box center [503, 261] width 10 height 10
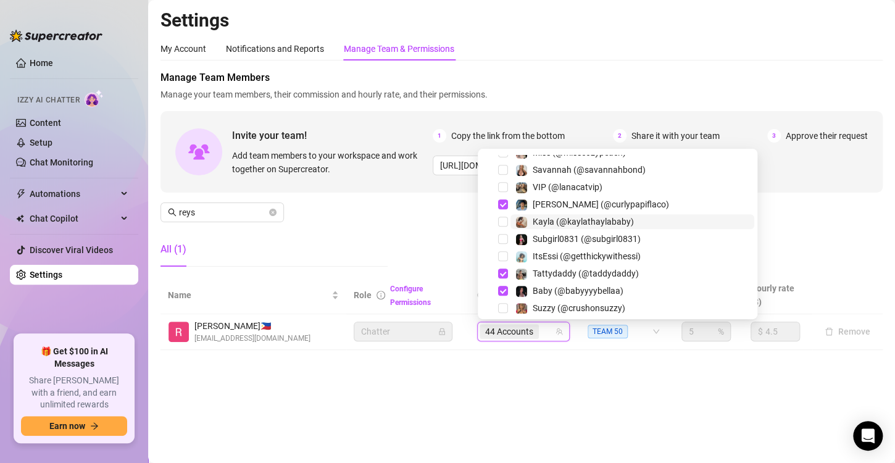
scroll to position [370, 0]
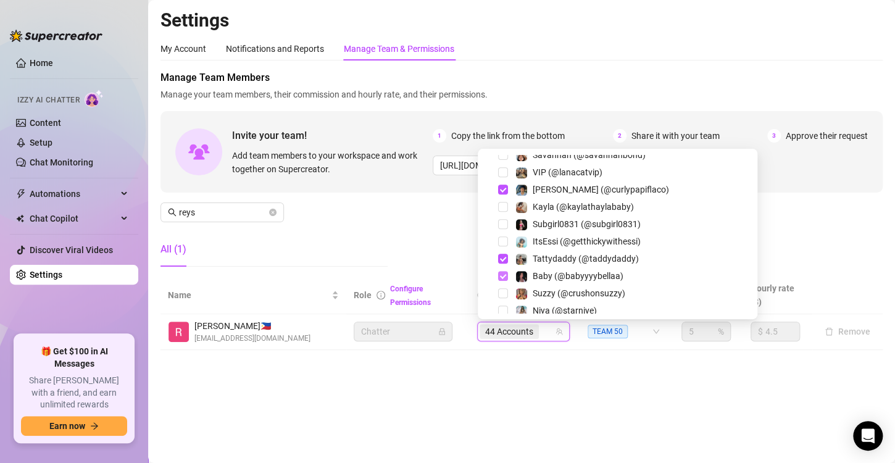
click at [503, 276] on span "Select tree node" at bounding box center [503, 276] width 10 height 10
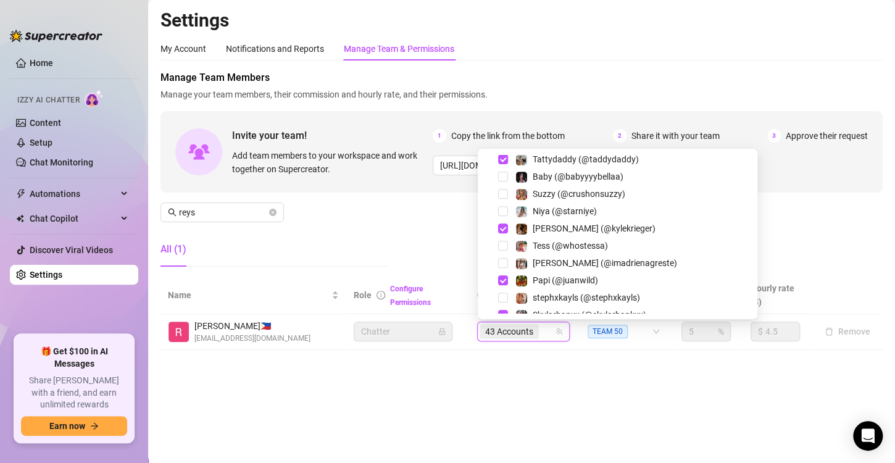
scroll to position [494, 0]
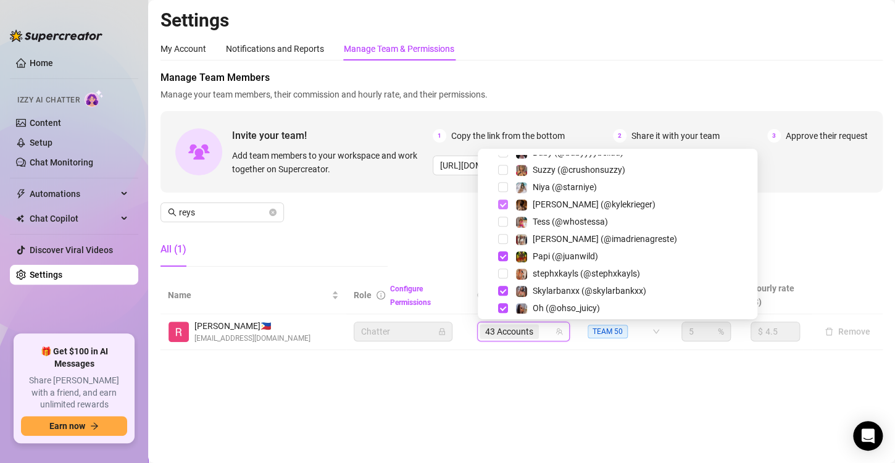
click at [501, 205] on span "Select tree node" at bounding box center [503, 204] width 10 height 10
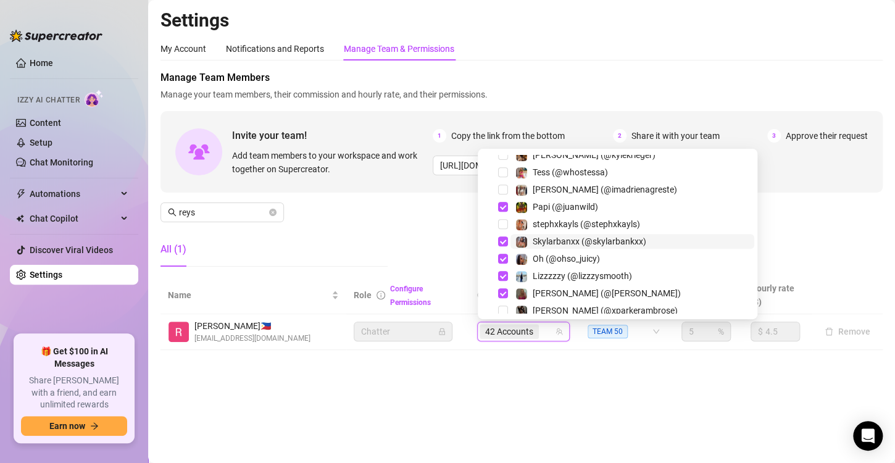
scroll to position [555, 0]
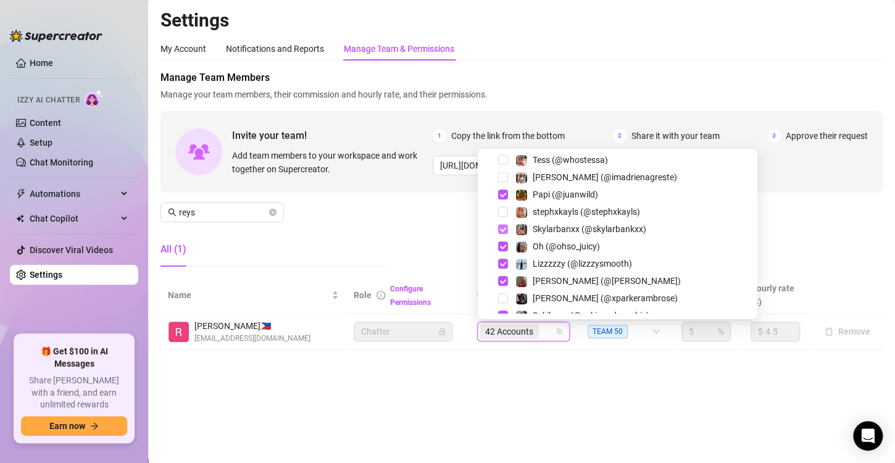
click at [501, 231] on span "Select tree node" at bounding box center [503, 229] width 10 height 10
click at [504, 247] on span "Select tree node" at bounding box center [503, 246] width 10 height 10
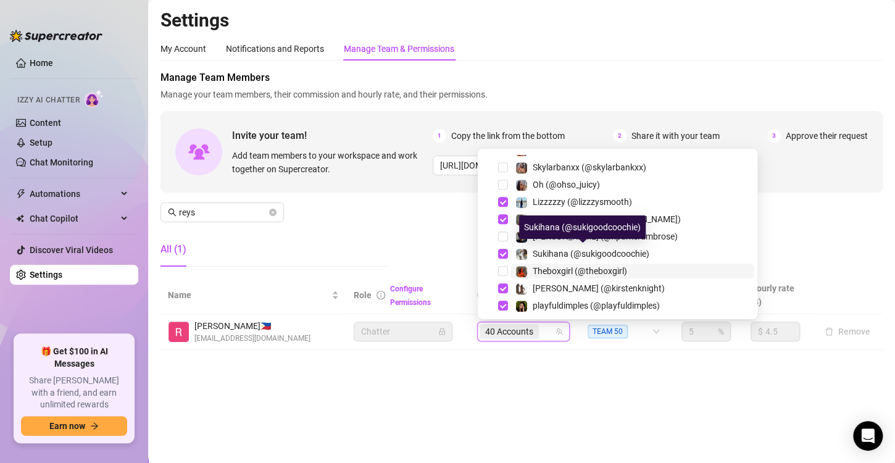
scroll to position [679, 0]
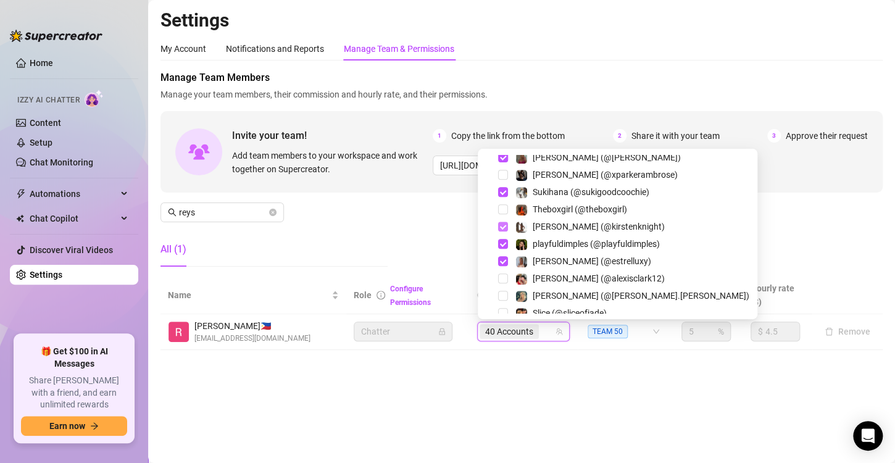
click at [500, 229] on span "Select tree node" at bounding box center [503, 227] width 10 height 10
click at [502, 242] on span "Select tree node" at bounding box center [503, 244] width 10 height 10
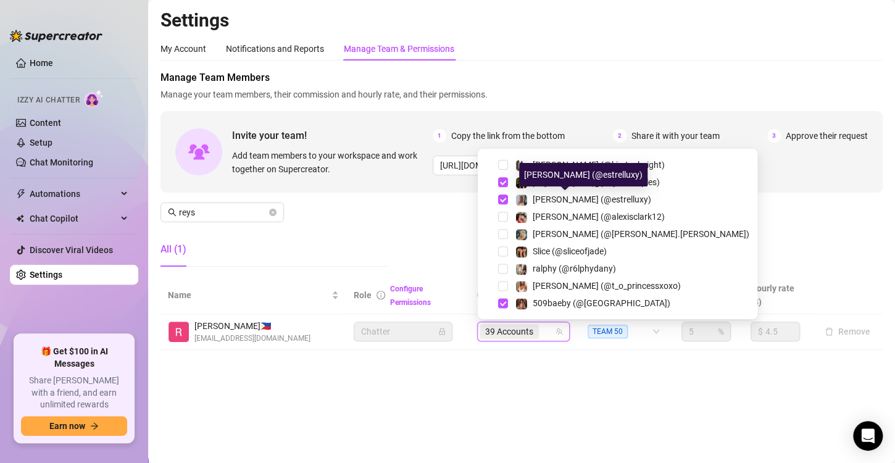
scroll to position [802, 0]
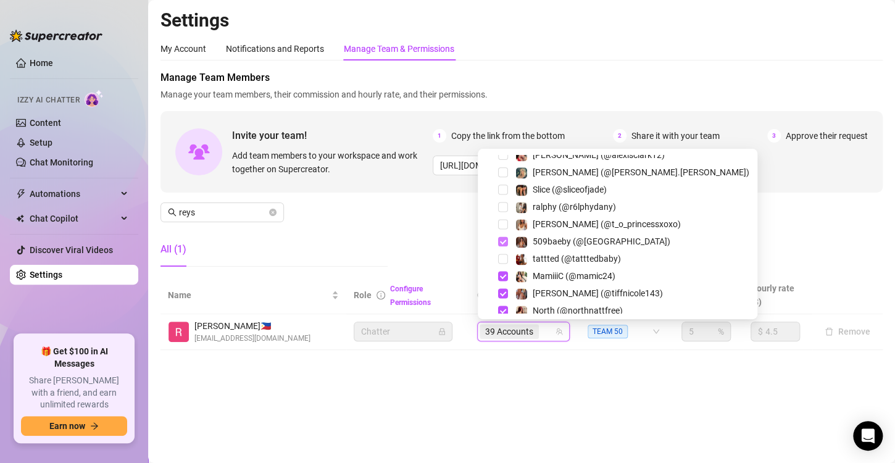
click at [500, 238] on span "Select tree node" at bounding box center [503, 241] width 10 height 10
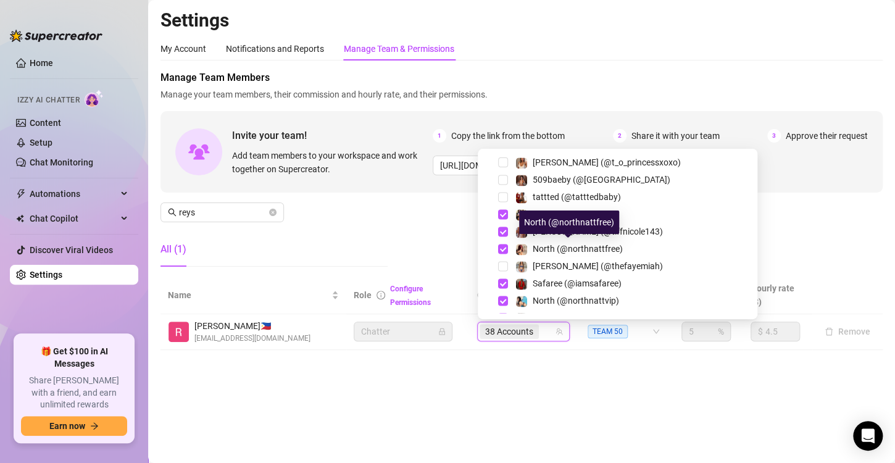
scroll to position [926, 0]
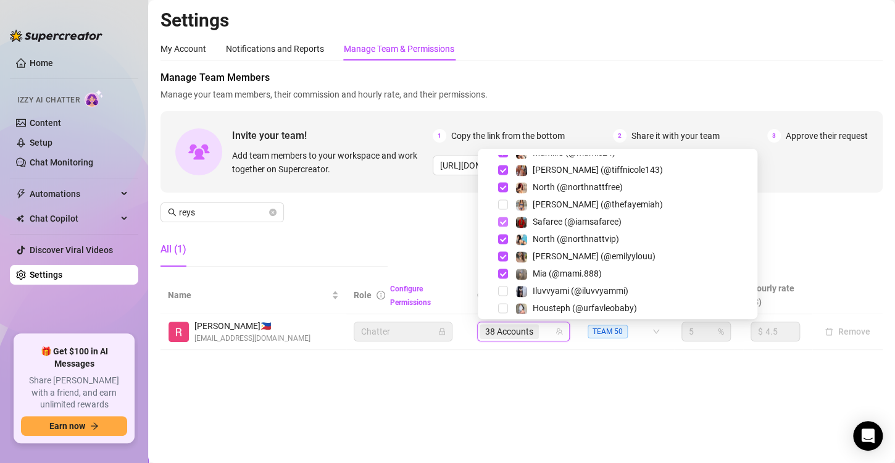
click at [505, 222] on span "Select tree node" at bounding box center [503, 222] width 10 height 10
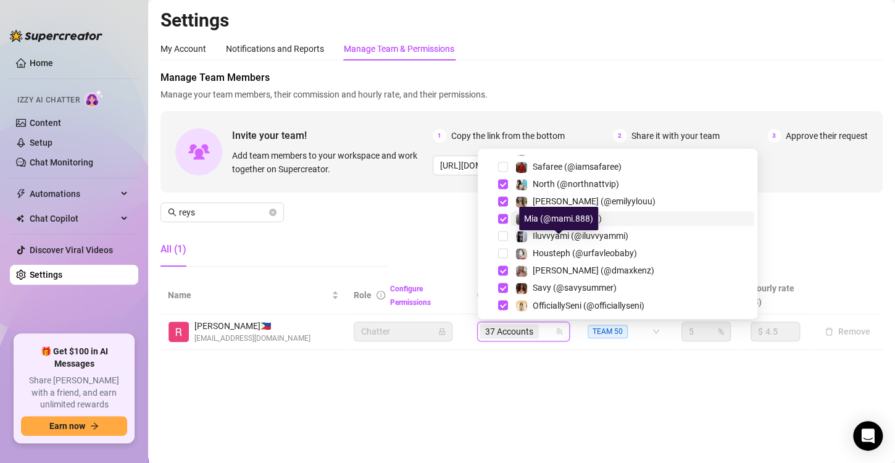
scroll to position [987, 0]
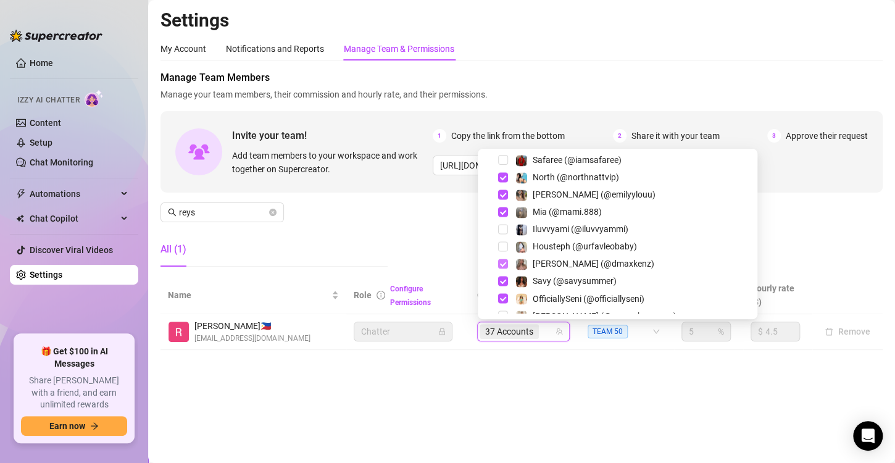
click at [505, 264] on span "Select tree node" at bounding box center [503, 264] width 10 height 10
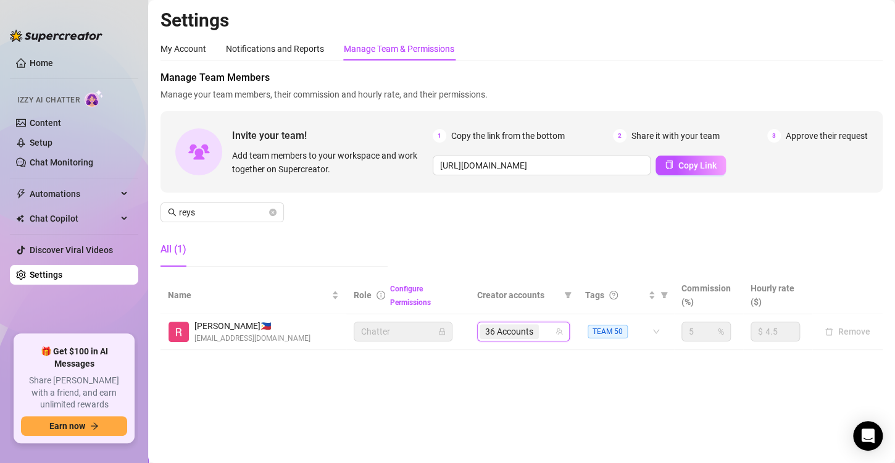
click at [527, 334] on span "36 Accounts" at bounding box center [509, 332] width 48 height 14
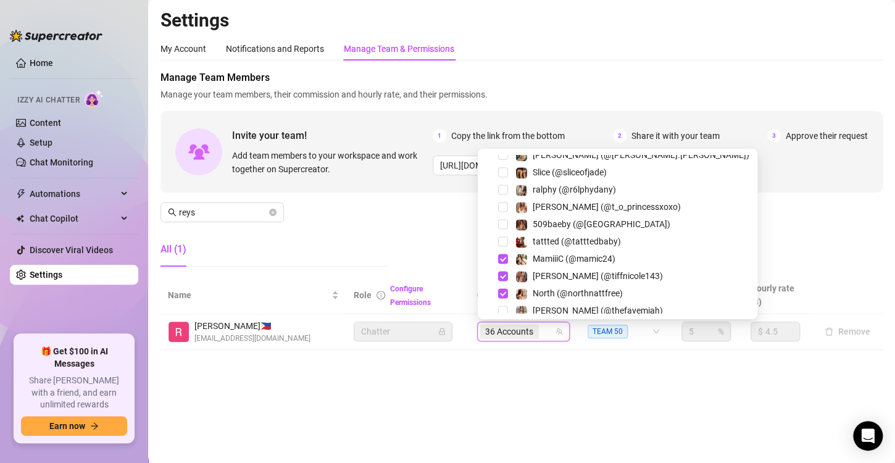
scroll to position [901, 0]
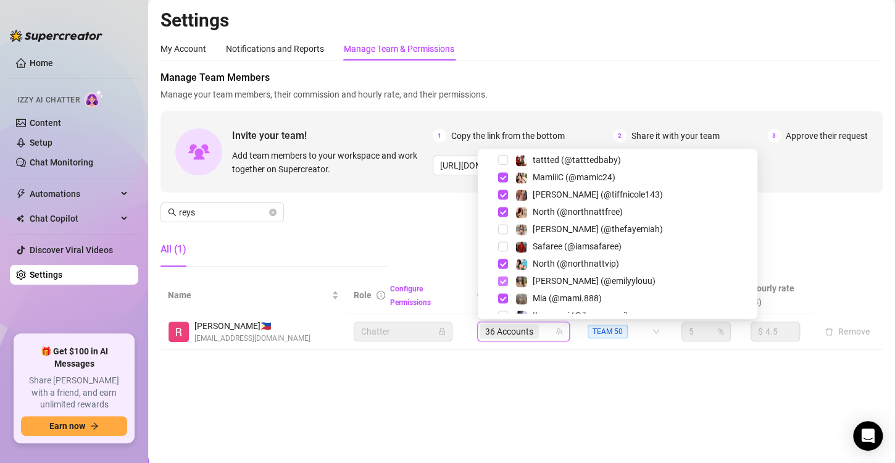
click at [505, 279] on span "Select tree node" at bounding box center [503, 281] width 10 height 10
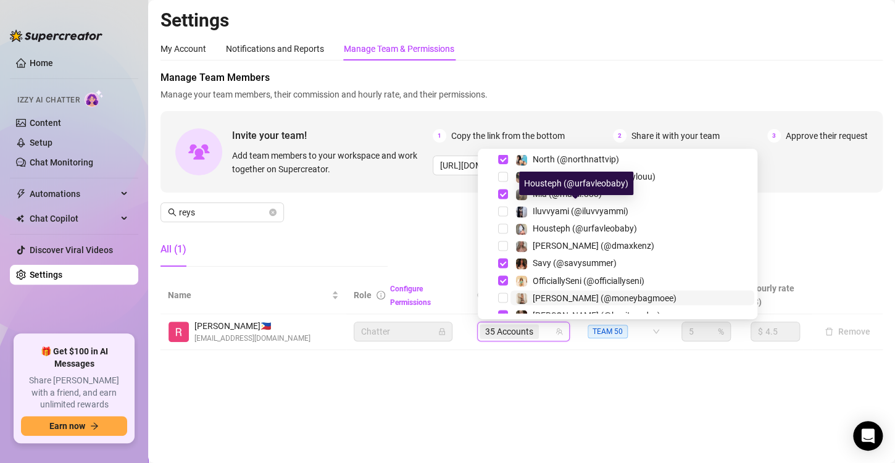
scroll to position [1024, 0]
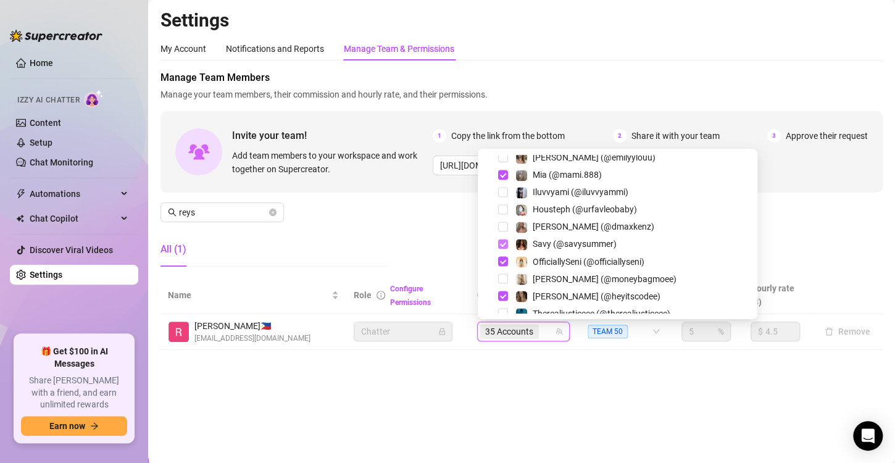
click at [503, 242] on span "Select tree node" at bounding box center [503, 244] width 10 height 10
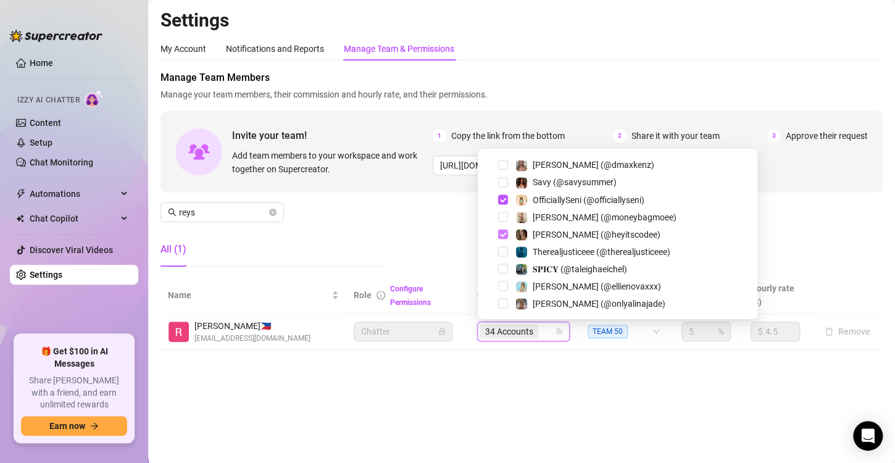
click at [503, 234] on span "Select tree node" at bounding box center [503, 234] width 10 height 10
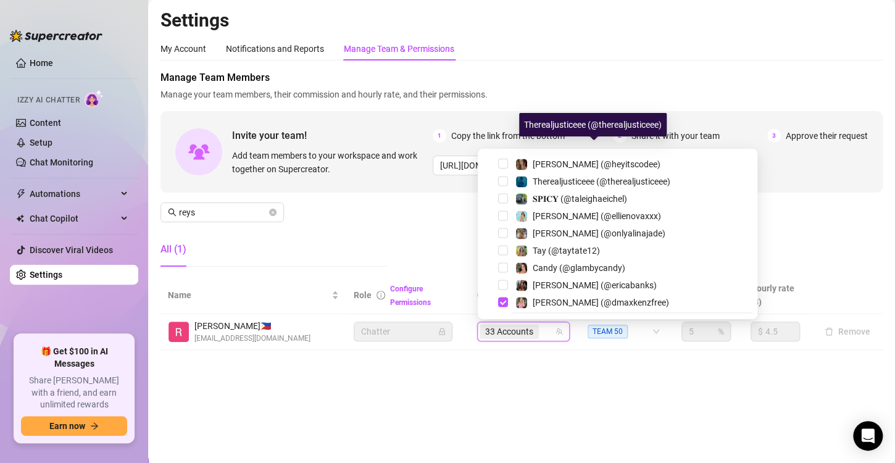
scroll to position [1209, 0]
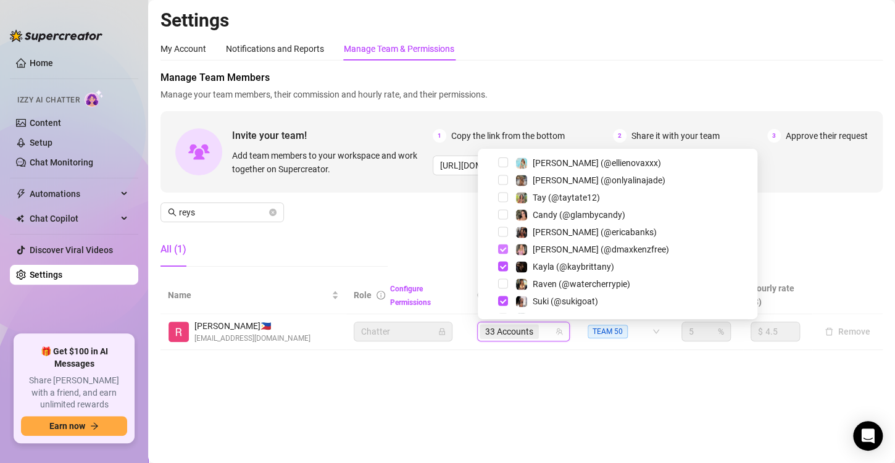
click at [502, 250] on span "Select tree node" at bounding box center [503, 249] width 10 height 10
drag, startPoint x: 506, startPoint y: 264, endPoint x: 510, endPoint y: 272, distance: 8.6
click at [506, 266] on span "Select tree node" at bounding box center [503, 266] width 10 height 10
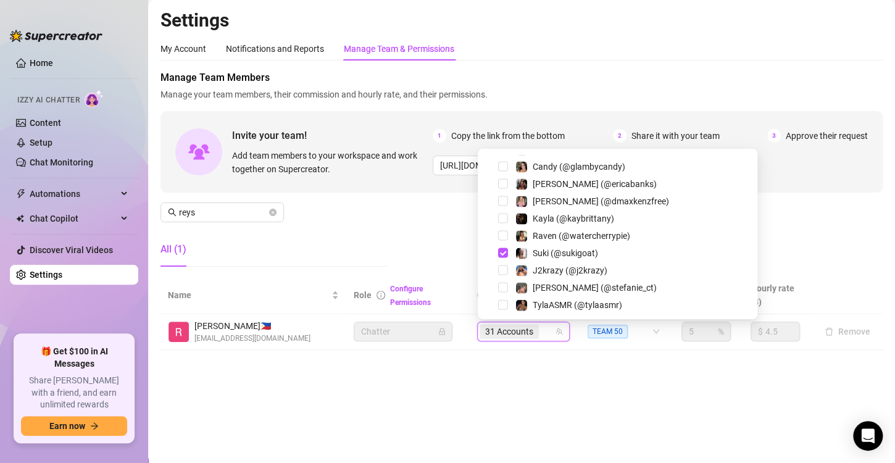
scroll to position [1271, 0]
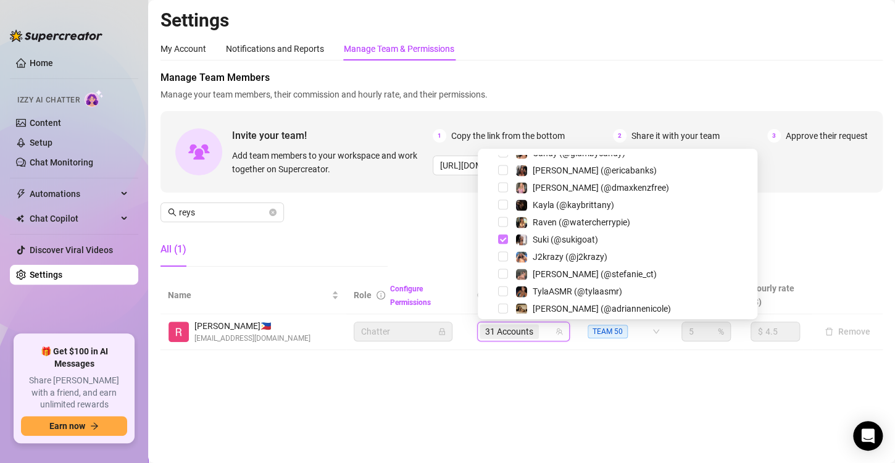
click at [505, 239] on span "Select tree node" at bounding box center [503, 239] width 10 height 10
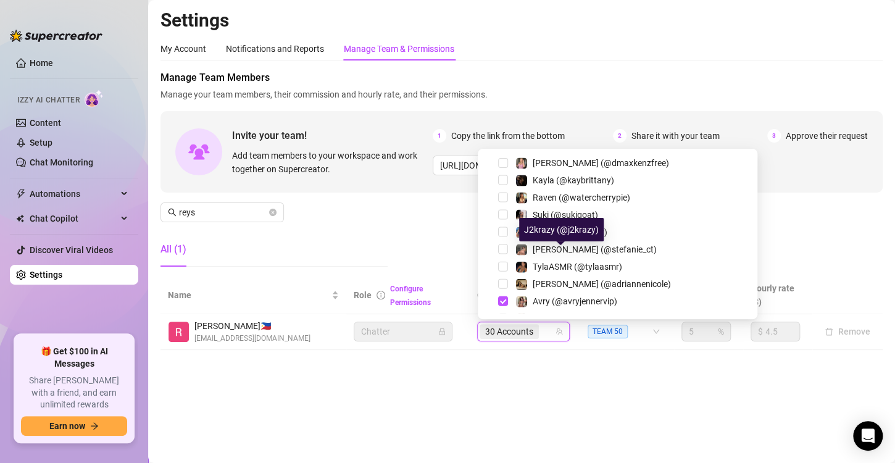
scroll to position [1333, 0]
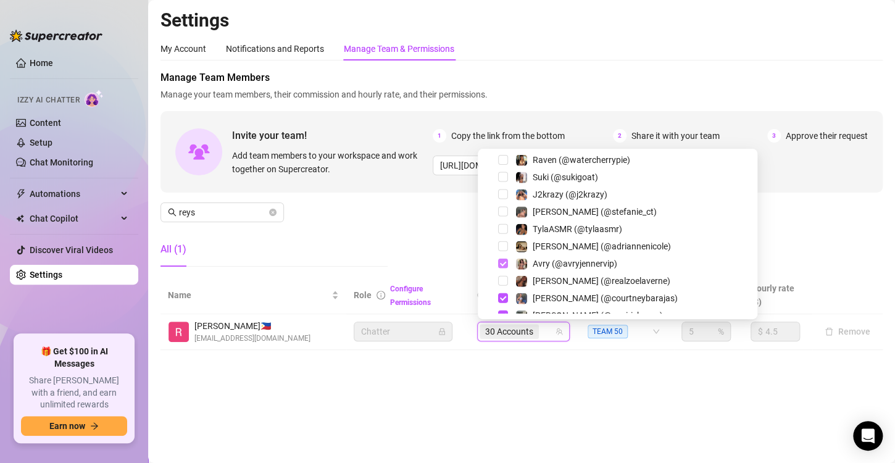
click at [500, 265] on span "Select tree node" at bounding box center [503, 264] width 10 height 10
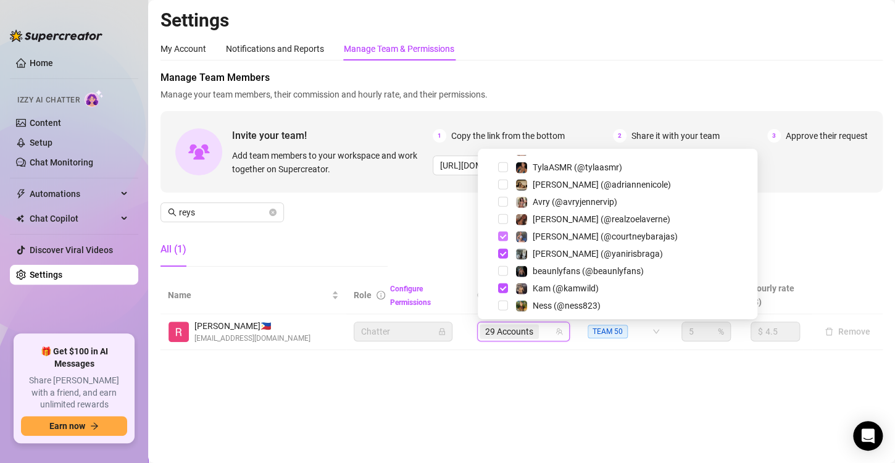
click at [505, 237] on span "Select tree node" at bounding box center [503, 236] width 10 height 10
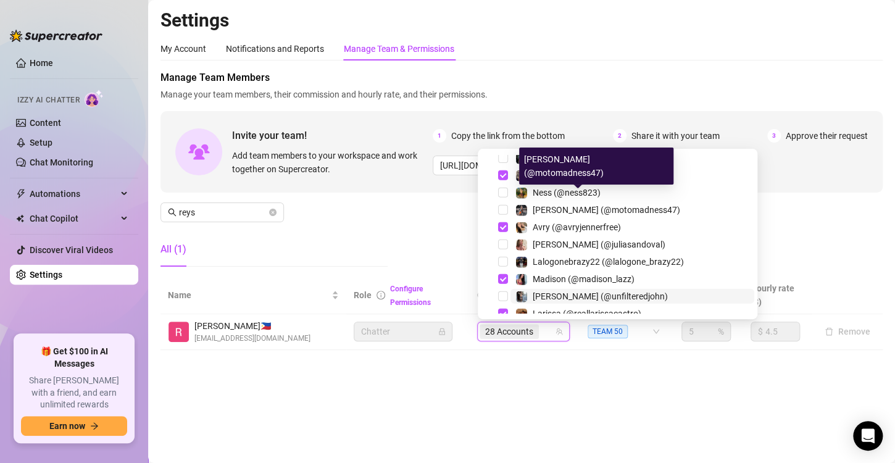
scroll to position [1518, 0]
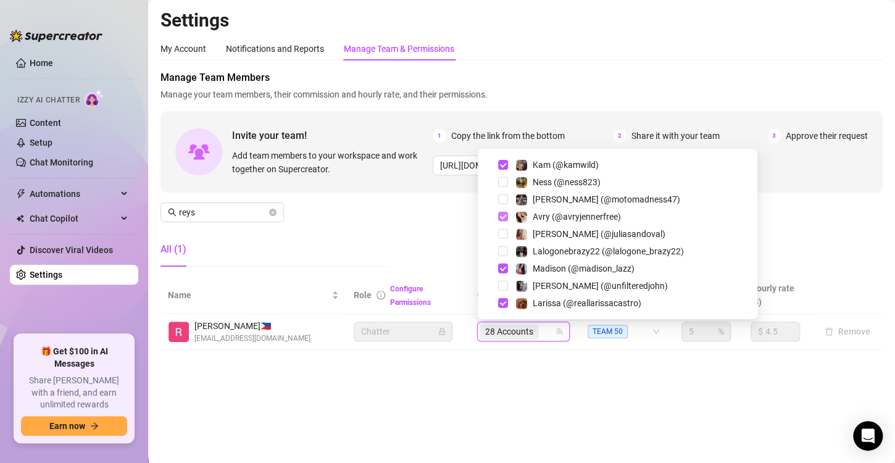
click at [503, 218] on span "Select tree node" at bounding box center [503, 217] width 10 height 10
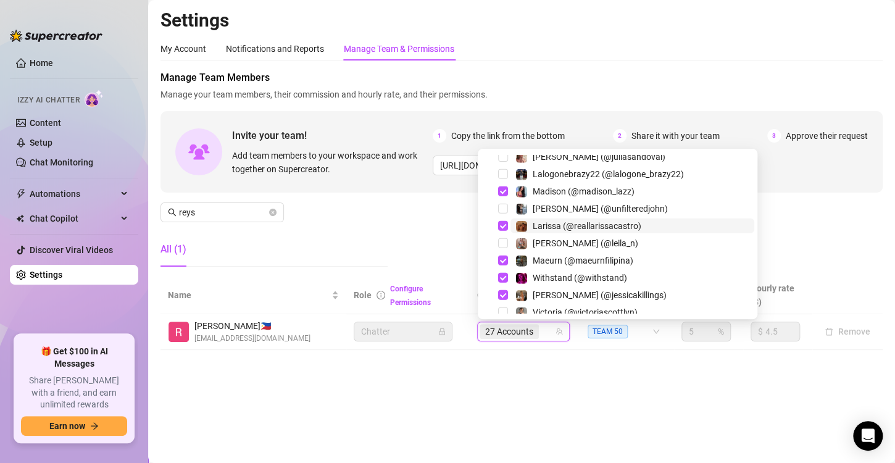
scroll to position [1580, 0]
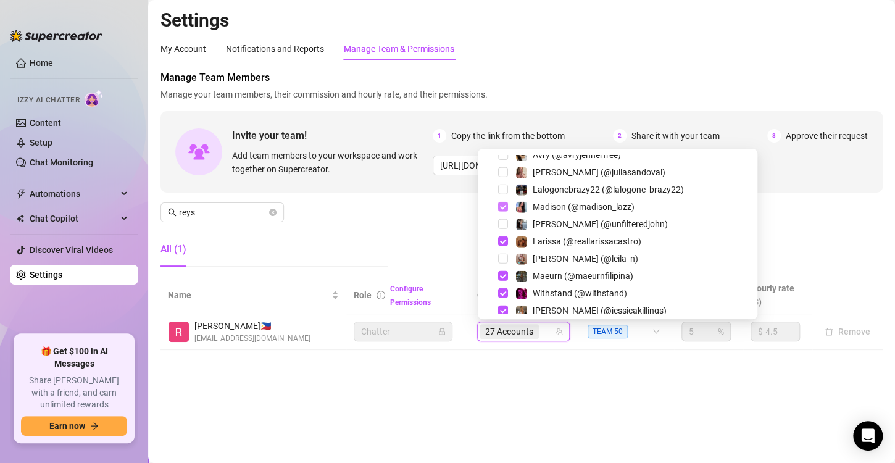
click at [500, 210] on span "Select tree node" at bounding box center [503, 207] width 10 height 10
click at [505, 239] on span "Select tree node" at bounding box center [503, 241] width 10 height 10
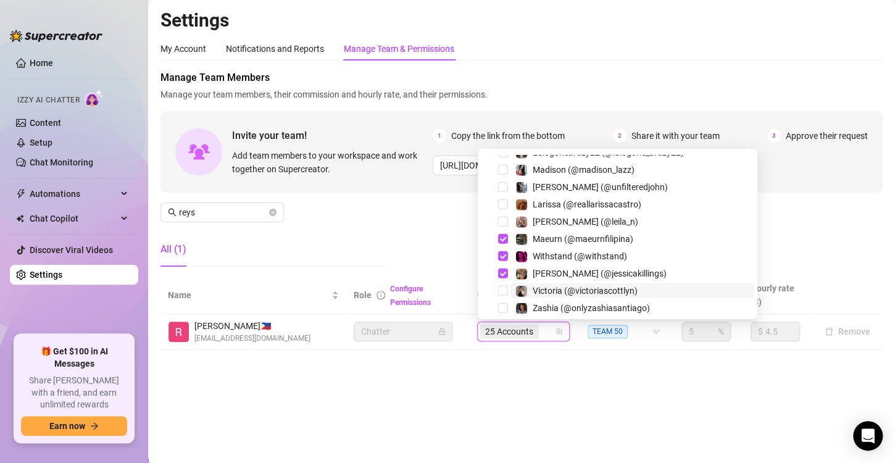
scroll to position [1641, 0]
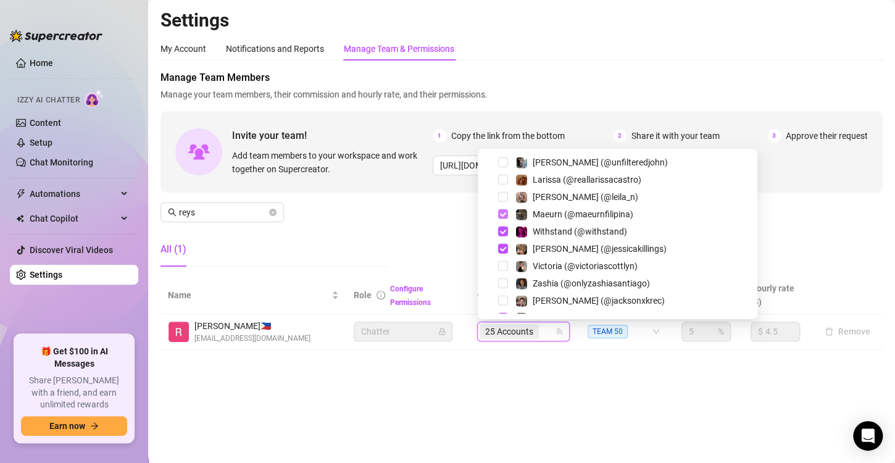
click at [502, 216] on span "Select tree node" at bounding box center [503, 214] width 10 height 10
click at [504, 234] on span "Select tree node" at bounding box center [503, 231] width 10 height 10
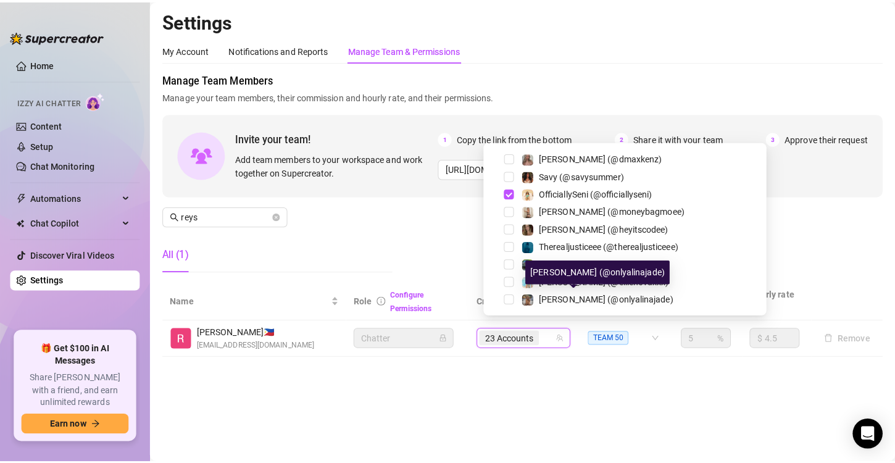
scroll to position [963, 0]
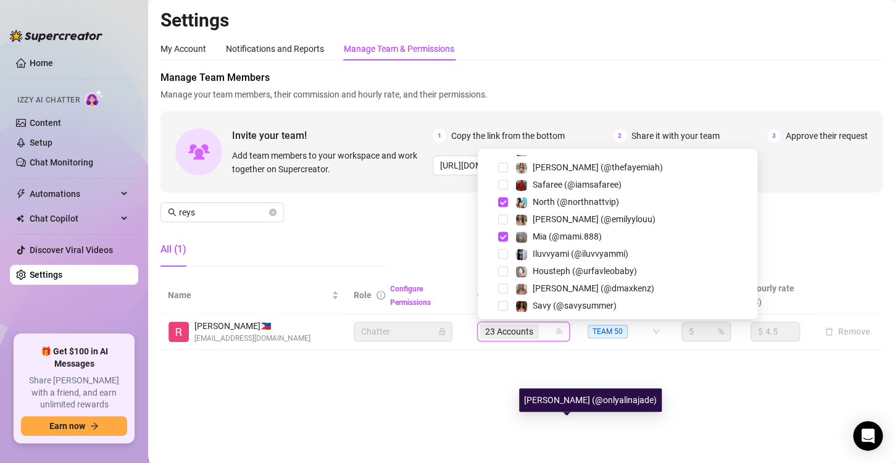
click at [547, 362] on div "Settings My Account Notifications and Reports Manage Team & Permissions Profile…" at bounding box center [521, 187] width 722 height 356
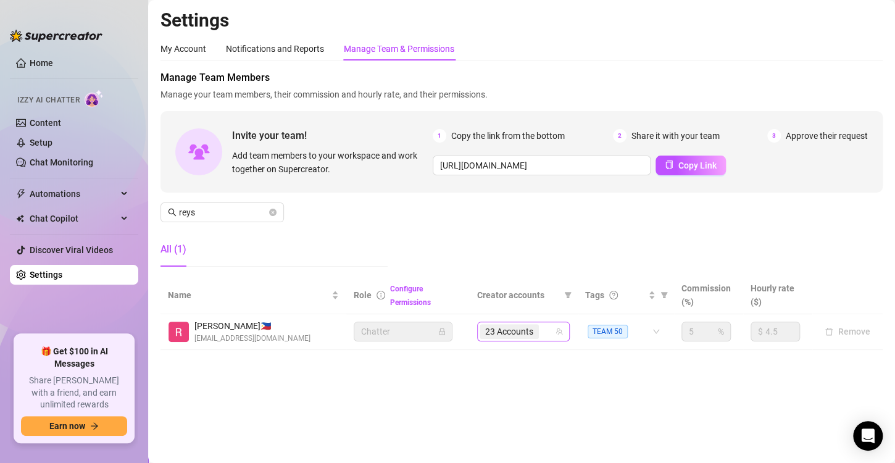
click at [541, 333] on div "23 Accounts" at bounding box center [510, 331] width 62 height 17
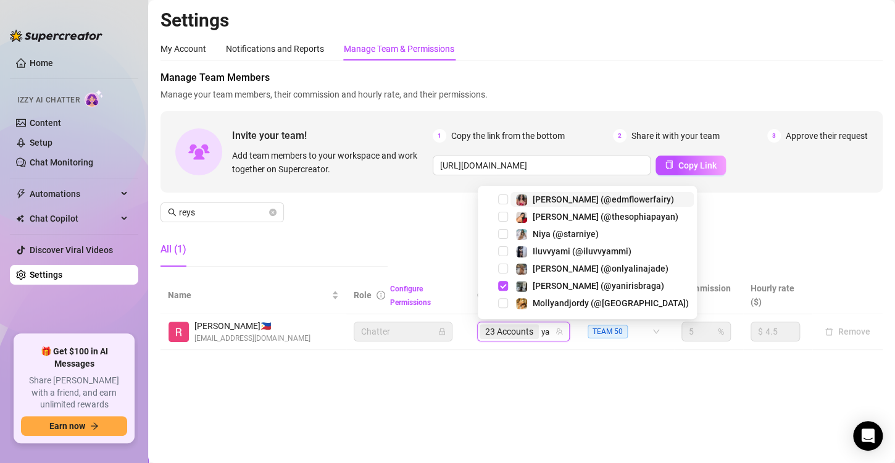
scroll to position [0, 0]
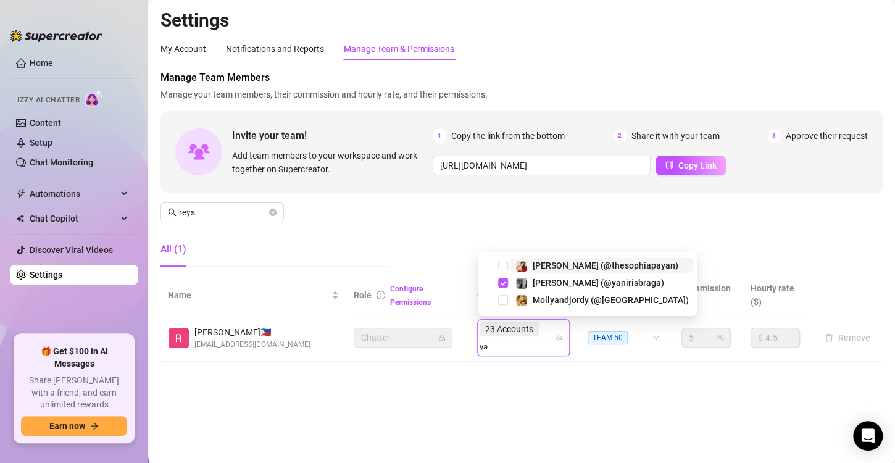
type input "y"
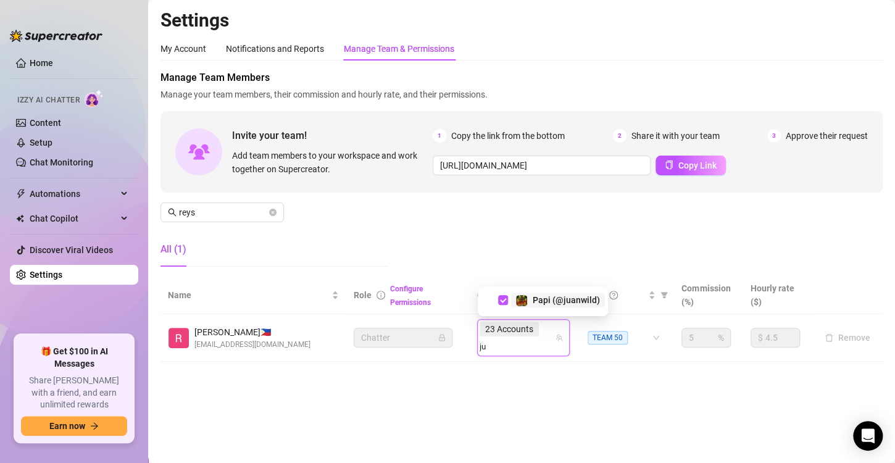
type input "j"
type input "emi"
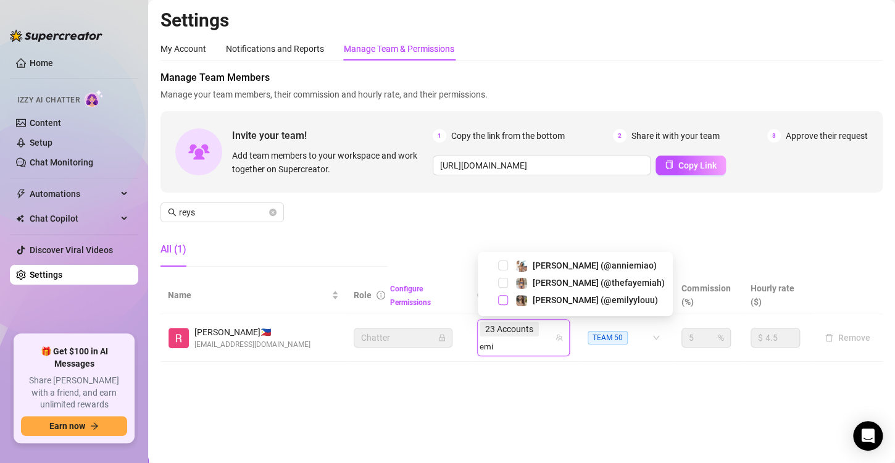
click at [504, 301] on span "Select tree node" at bounding box center [503, 300] width 10 height 10
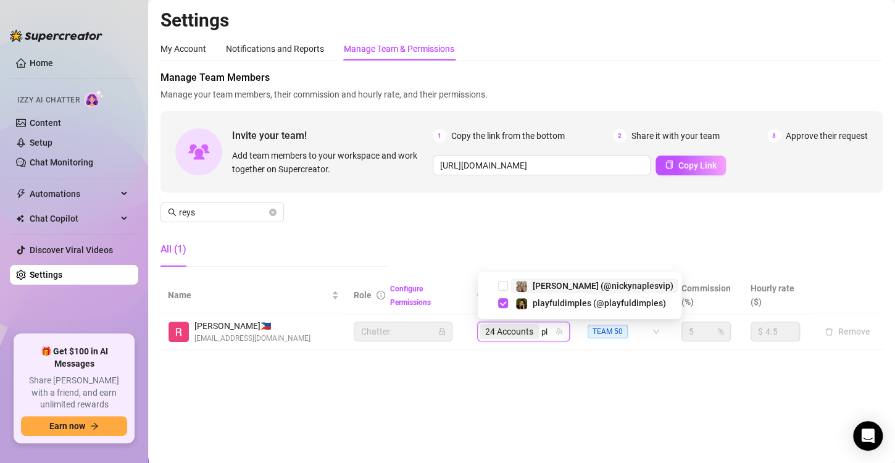
type input "p"
type input "n"
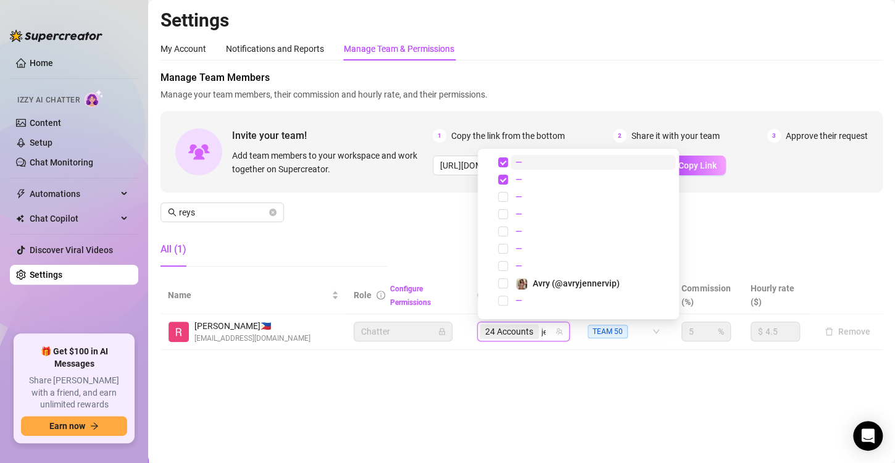
type input "j"
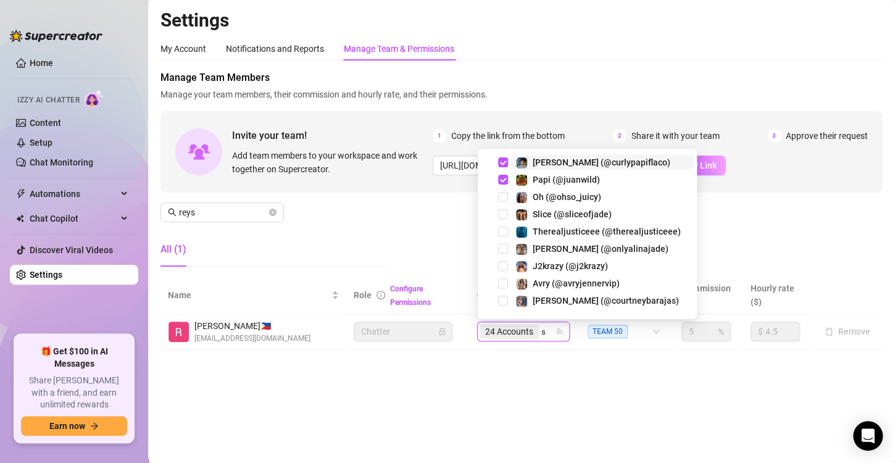
type input "suki"
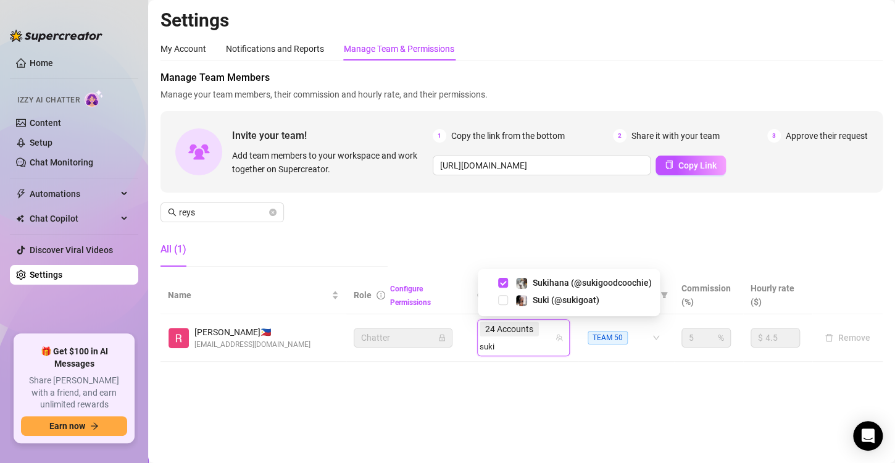
click at [508, 297] on div "Suki (@sukigoat)" at bounding box center [569, 299] width 176 height 15
click at [503, 301] on span "Select tree node" at bounding box center [503, 300] width 10 height 10
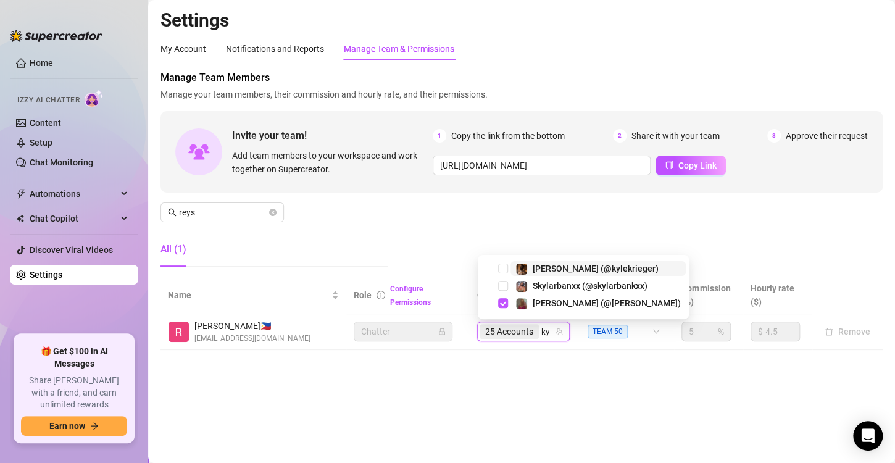
type input "k"
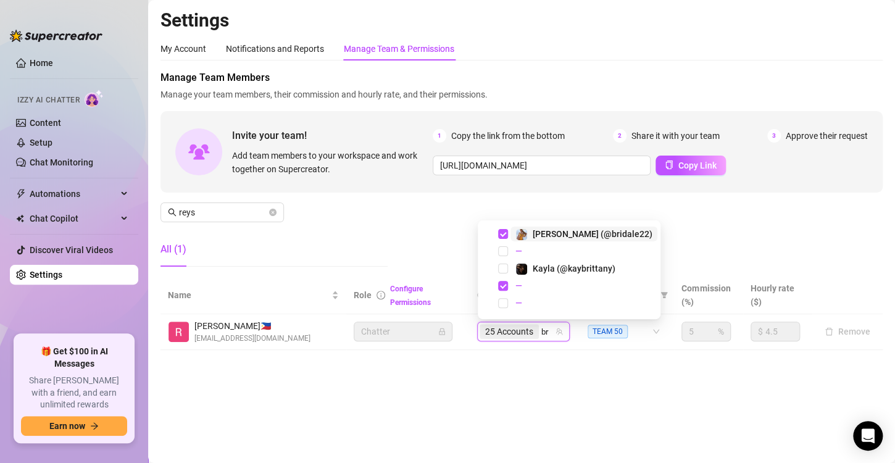
type input "b"
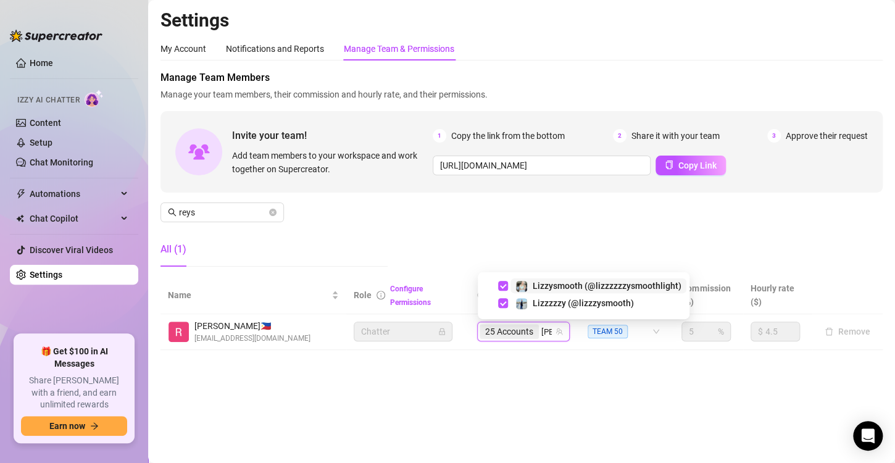
type input "lizz"
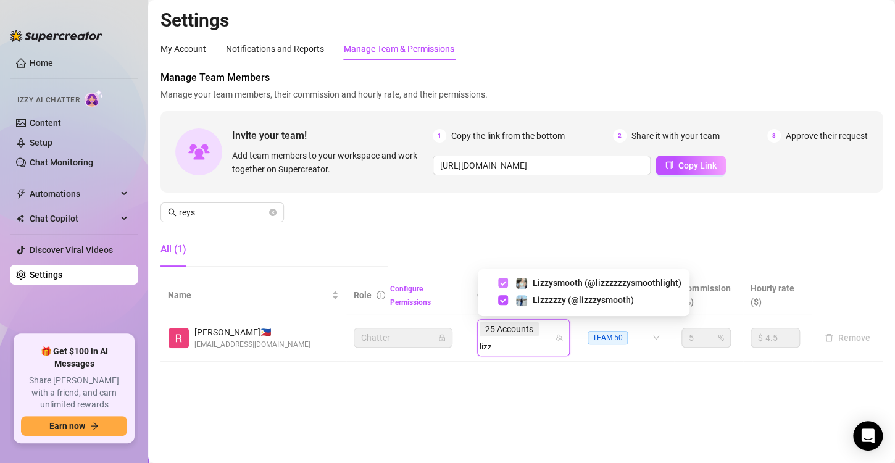
click at [502, 283] on span "Select tree node" at bounding box center [503, 283] width 10 height 10
type input "l"
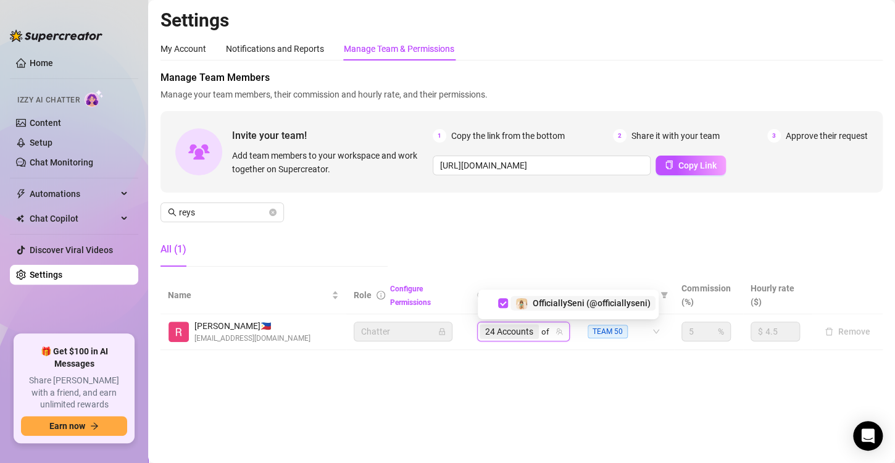
type input "o"
type input "t"
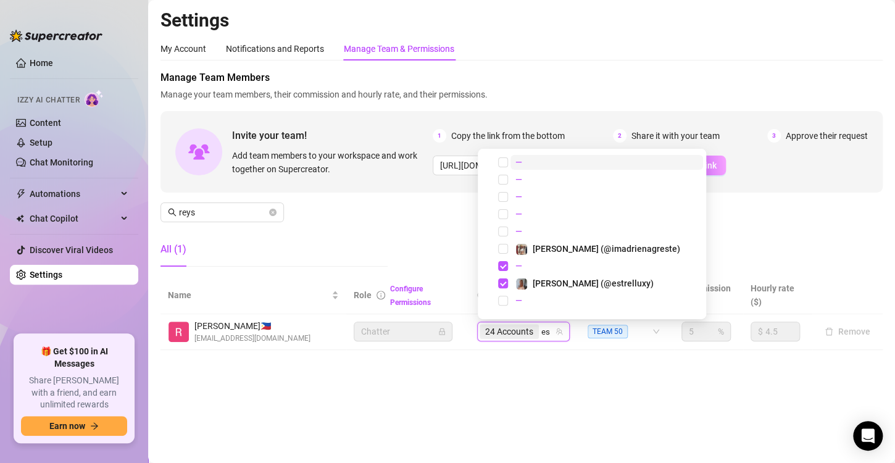
type input "e"
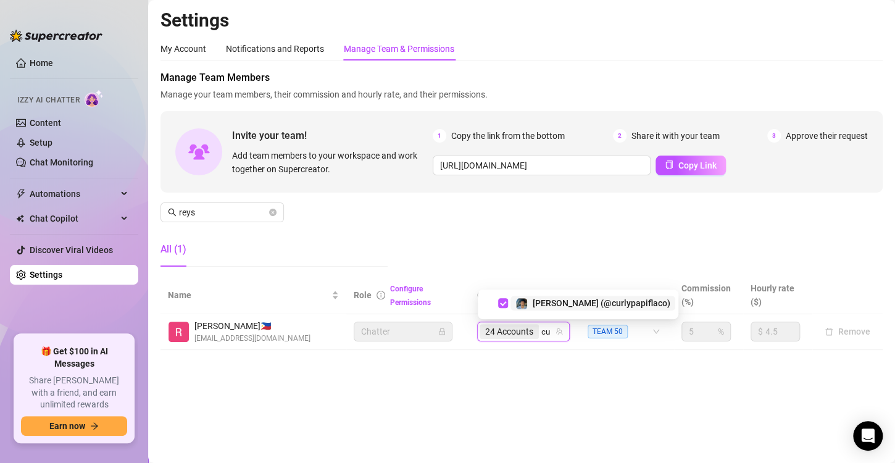
type input "c"
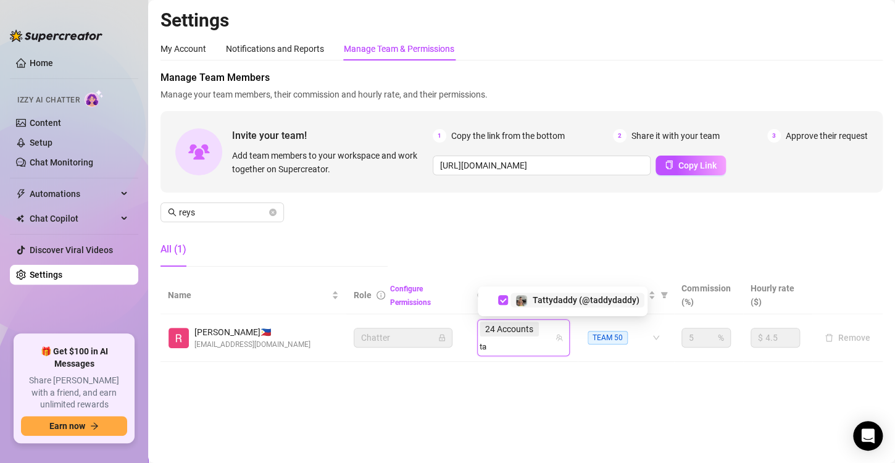
type input "t"
type input "r"
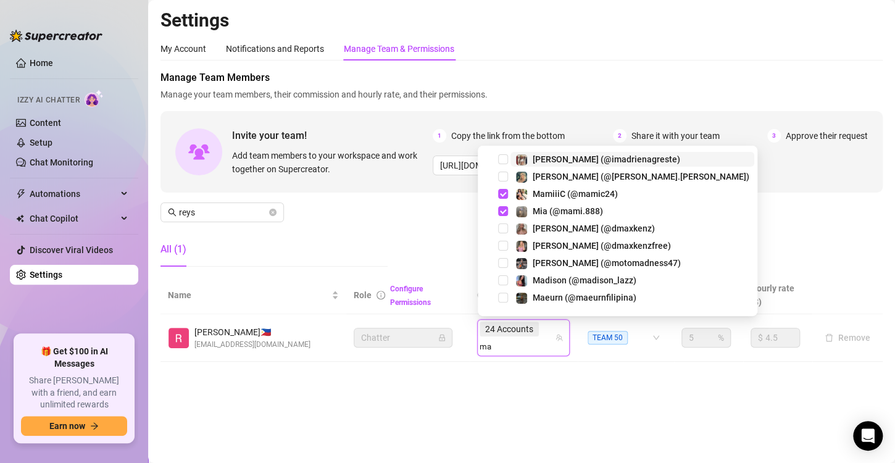
type input "m"
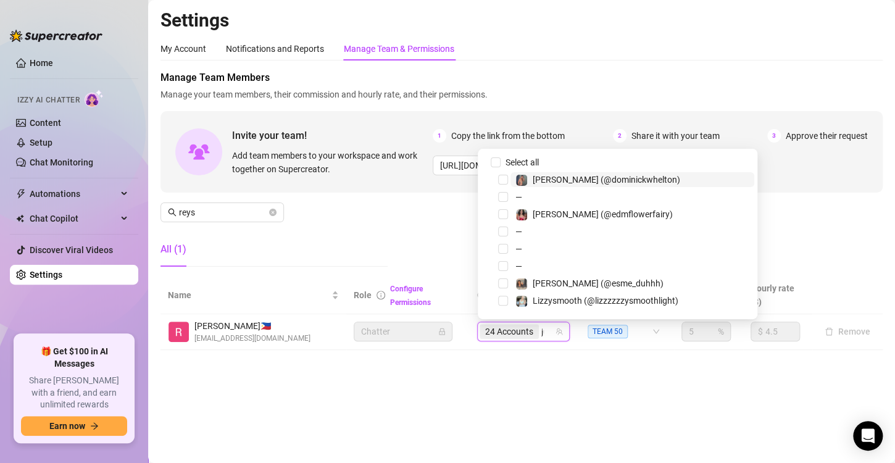
type input "[PERSON_NAME]"
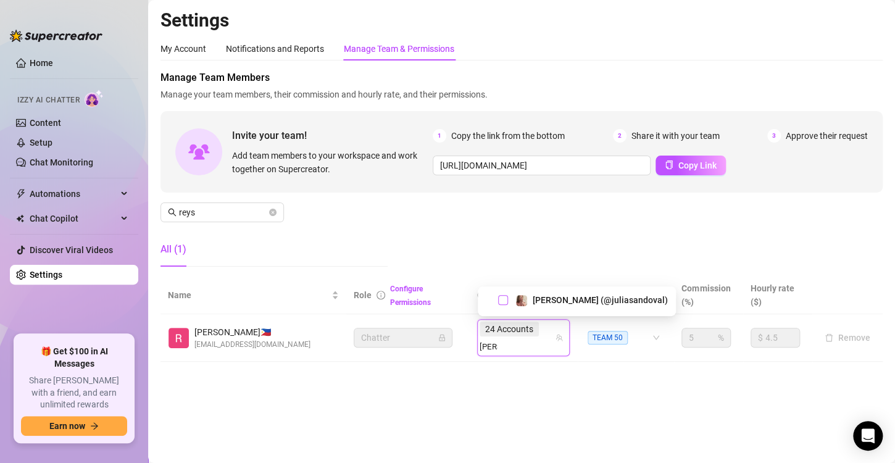
click at [505, 299] on span "Select tree node" at bounding box center [503, 300] width 10 height 10
type input "k"
type input "j"
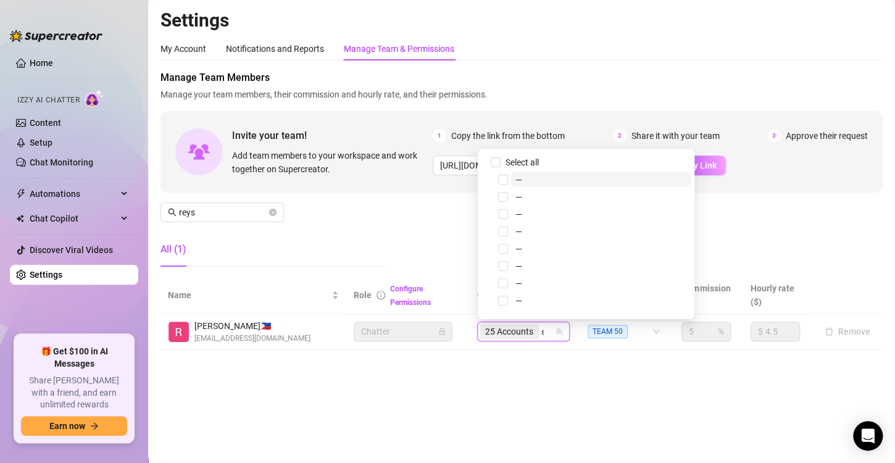
type input "stefa"
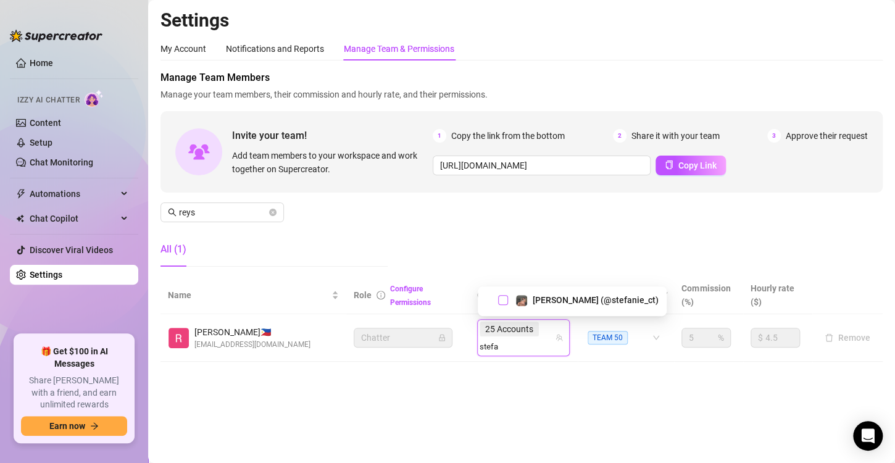
click at [505, 302] on span "Select tree node" at bounding box center [503, 300] width 10 height 10
click at [529, 370] on main "Settings My Account Notifications and Reports Manage Team & Permissions Profile…" at bounding box center [521, 231] width 747 height 463
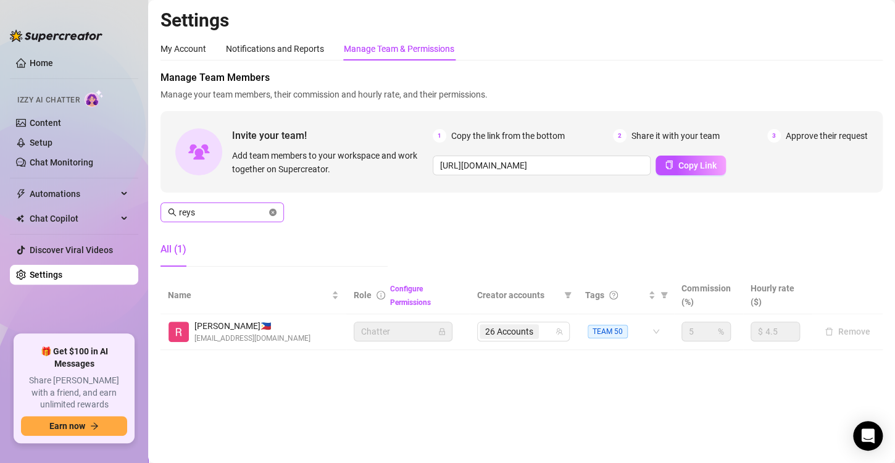
click at [273, 212] on icon "close-circle" at bounding box center [272, 212] width 7 height 7
click at [545, 336] on div "22 Accounts" at bounding box center [516, 331] width 75 height 17
type input "[PERSON_NAME]"
type input "j2"
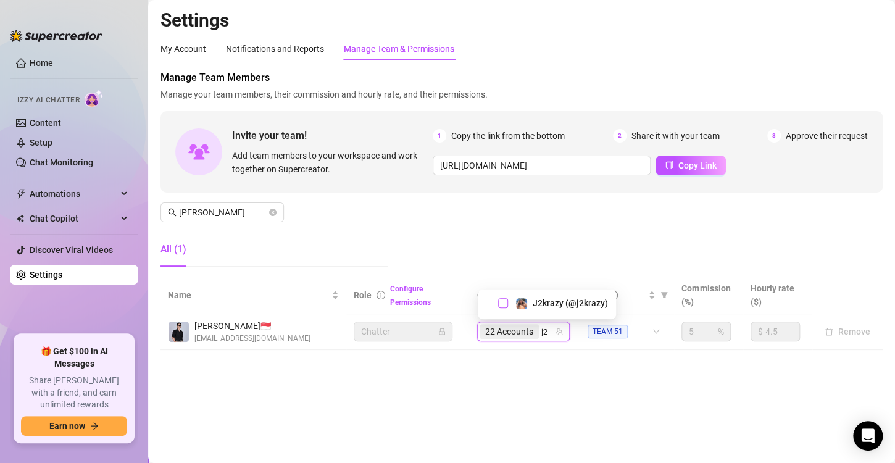
click at [501, 307] on span "Select tree node" at bounding box center [503, 303] width 10 height 10
click at [549, 384] on main "Settings My Account Notifications and Reports Manage Team & Permissions Profile…" at bounding box center [521, 231] width 747 height 463
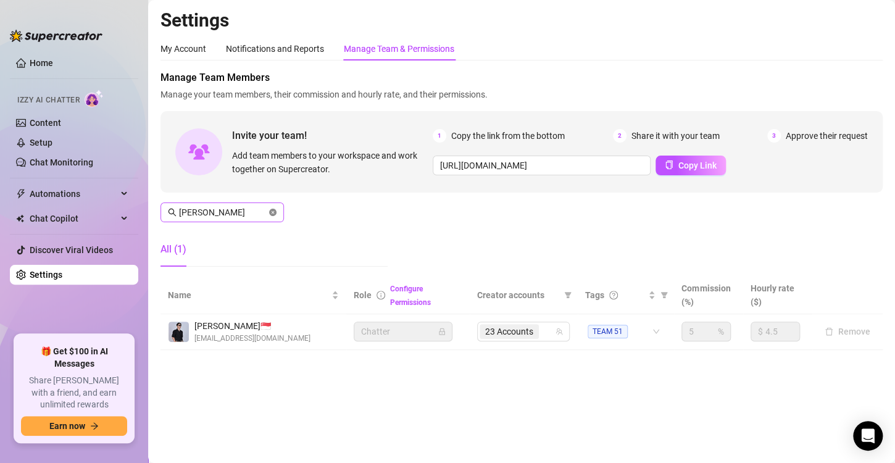
click at [270, 210] on icon "close-circle" at bounding box center [272, 212] width 7 height 7
type input "ever"
click at [541, 335] on input "search" at bounding box center [542, 331] width 2 height 15
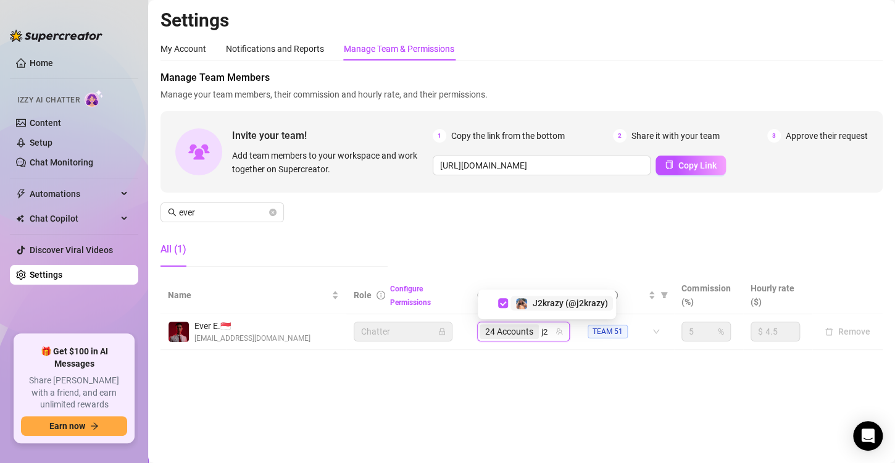
type input "j"
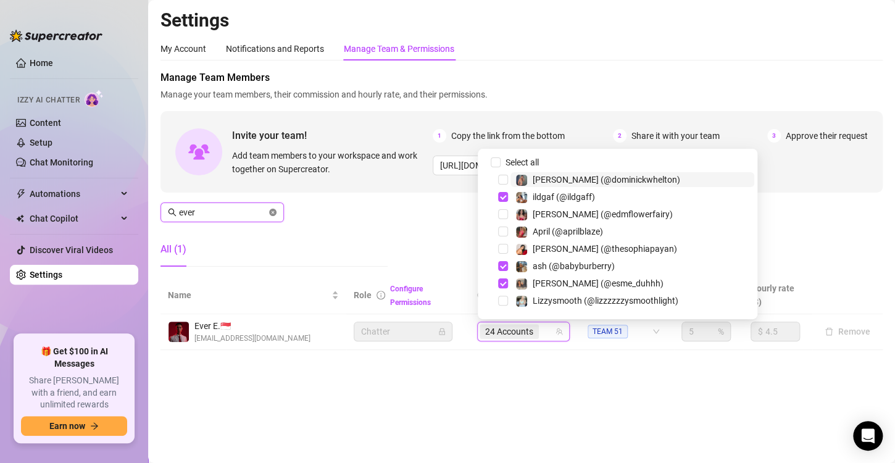
click at [209, 214] on input "ever" at bounding box center [223, 212] width 88 height 14
click at [273, 210] on icon "close-circle" at bounding box center [272, 212] width 7 height 7
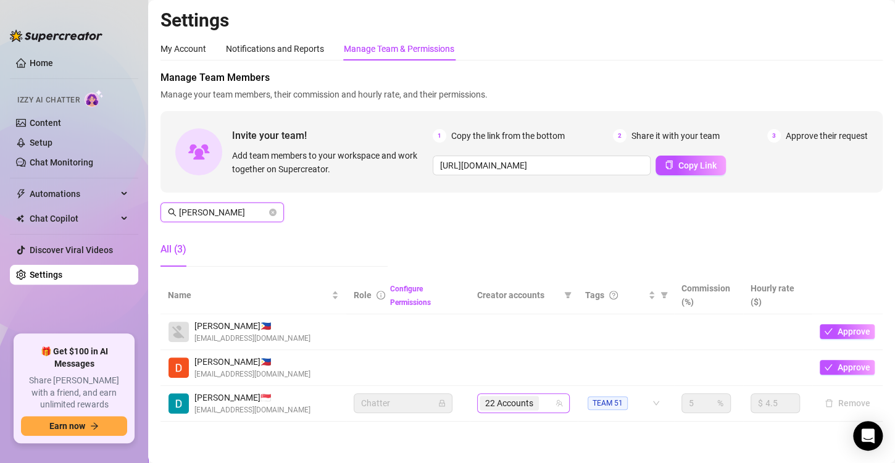
click at [531, 404] on span "22 Accounts" at bounding box center [508, 403] width 59 height 15
type input "[PERSON_NAME]"
click at [274, 212] on icon "close-circle" at bounding box center [272, 212] width 7 height 7
